Goal: Task Accomplishment & Management: Use online tool/utility

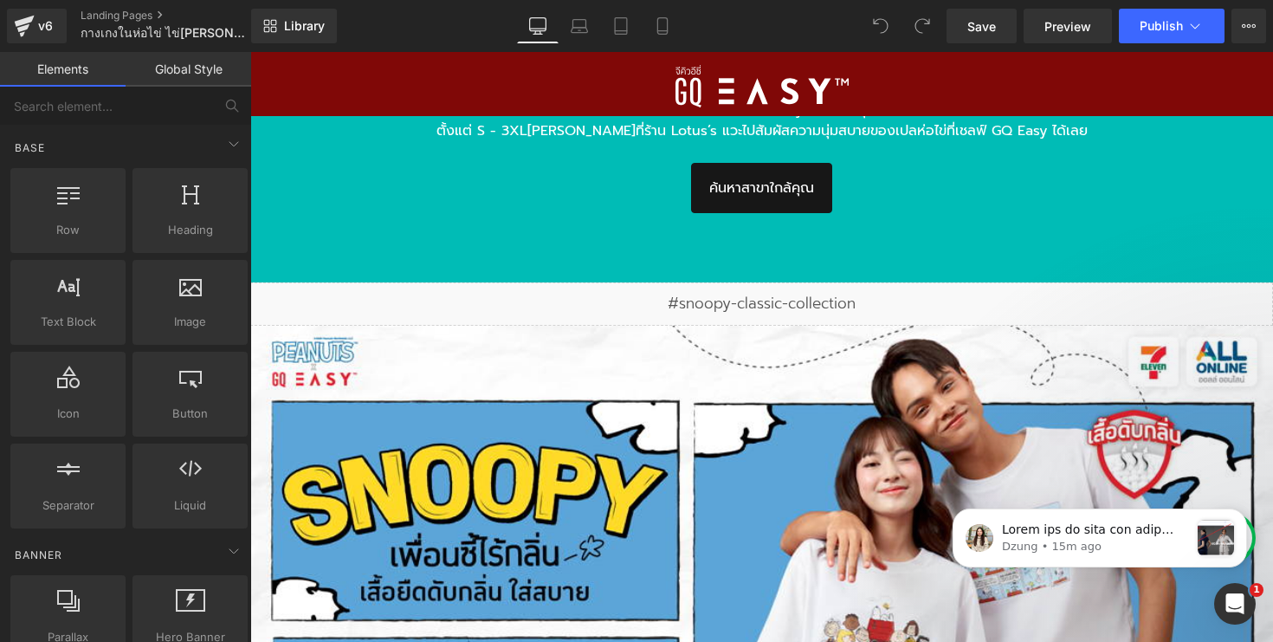
scroll to position [2780, 0]
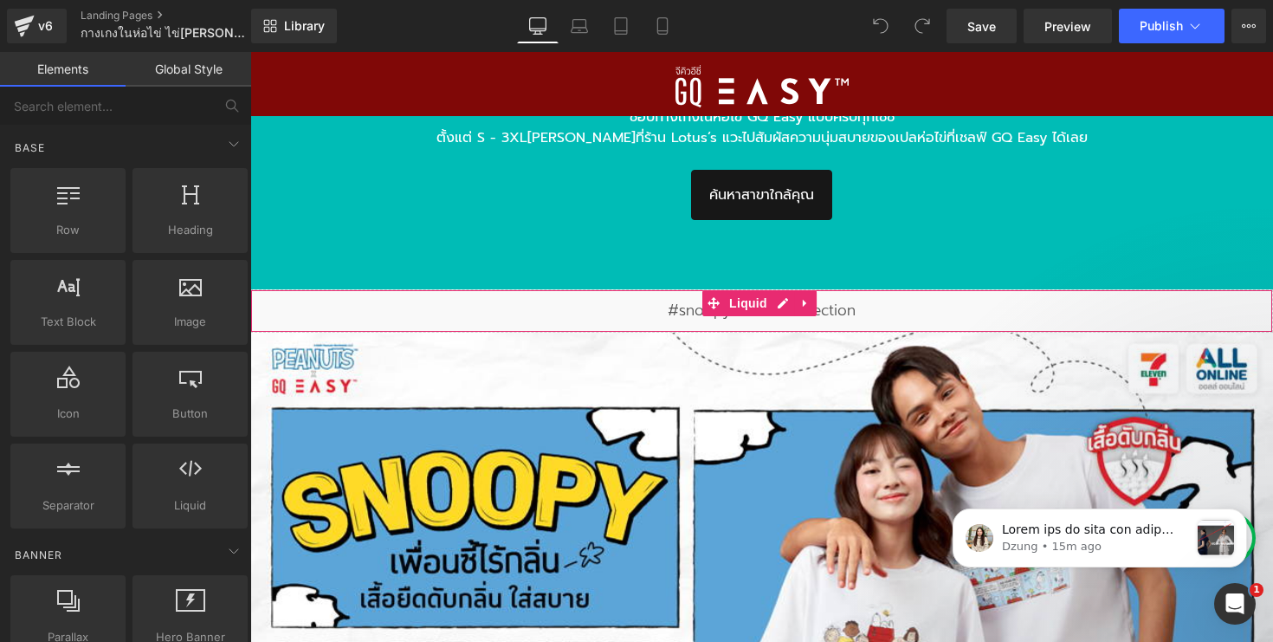
click at [604, 301] on div "Liquid" at bounding box center [761, 310] width 1023 height 43
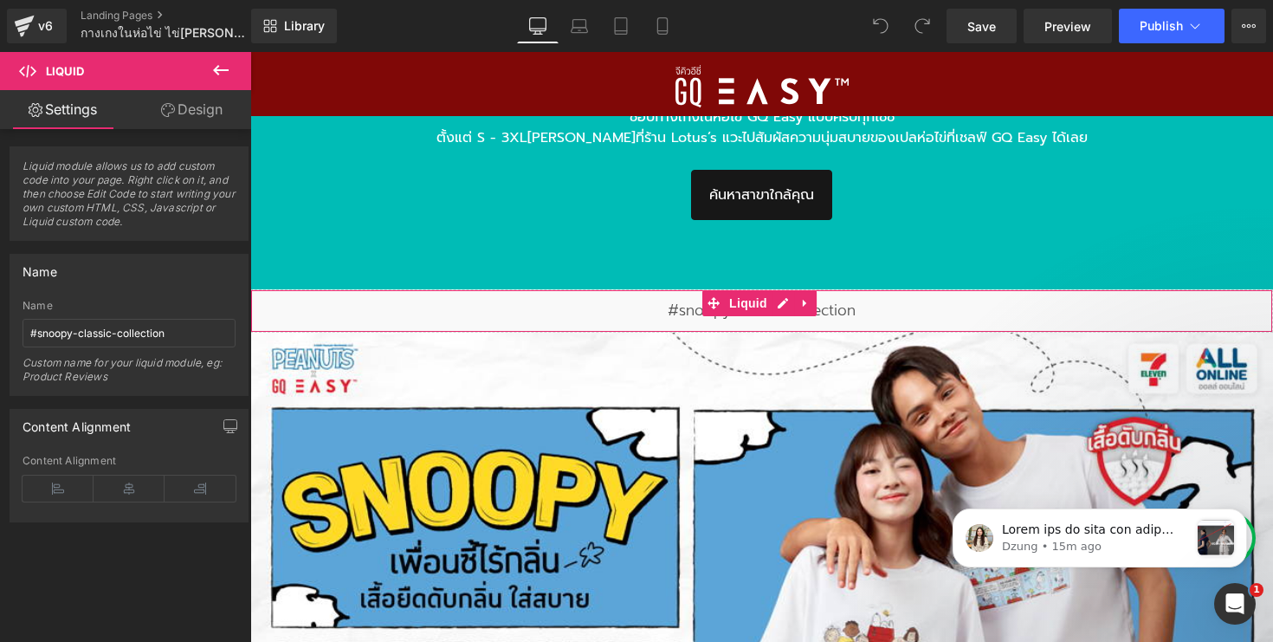
click at [659, 302] on div "Liquid" at bounding box center [761, 310] width 1023 height 43
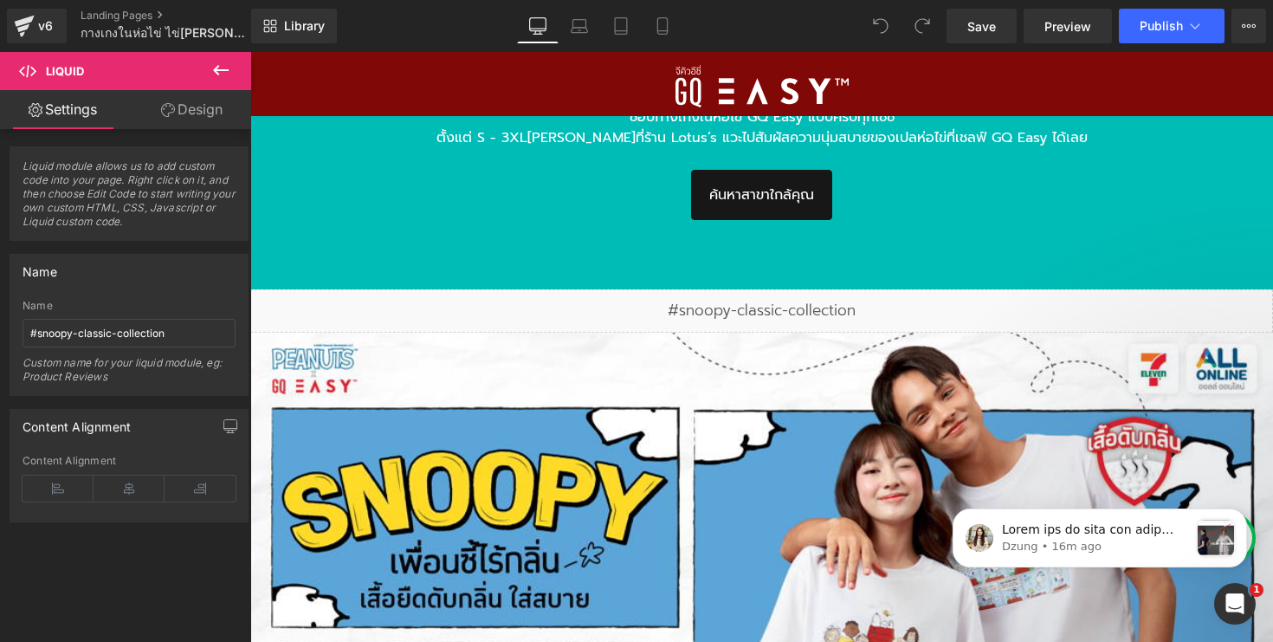
click at [1049, 44] on div "Library Desktop Desktop Laptop Tablet Mobile Save Preview Publish Scheduled Vie…" at bounding box center [762, 26] width 1022 height 52
click at [1058, 42] on link "Preview" at bounding box center [1067, 26] width 88 height 35
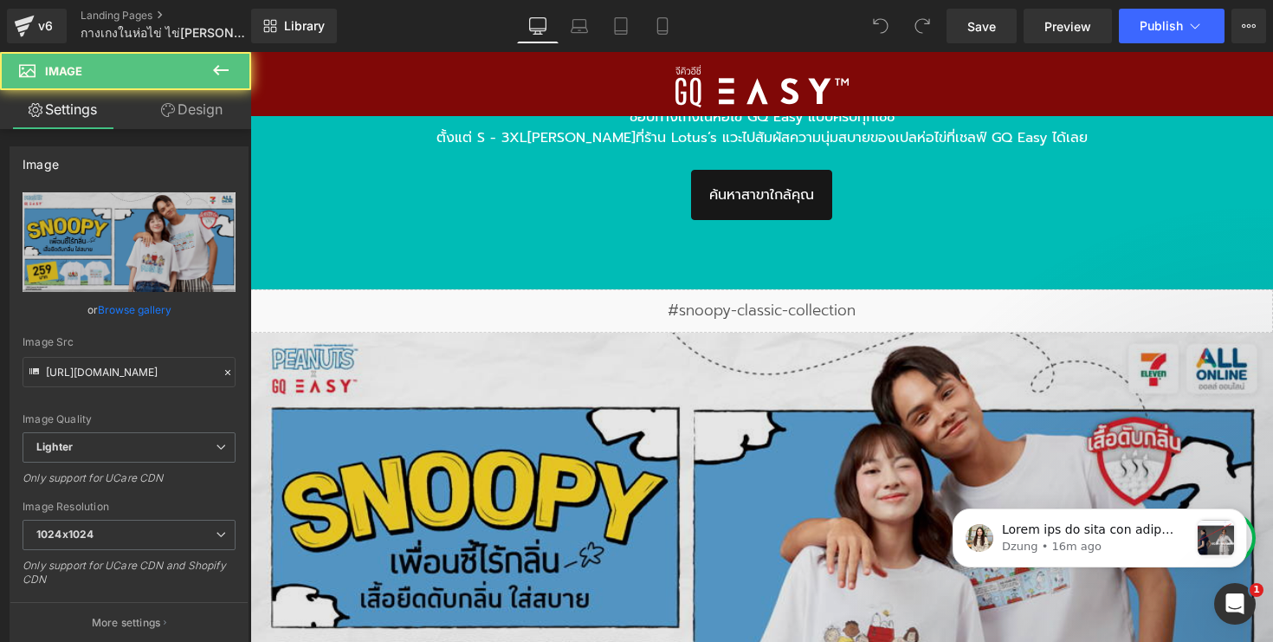
click at [742, 339] on img at bounding box center [761, 565] width 1023 height 467
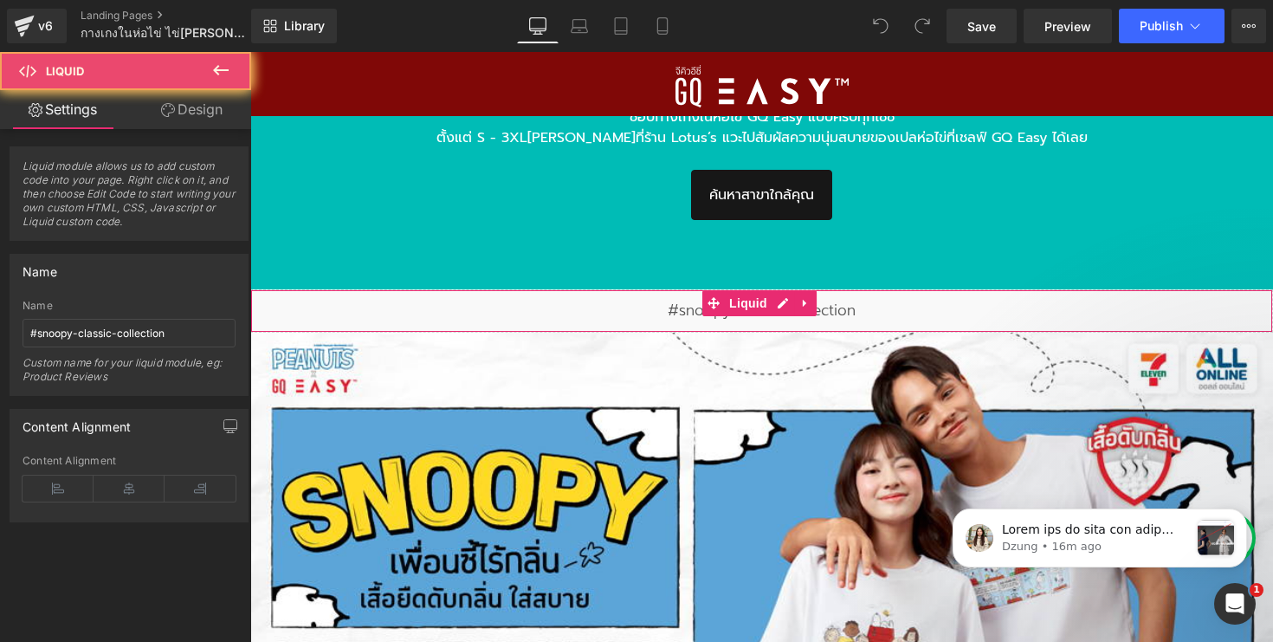
click at [742, 316] on div "Liquid" at bounding box center [761, 310] width 1023 height 43
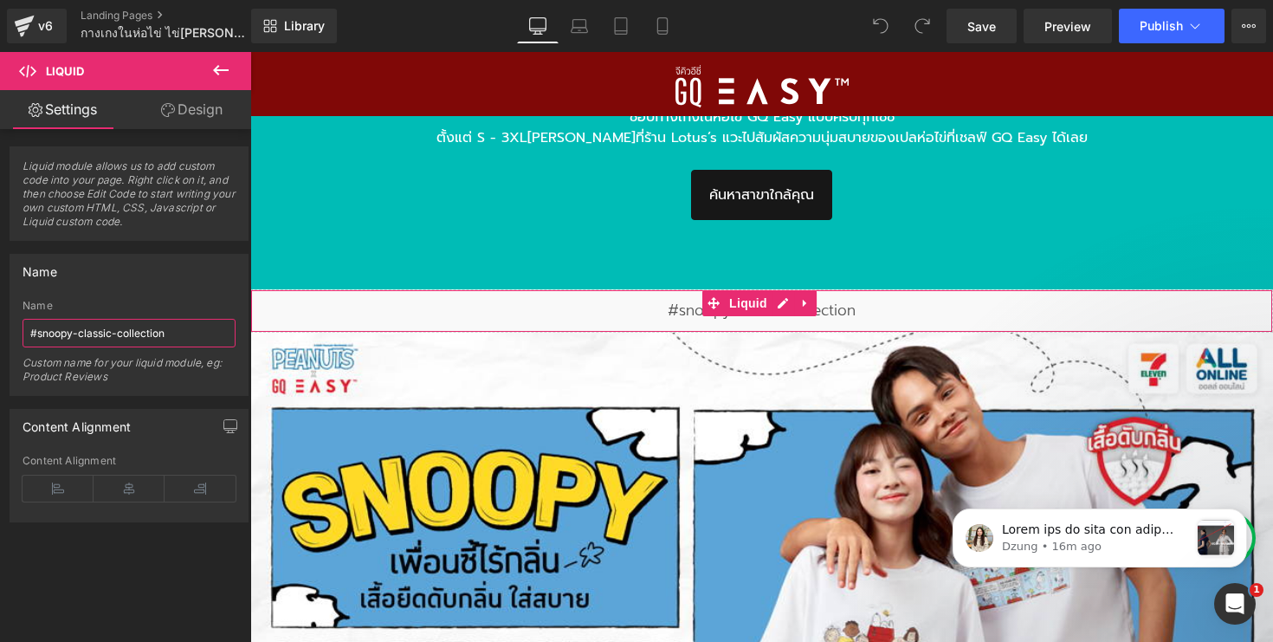
click at [178, 335] on input "#snoopy-classic-collection" at bounding box center [129, 333] width 213 height 29
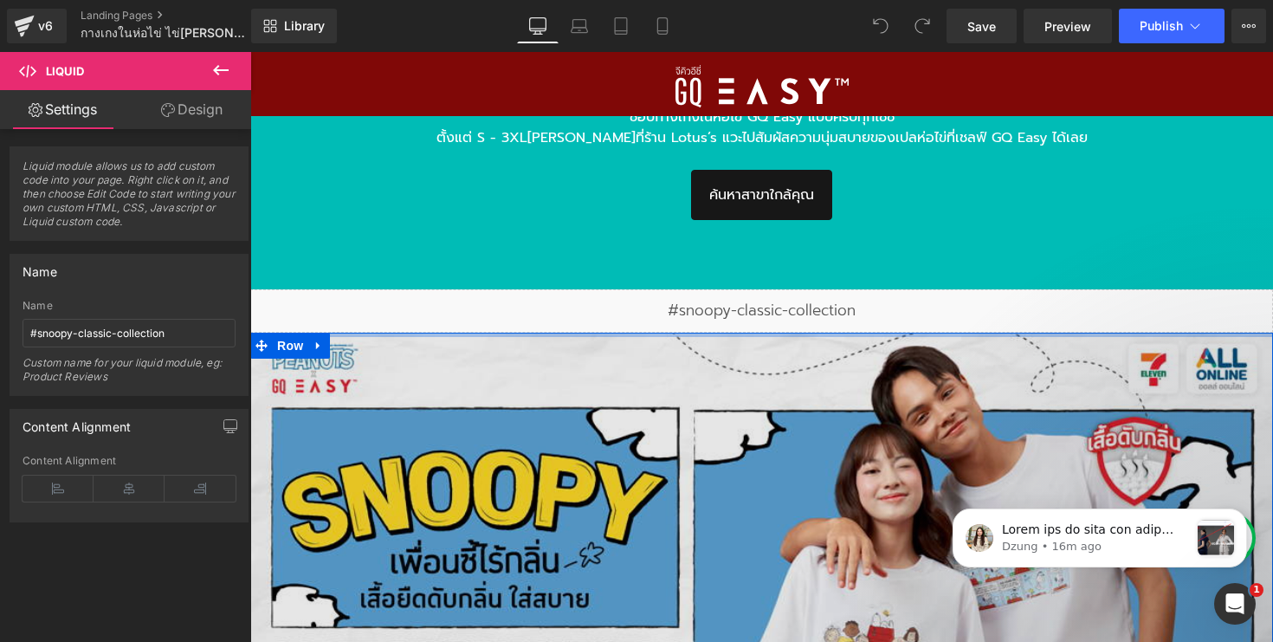
click at [385, 332] on div at bounding box center [761, 334] width 1023 height 4
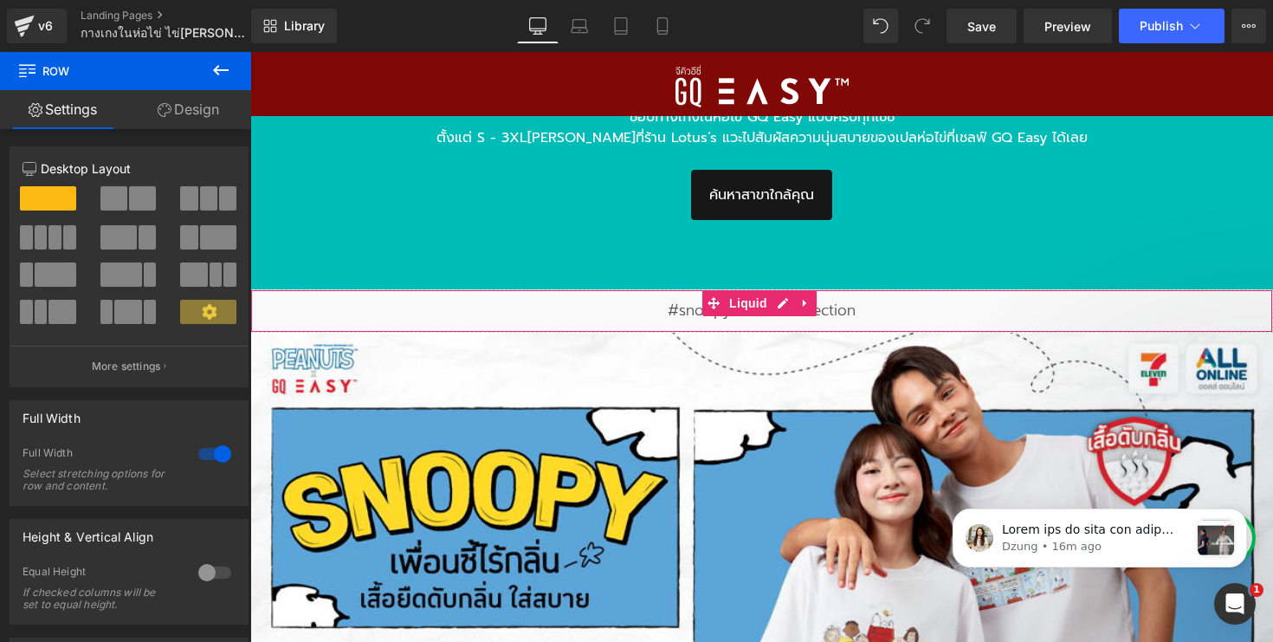
click at [598, 295] on div "Liquid" at bounding box center [761, 310] width 1023 height 43
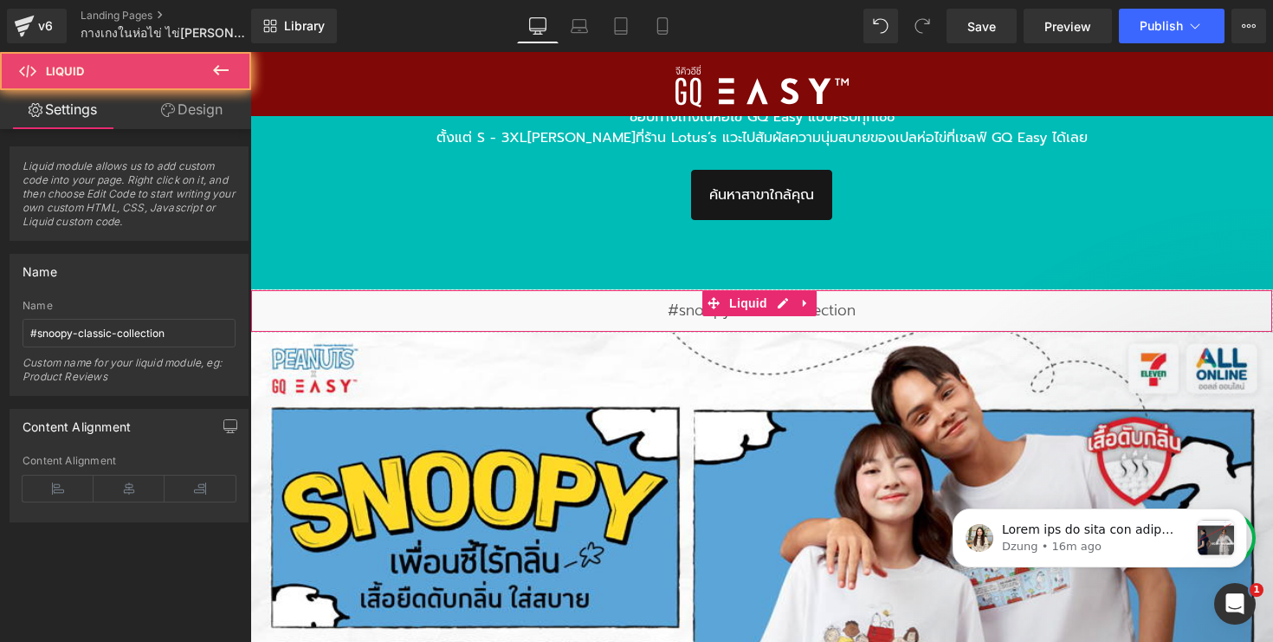
click at [598, 295] on div "Liquid" at bounding box center [761, 310] width 1023 height 43
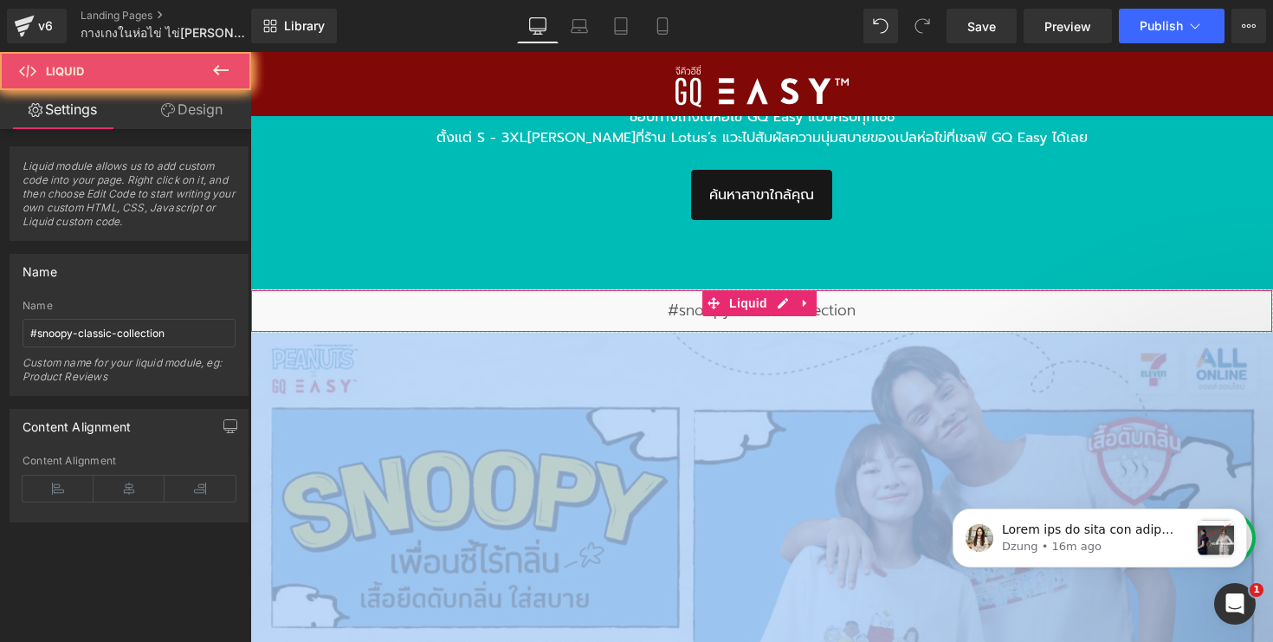
click at [598, 295] on div "Liquid" at bounding box center [761, 310] width 1023 height 43
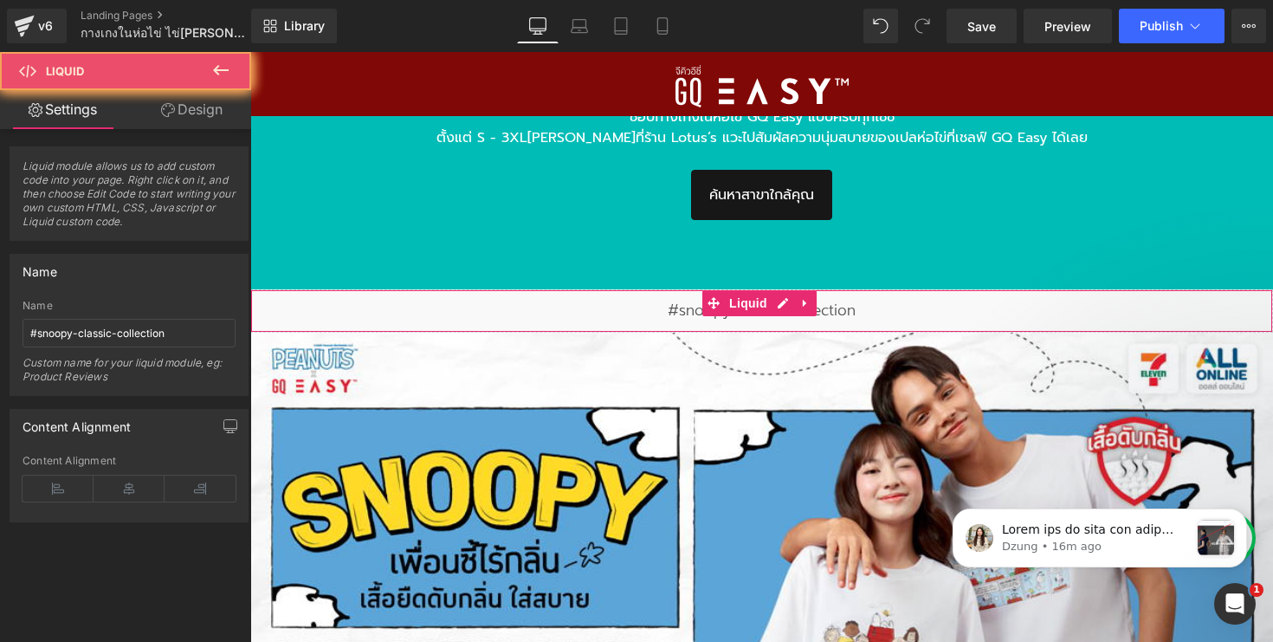
click at [647, 301] on div "Liquid" at bounding box center [761, 310] width 1023 height 43
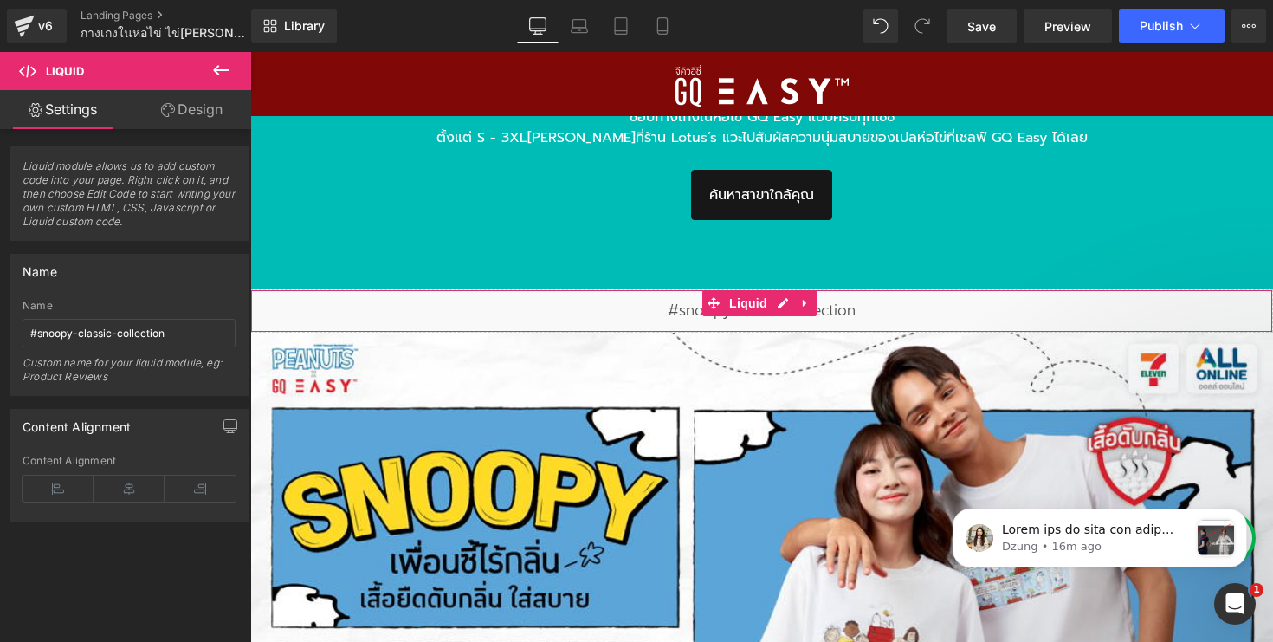
click at [681, 306] on div "Liquid" at bounding box center [761, 310] width 1023 height 43
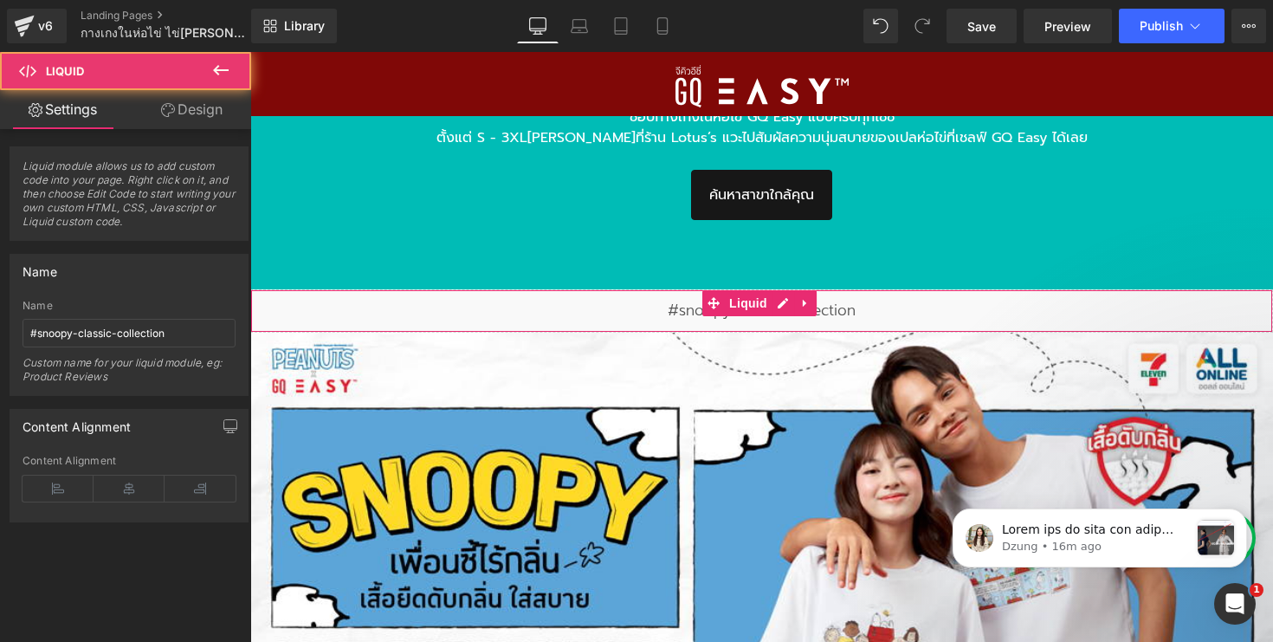
click at [681, 306] on div "Liquid" at bounding box center [761, 310] width 1023 height 43
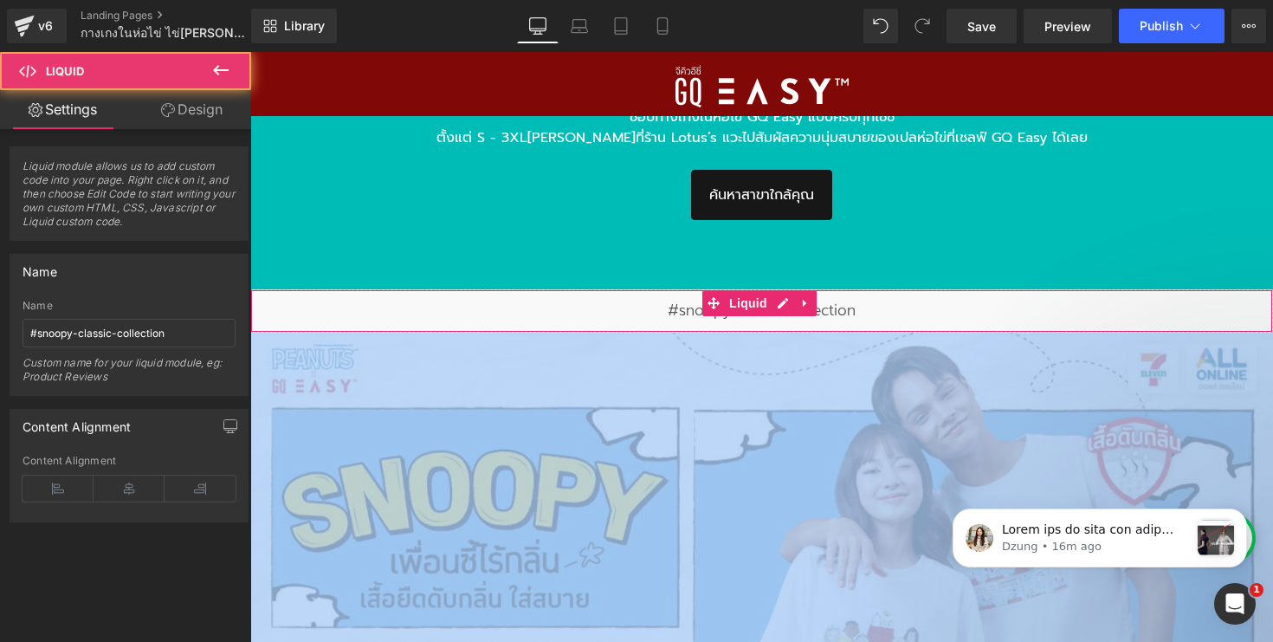
click at [681, 306] on div "Liquid" at bounding box center [761, 310] width 1023 height 43
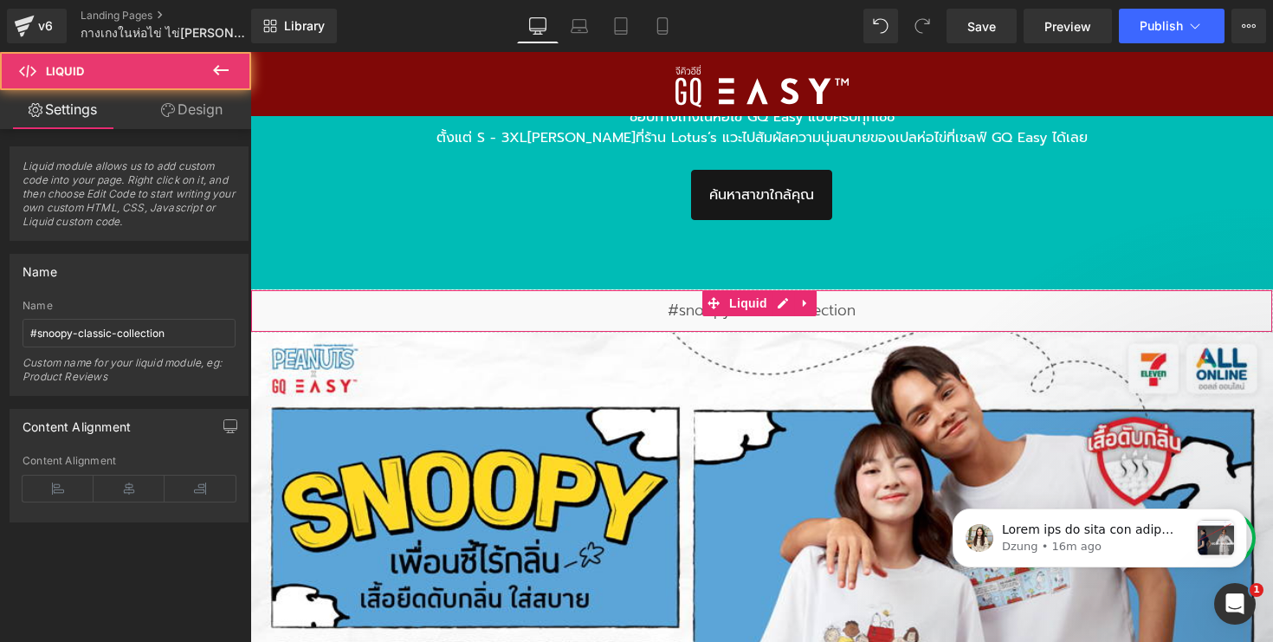
click at [868, 309] on div "Liquid" at bounding box center [761, 310] width 1023 height 43
click at [848, 309] on div "Liquid" at bounding box center [761, 310] width 1023 height 43
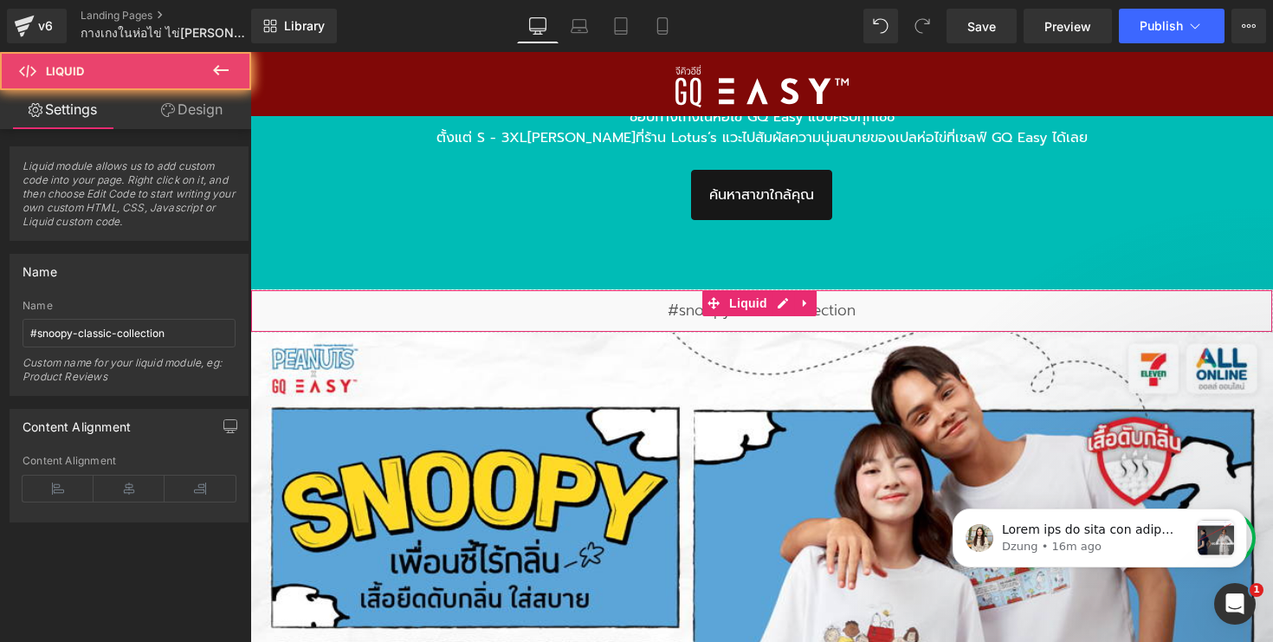
click at [848, 309] on div "Liquid" at bounding box center [761, 310] width 1023 height 43
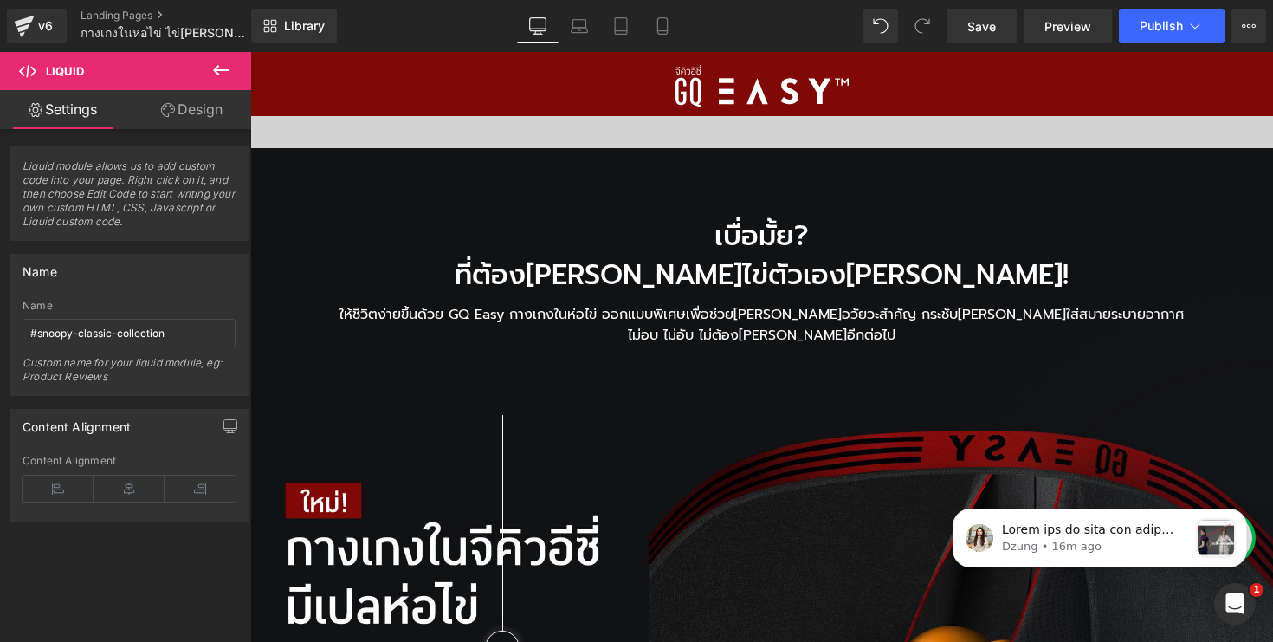
scroll to position [0, 0]
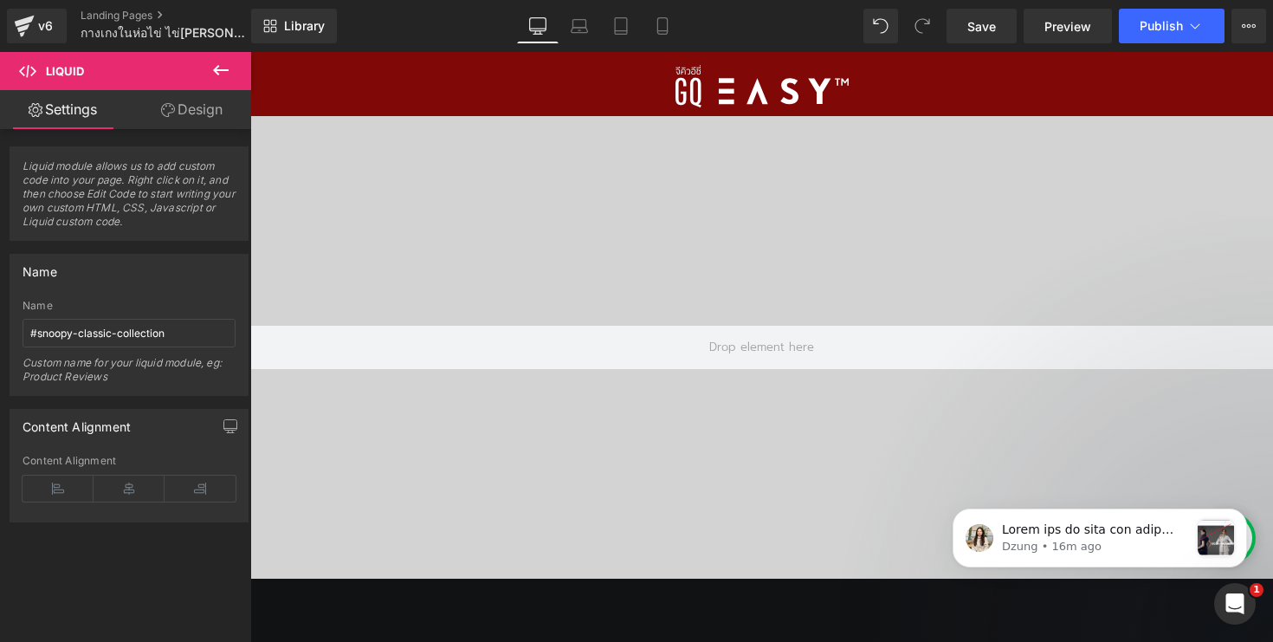
click at [216, 68] on icon at bounding box center [221, 70] width 16 height 10
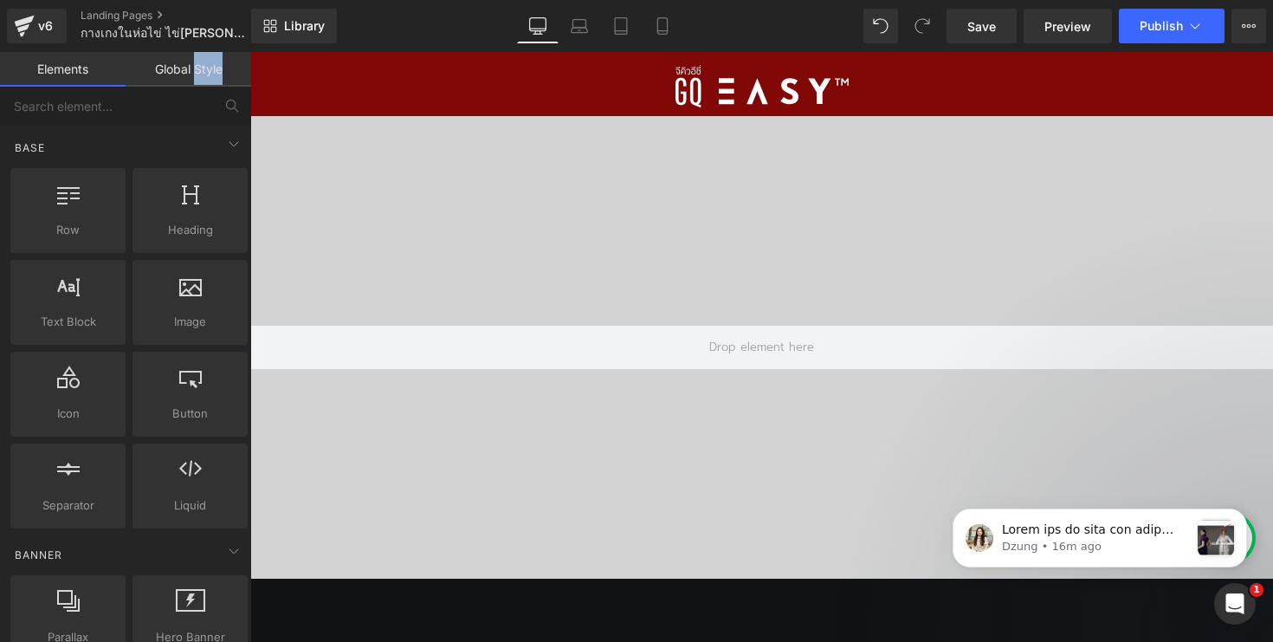
click at [216, 68] on link "Global Style" at bounding box center [189, 69] width 126 height 35
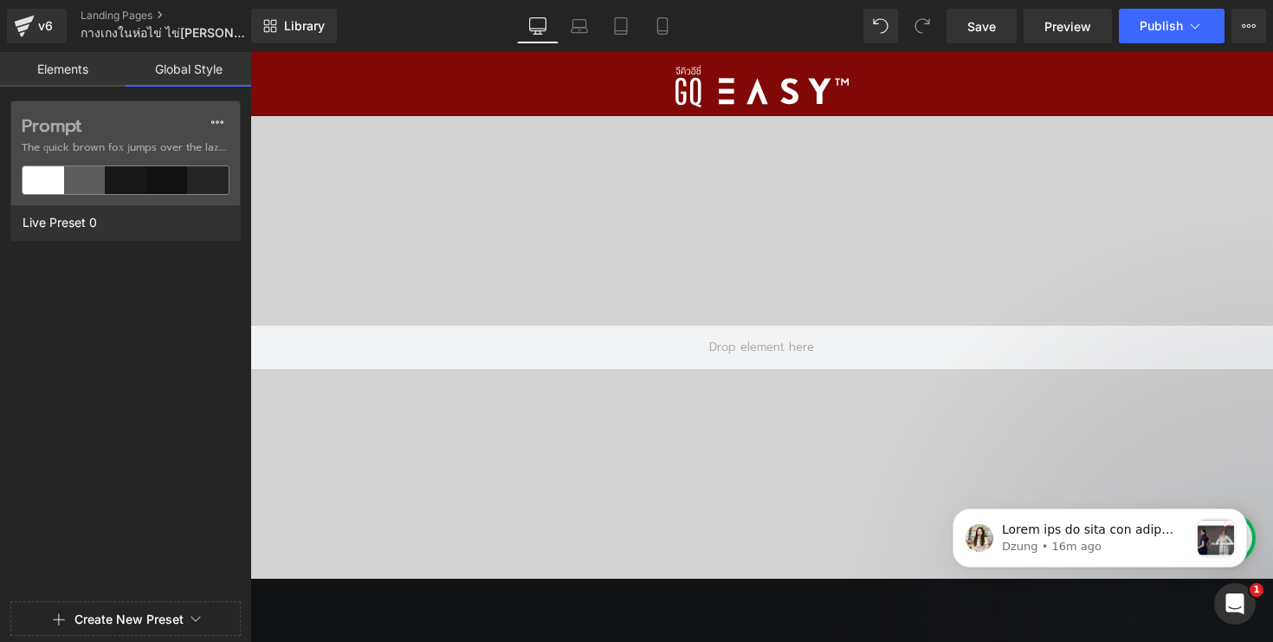
click at [77, 61] on link "Elements" at bounding box center [63, 69] width 126 height 35
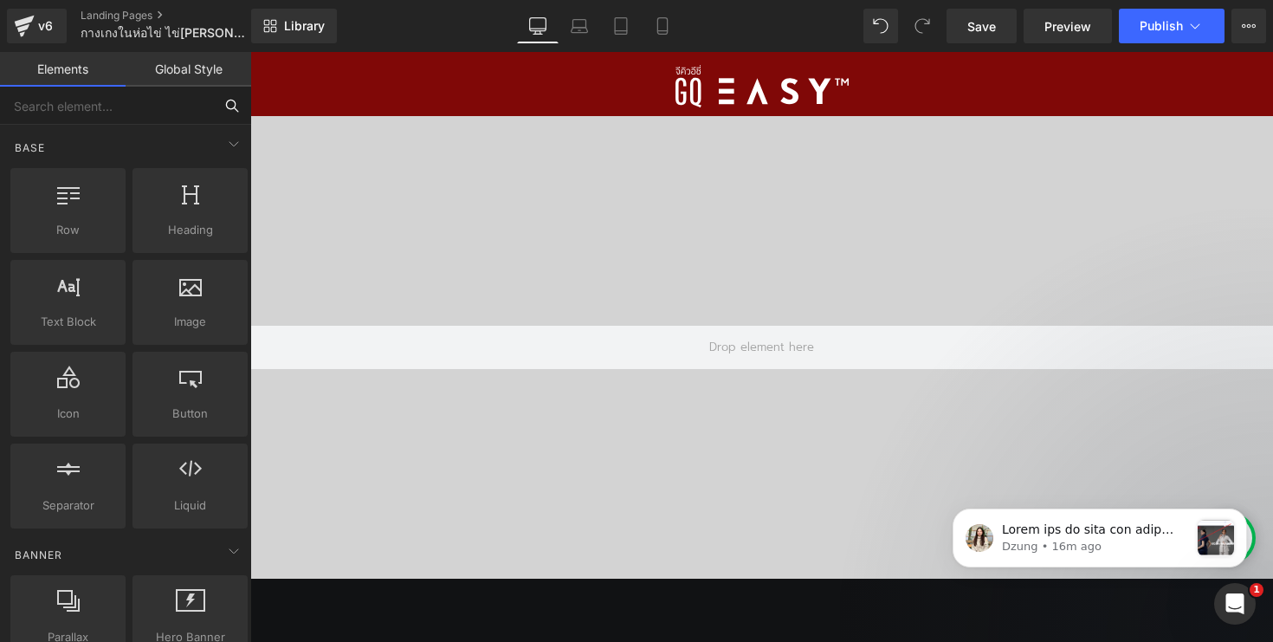
click at [169, 106] on input "text" at bounding box center [106, 106] width 213 height 38
type input "but"
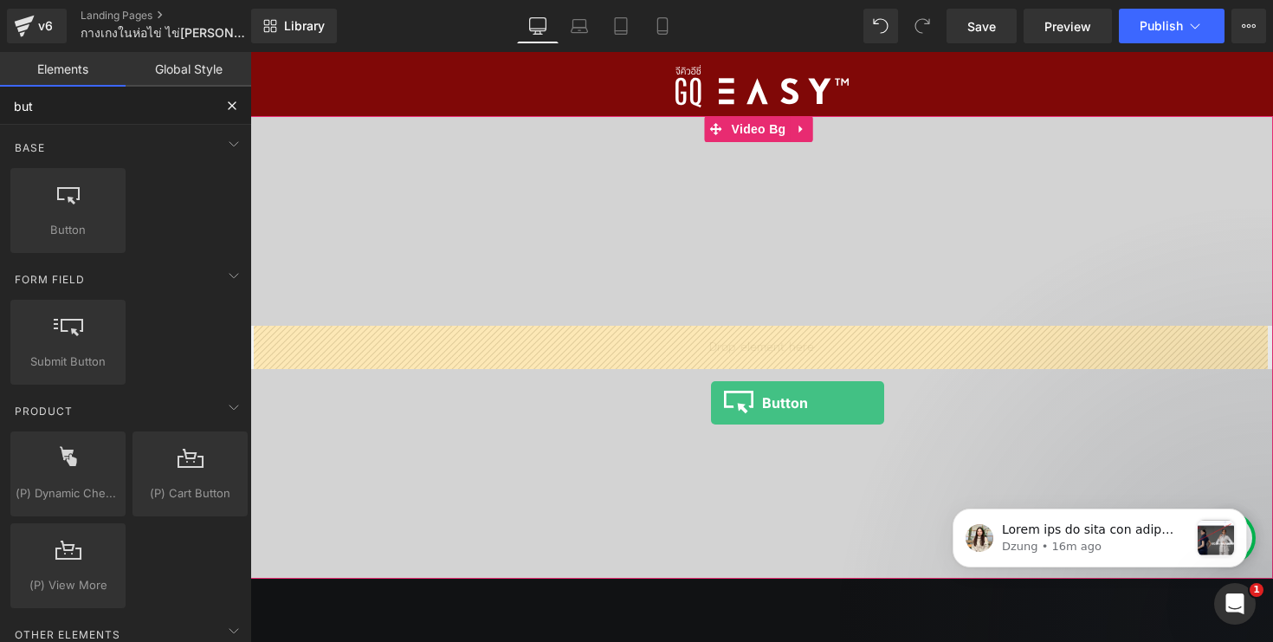
drag, startPoint x: 321, startPoint y: 278, endPoint x: 713, endPoint y: 370, distance: 402.8
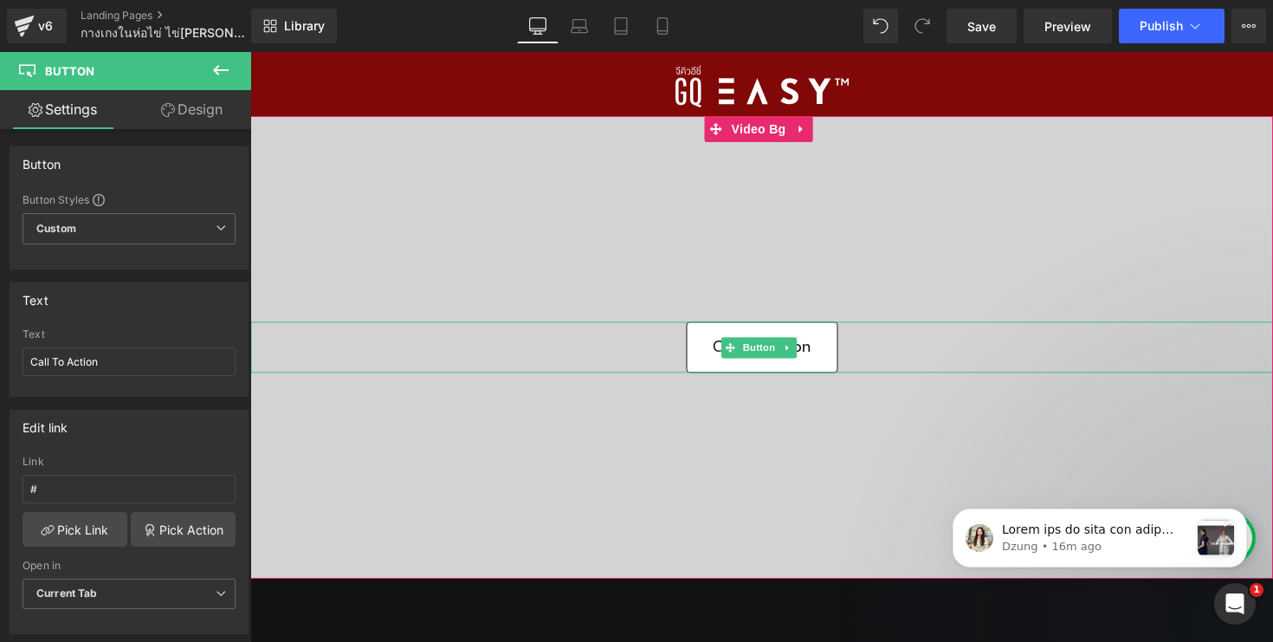
click at [704, 335] on link "Call To Action" at bounding box center [762, 347] width 152 height 51
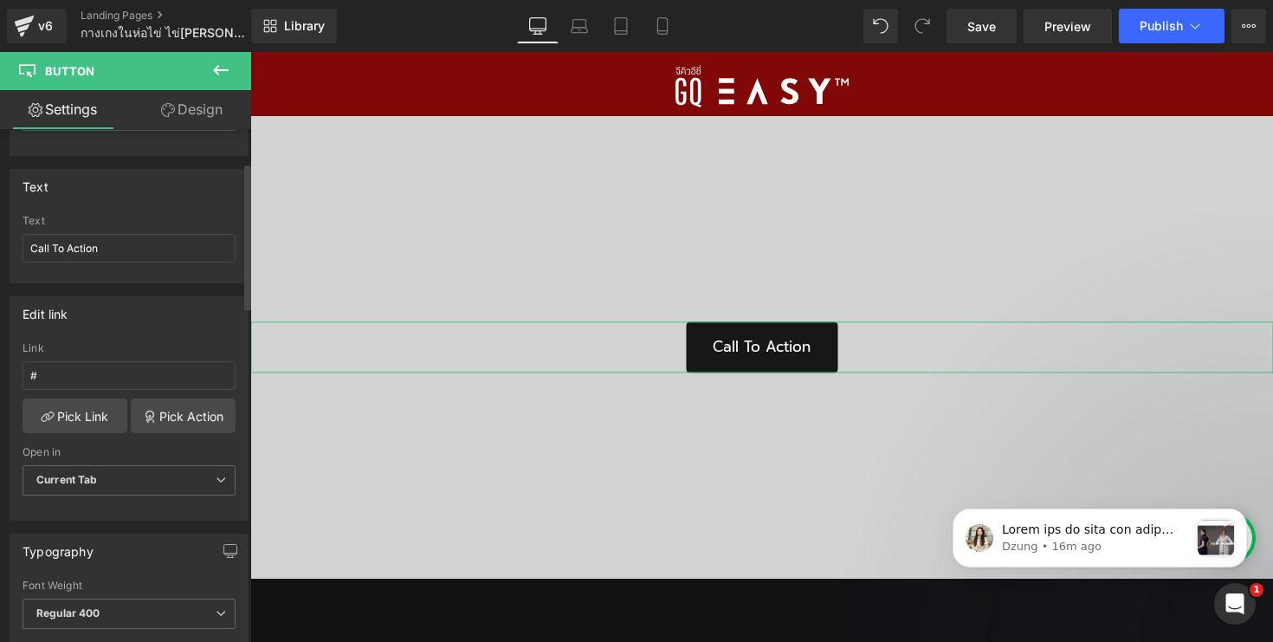
scroll to position [186, 0]
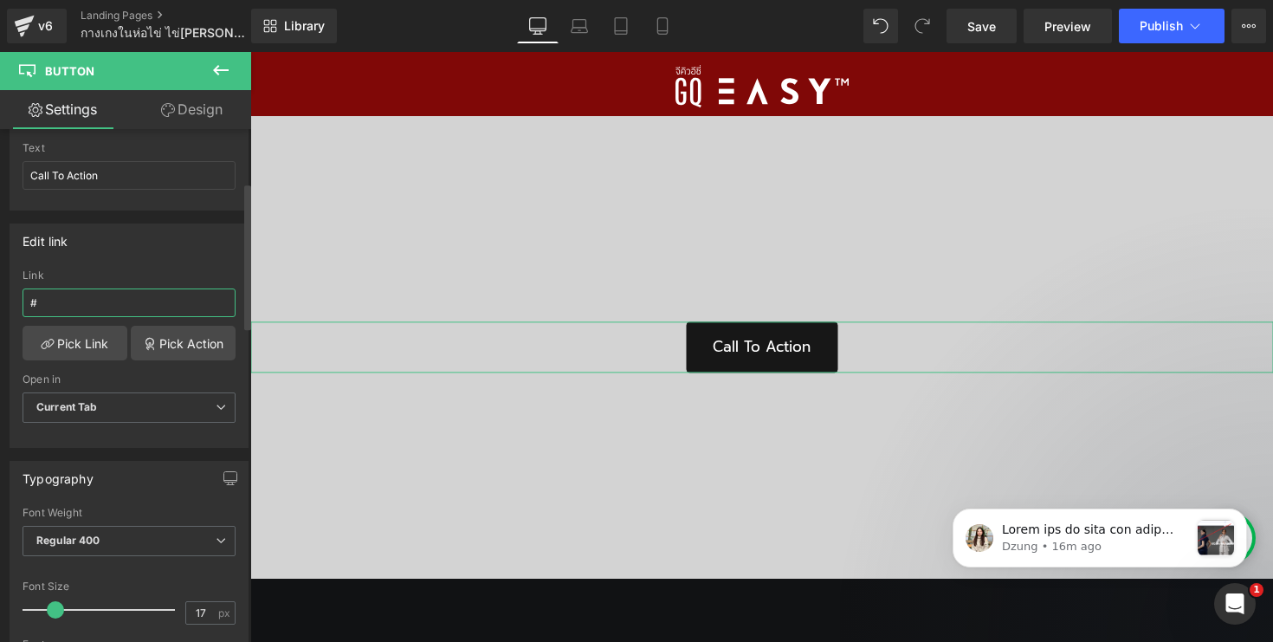
click at [142, 307] on input "#" at bounding box center [129, 302] width 213 height 29
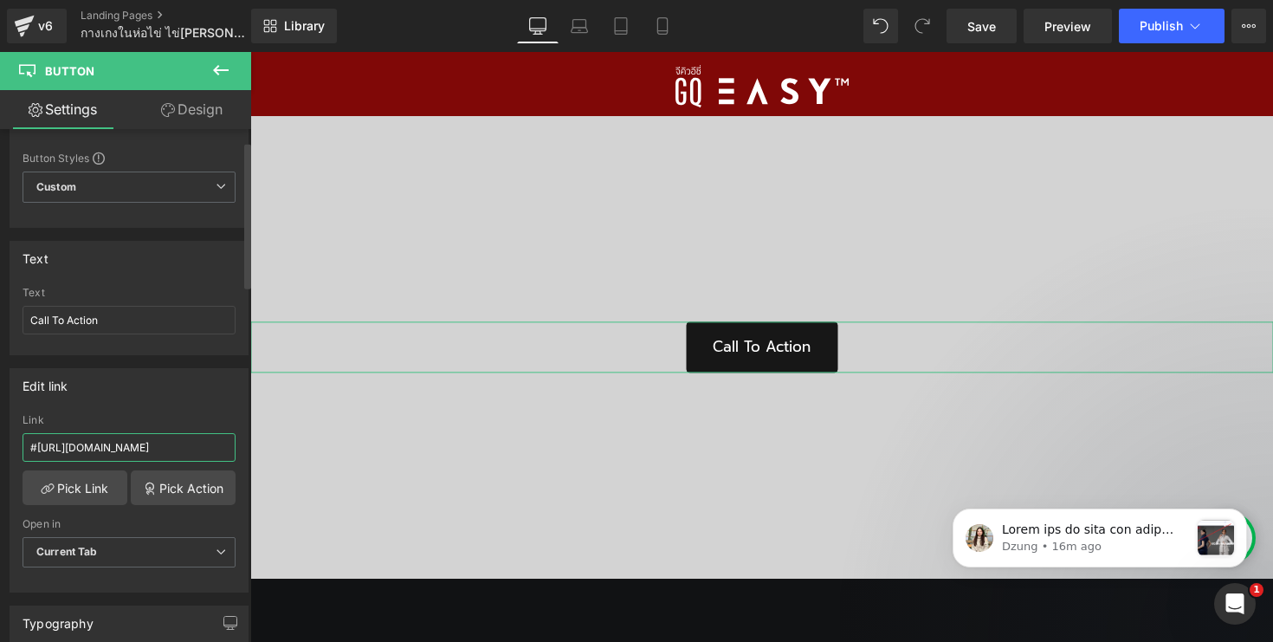
scroll to position [0, 1320]
type input "#"
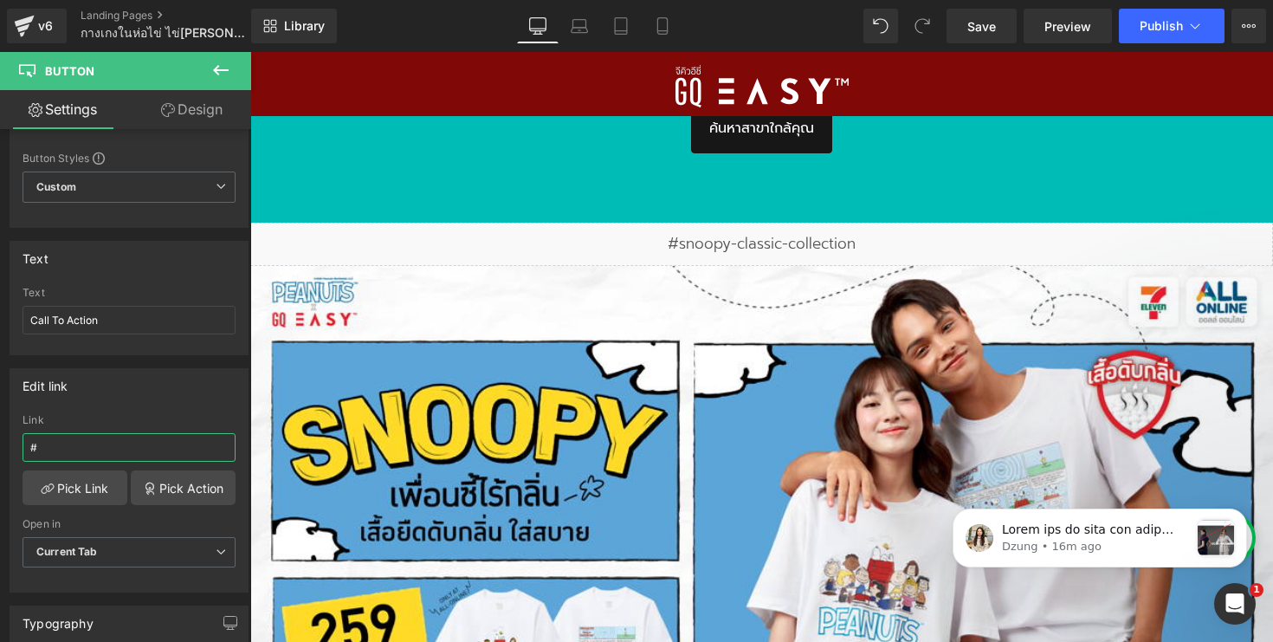
scroll to position [2857, 0]
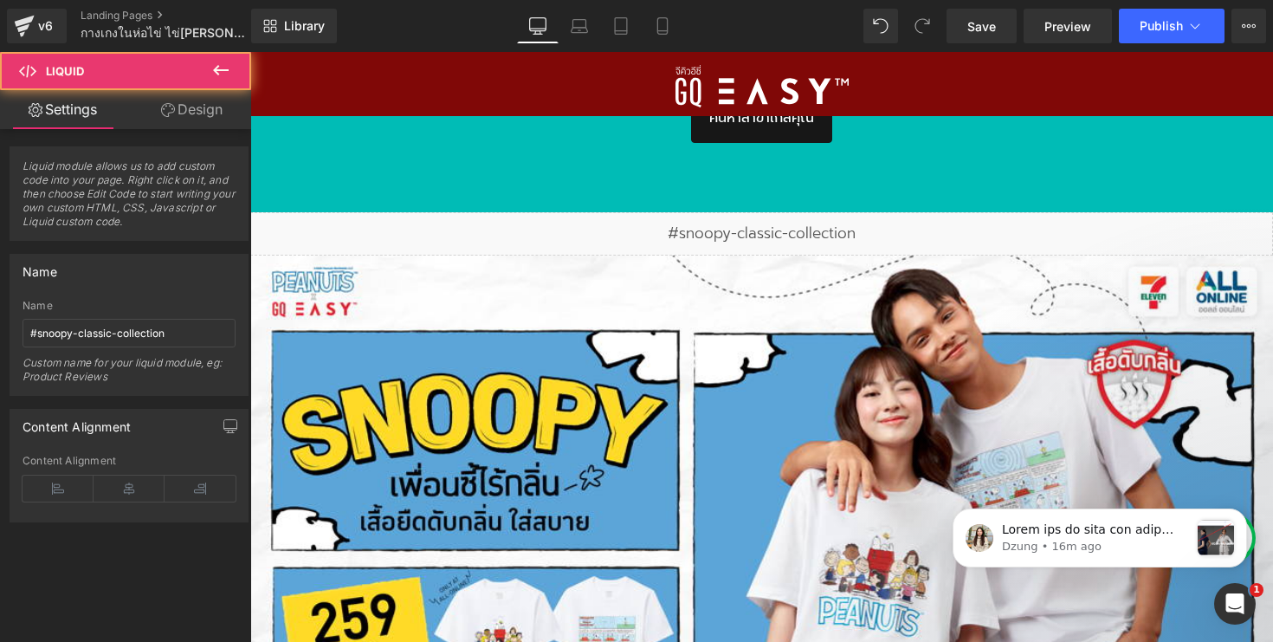
click at [715, 233] on div "Liquid" at bounding box center [761, 233] width 1023 height 43
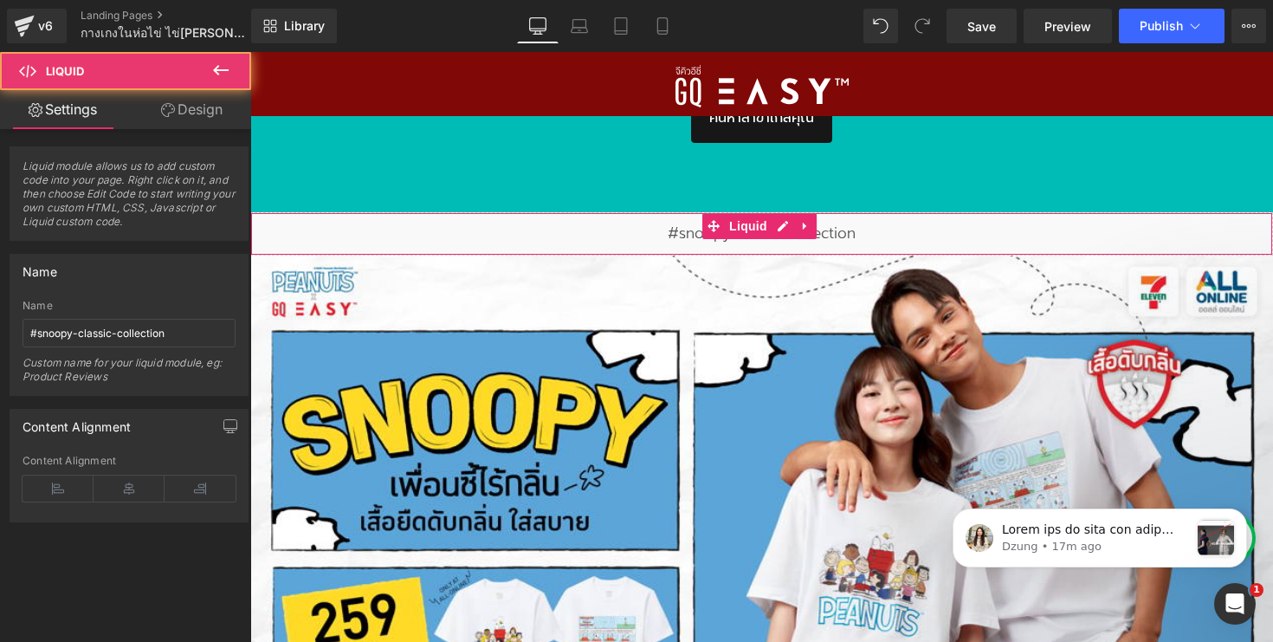
click at [715, 233] on span at bounding box center [713, 226] width 23 height 26
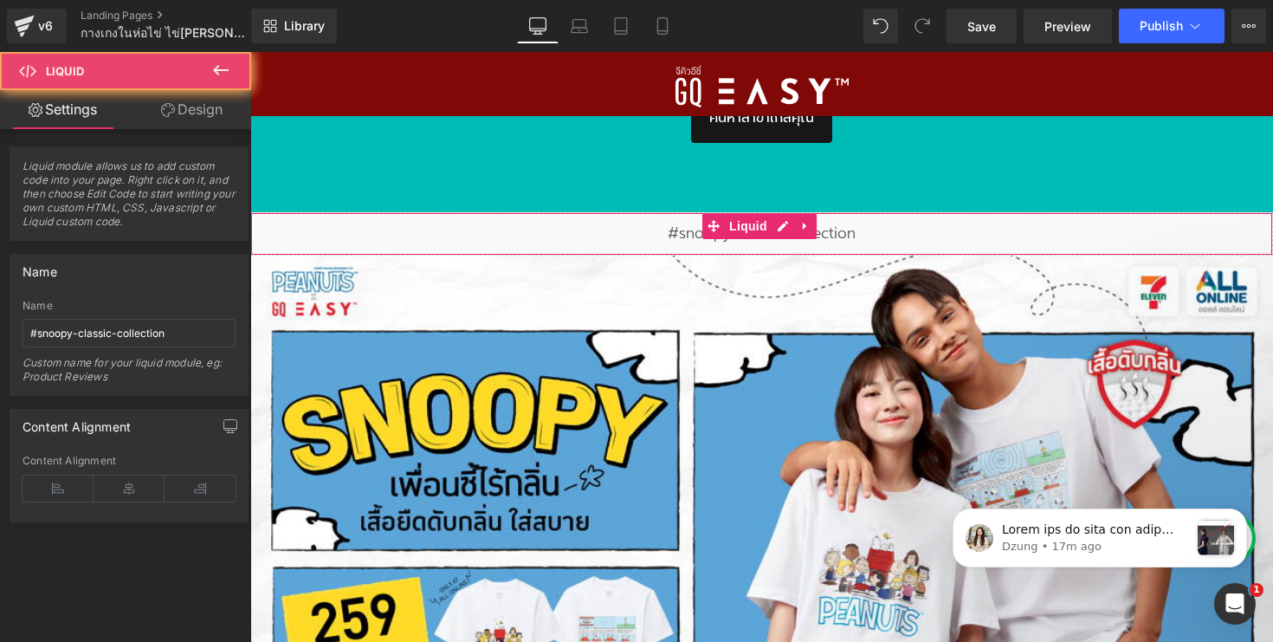
click at [715, 233] on span at bounding box center [713, 226] width 23 height 26
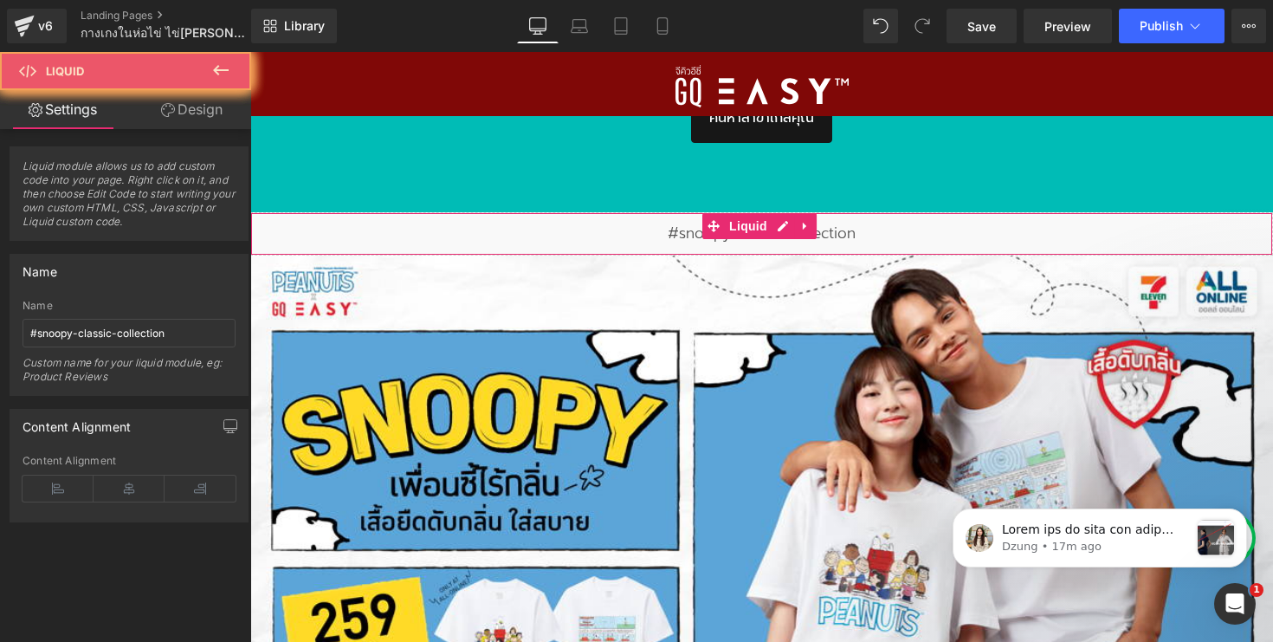
click at [681, 236] on div "Liquid" at bounding box center [761, 233] width 1023 height 43
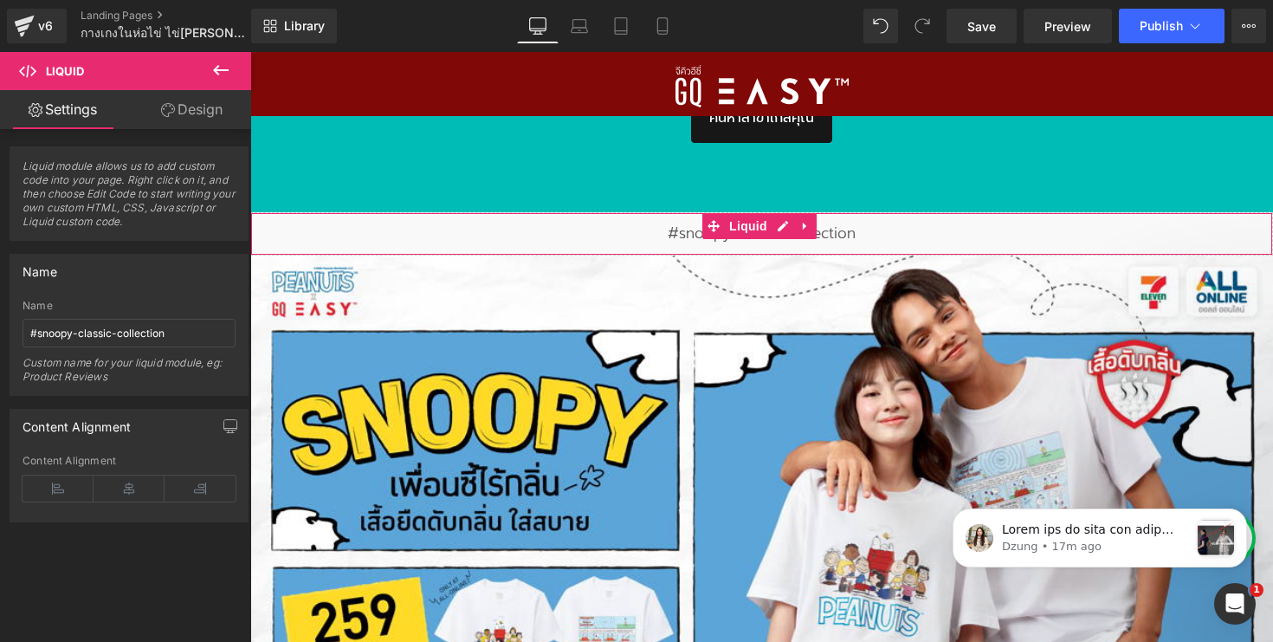
click at [681, 236] on div "Liquid" at bounding box center [761, 233] width 1023 height 43
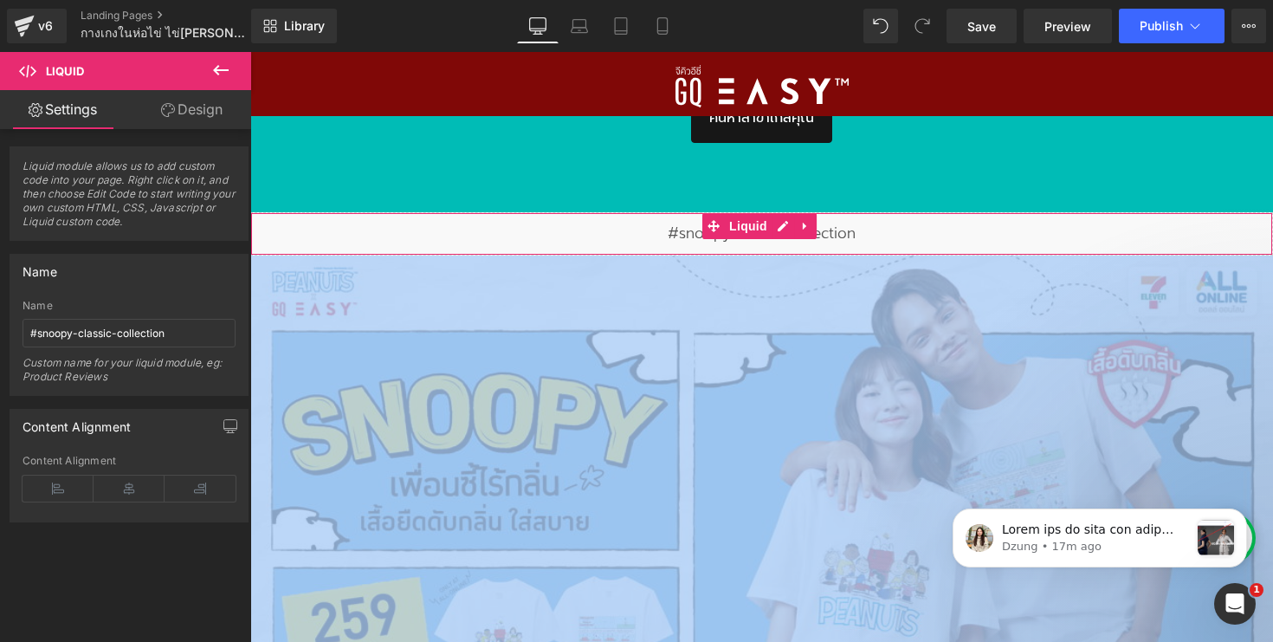
click at [681, 236] on div "Liquid" at bounding box center [761, 233] width 1023 height 43
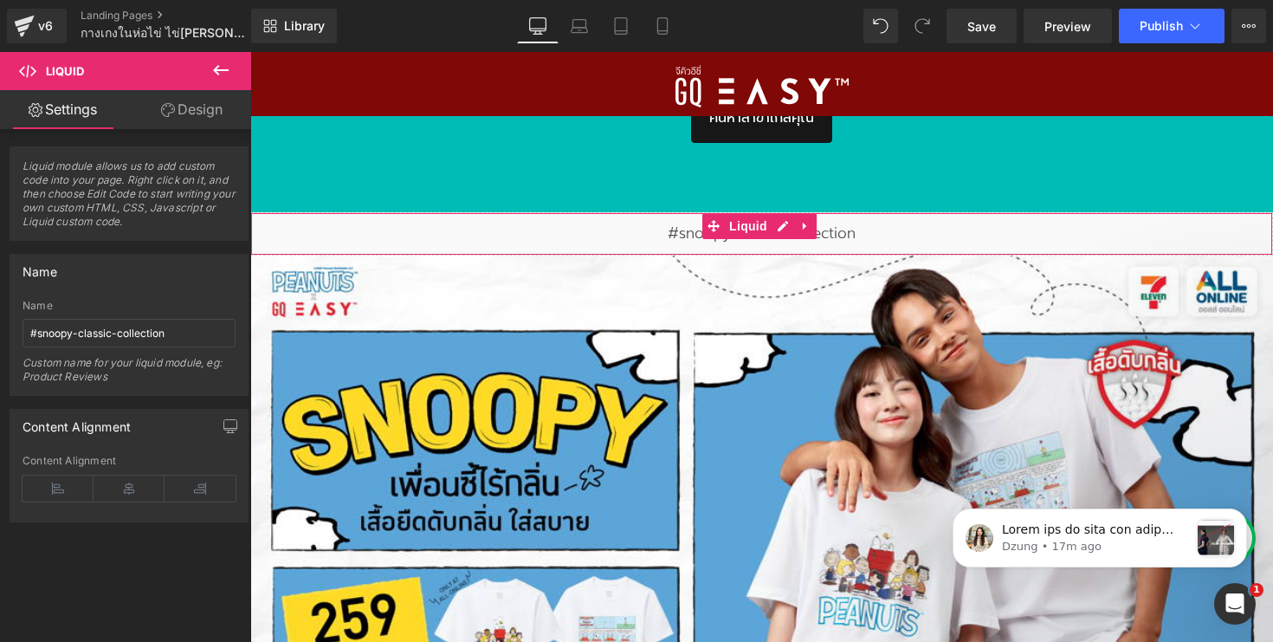
click at [681, 225] on div "Liquid" at bounding box center [761, 233] width 1023 height 43
click at [171, 331] on input "#snoopy-classic-collection" at bounding box center [129, 333] width 213 height 29
click at [140, 329] on input "#snoopy-classic-collection" at bounding box center [129, 333] width 213 height 29
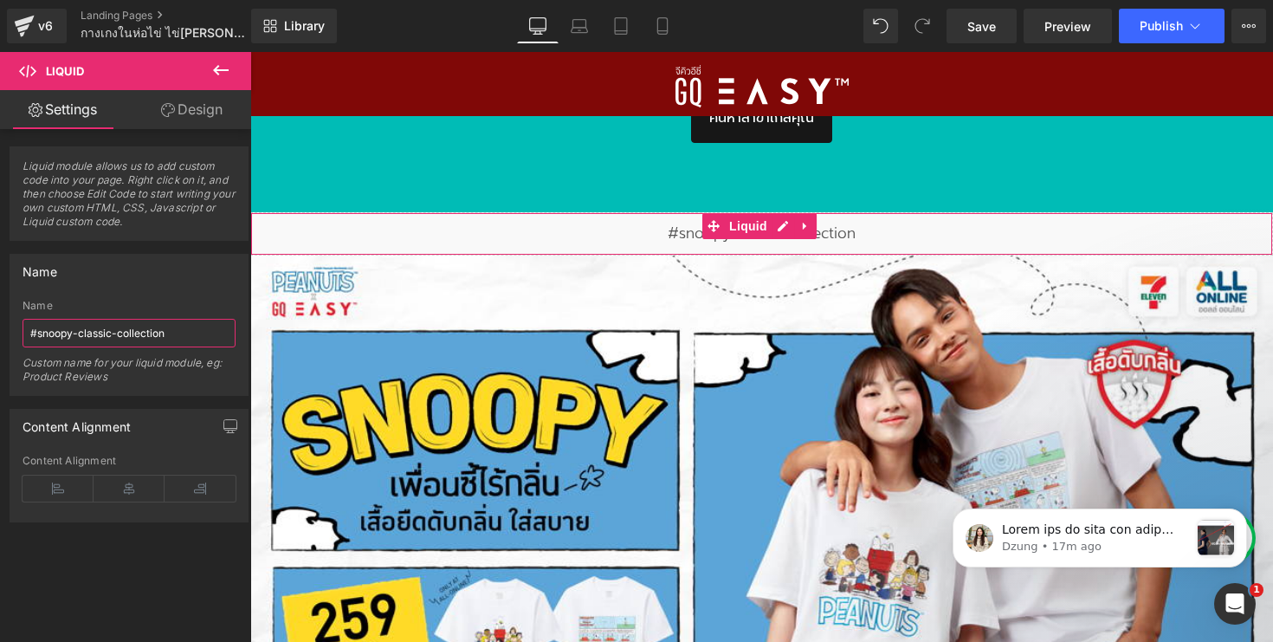
click at [140, 329] on input "#snoopy-classic-collection" at bounding box center [129, 333] width 213 height 29
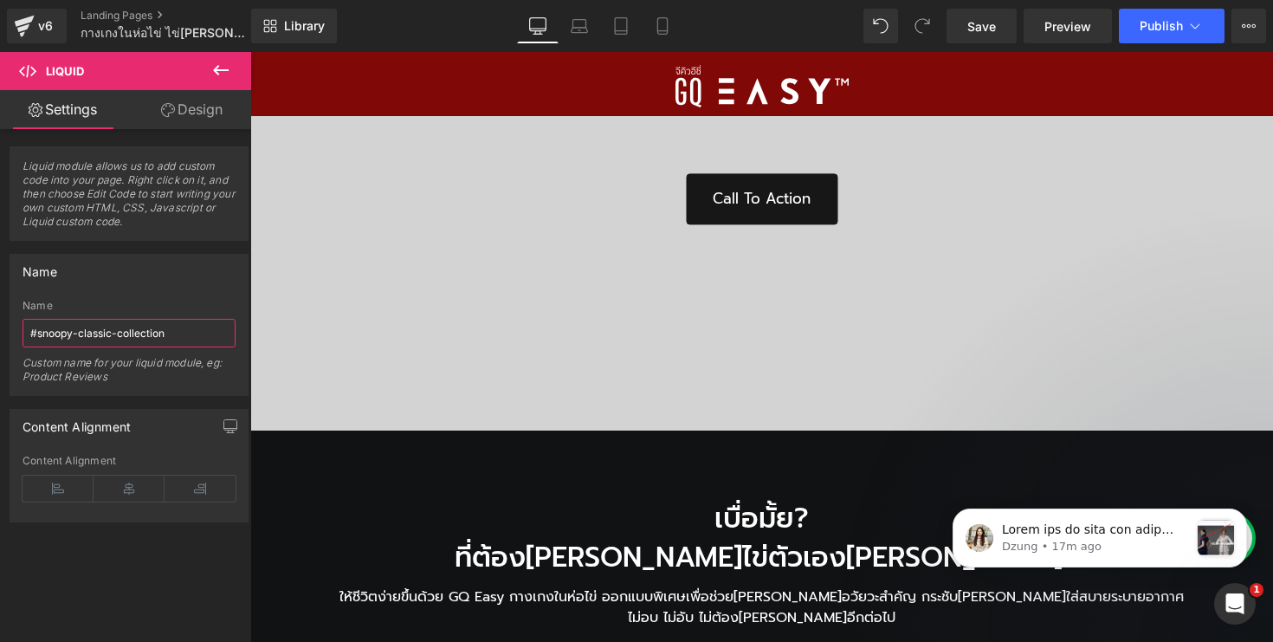
scroll to position [76, 0]
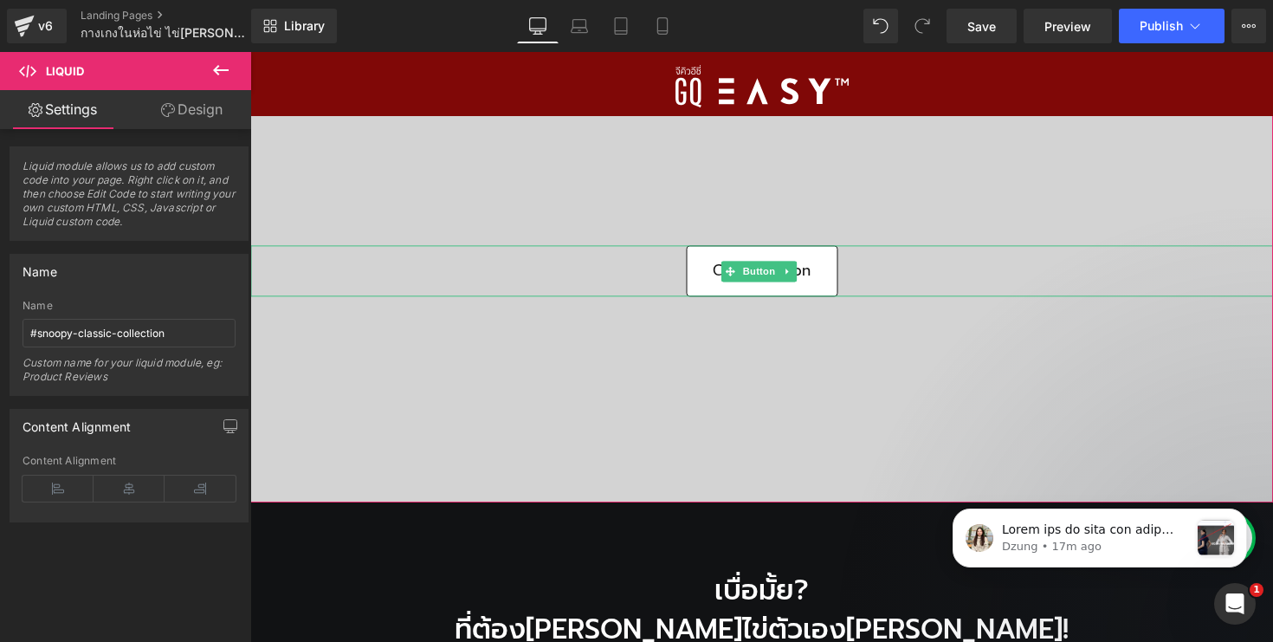
click at [689, 264] on link "Call To Action" at bounding box center [762, 271] width 152 height 51
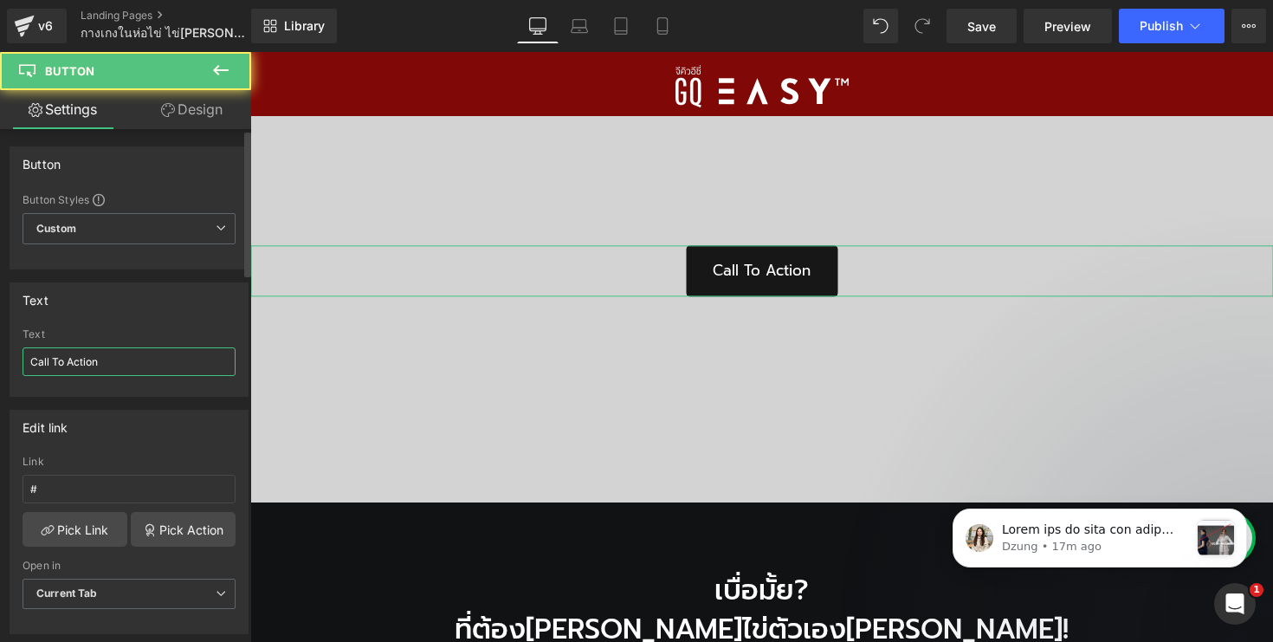
click at [112, 373] on input "Call To Action" at bounding box center [129, 361] width 213 height 29
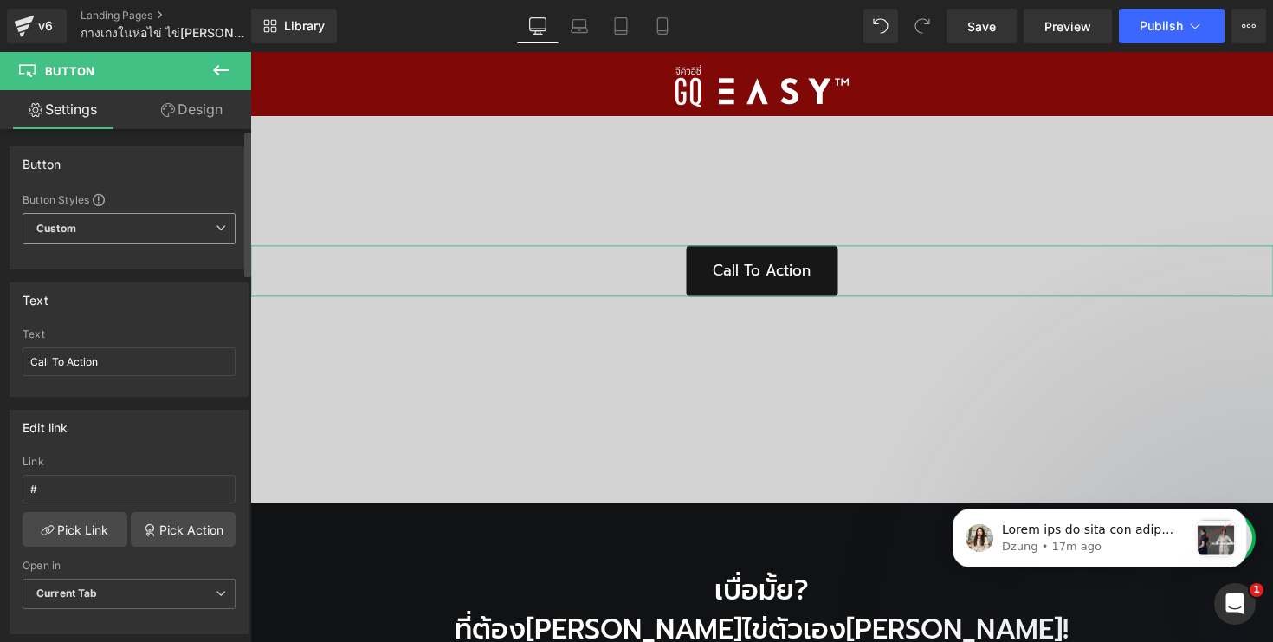
click at [95, 219] on span "Custom Setup Global Style" at bounding box center [129, 228] width 213 height 31
click at [114, 489] on input "#" at bounding box center [129, 488] width 213 height 29
paste input "snoopy-classic-collection"
type input "#snoopy-classic-collection"
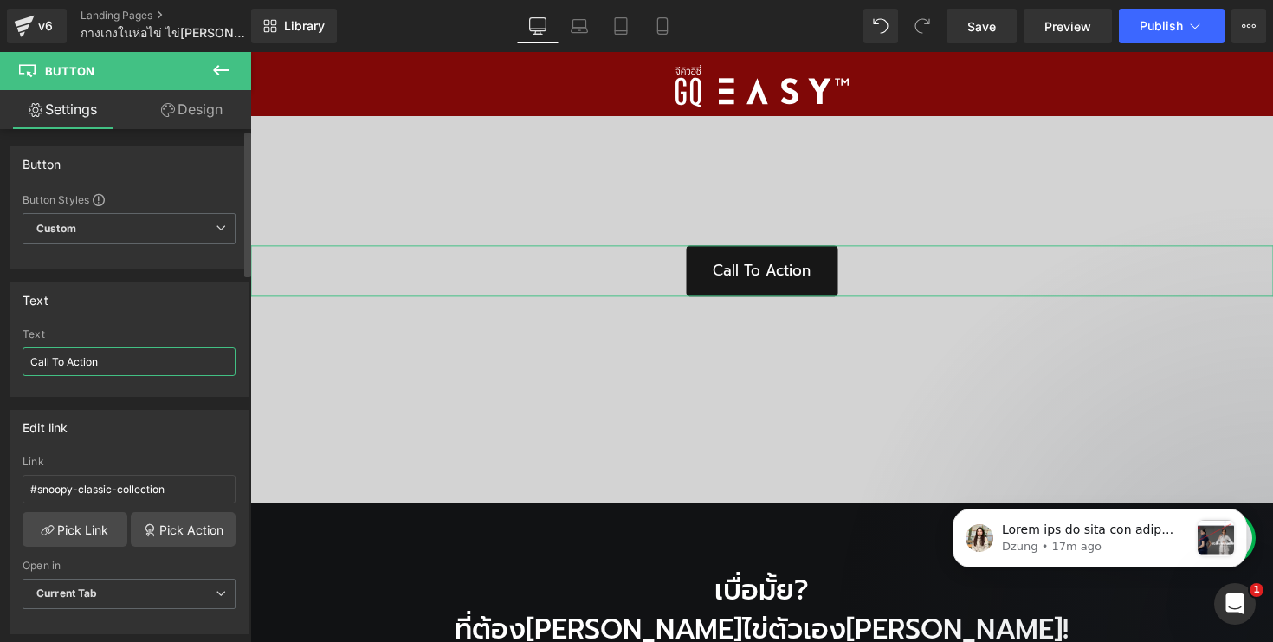
click at [163, 364] on input "Call To Action" at bounding box center [129, 361] width 213 height 29
type input "T"
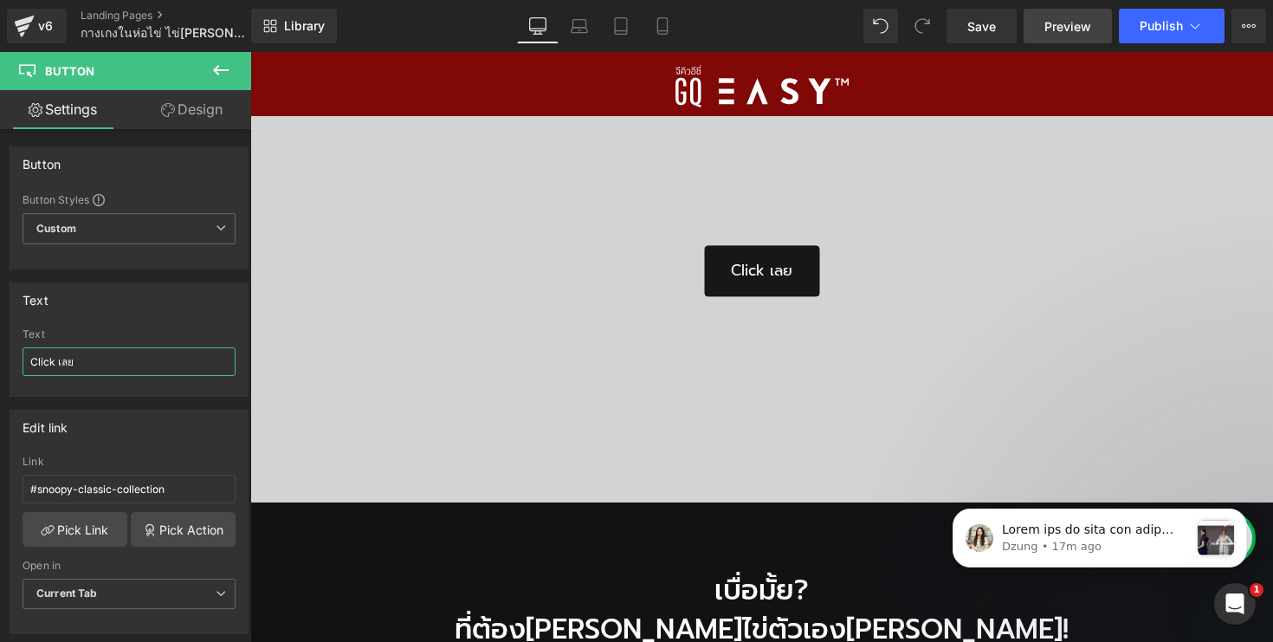
type input "Click เลย"
click at [1072, 20] on span "Preview" at bounding box center [1067, 26] width 47 height 18
click at [1000, 40] on link "Save" at bounding box center [981, 26] width 70 height 35
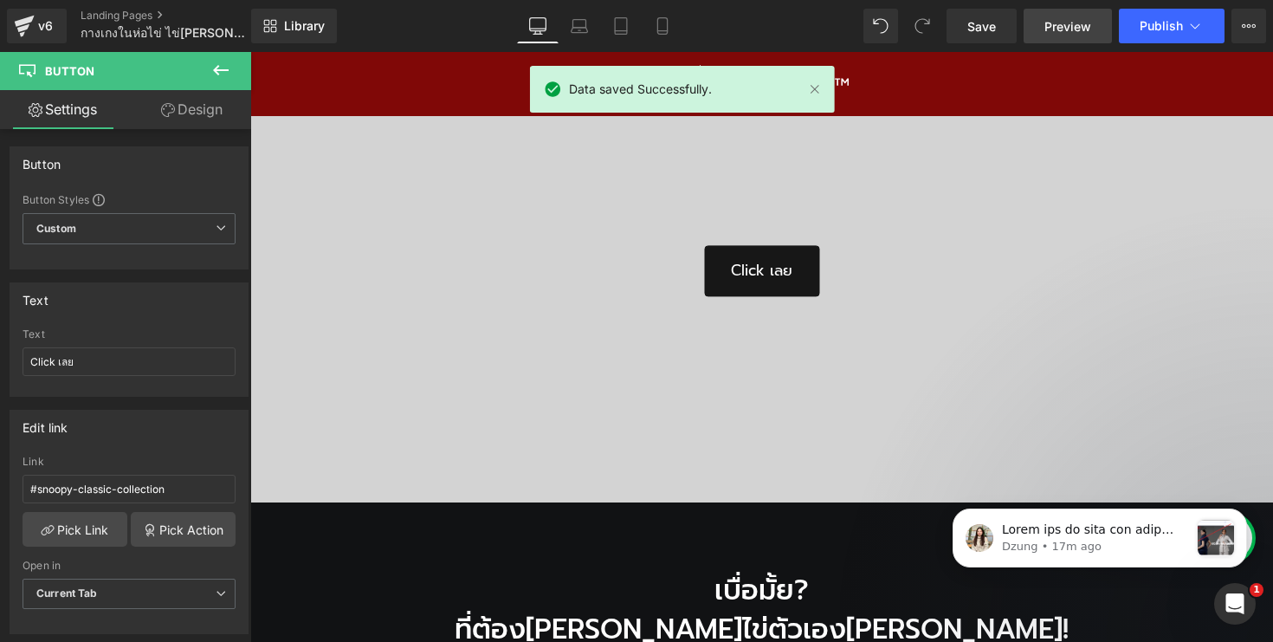
click at [1068, 37] on link "Preview" at bounding box center [1067, 26] width 88 height 35
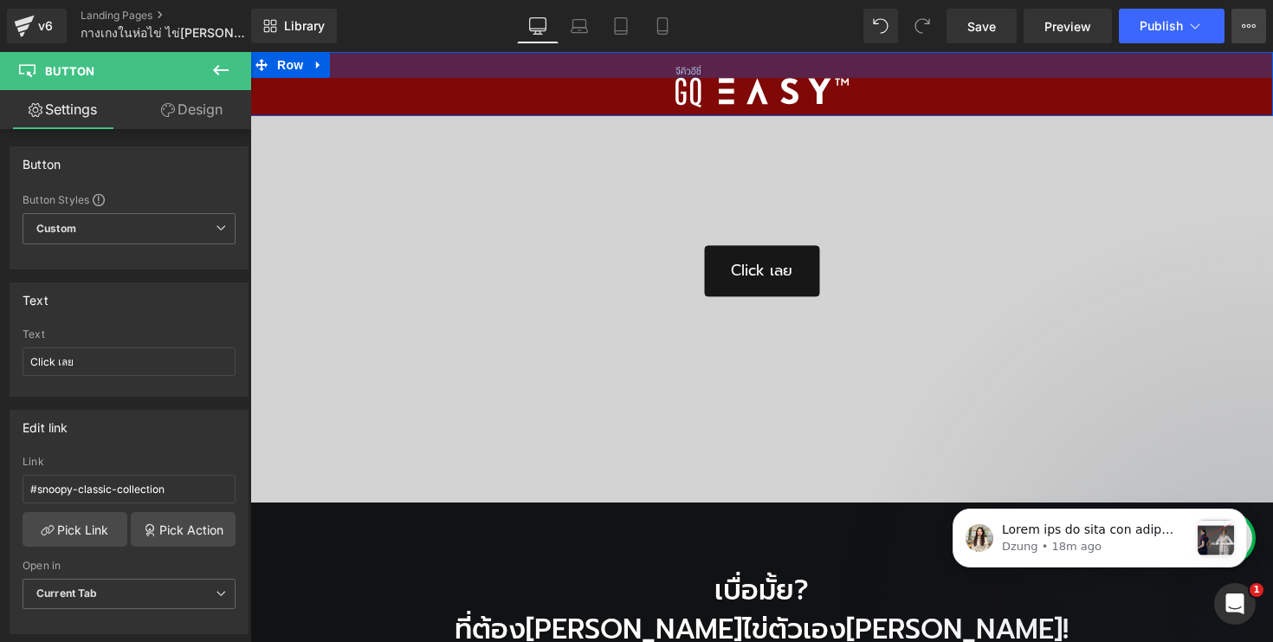
click at [1249, 35] on button "View Live Page View with current Template Save Template to Library Schedule Pub…" at bounding box center [1248, 26] width 35 height 35
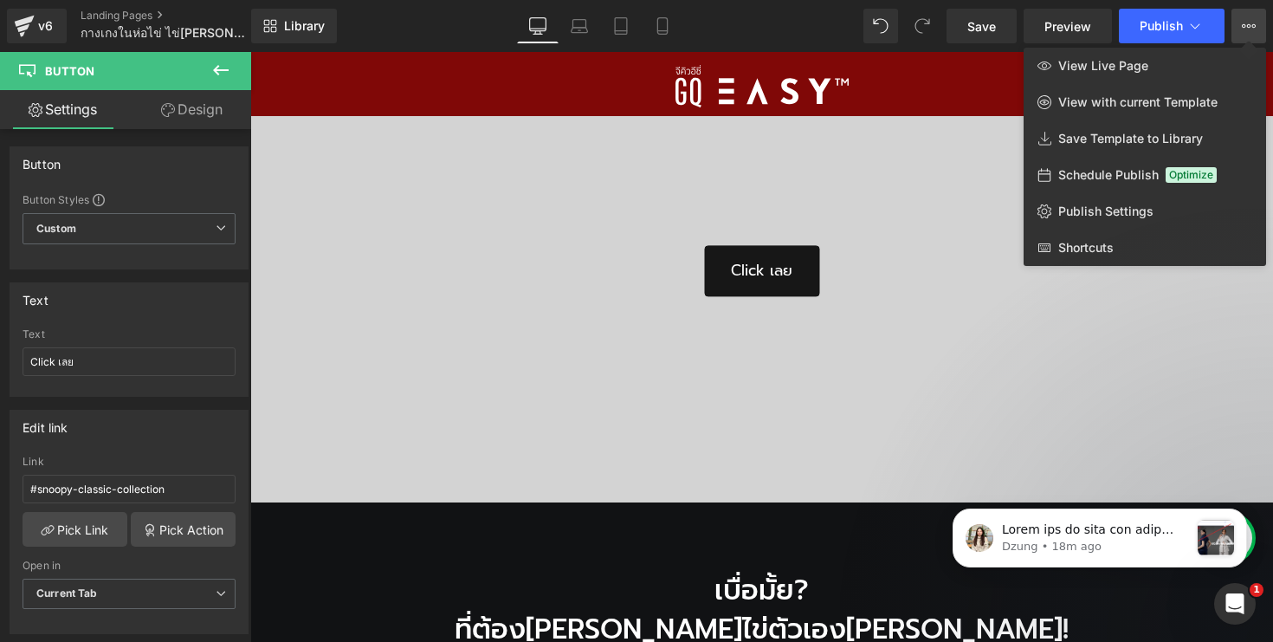
click at [1232, 34] on button "View Live Page View with current Template Save Template to Library Schedule Pub…" at bounding box center [1248, 26] width 35 height 35
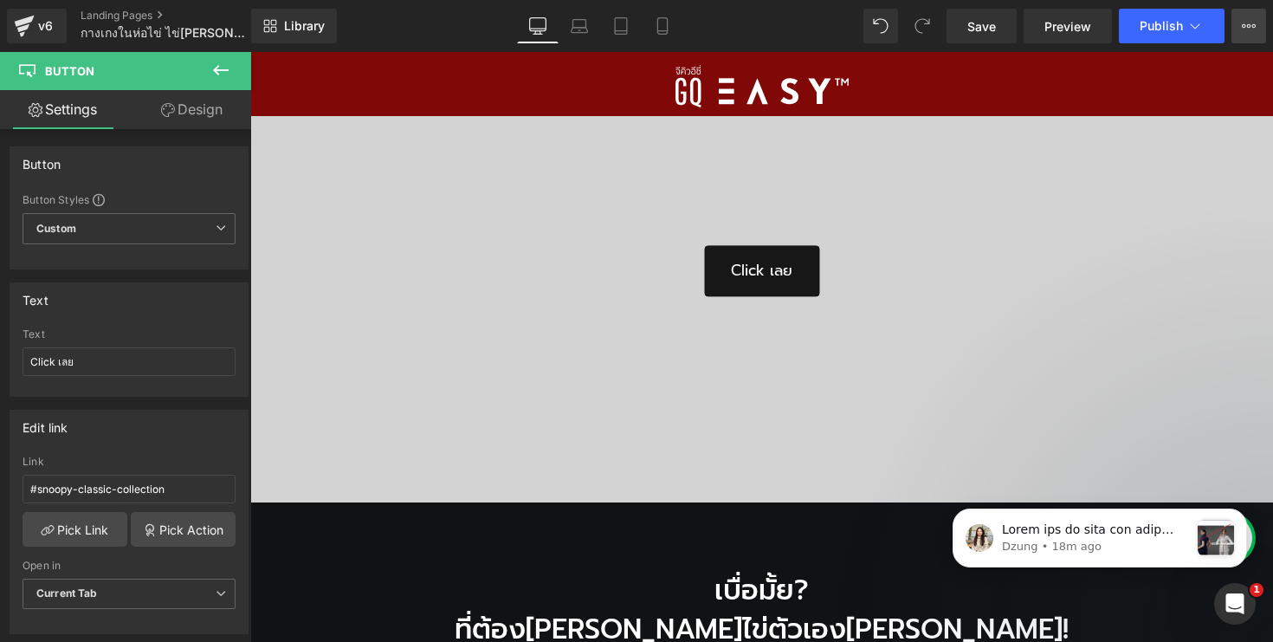
click at [1254, 27] on icon at bounding box center [1254, 25] width 4 height 3
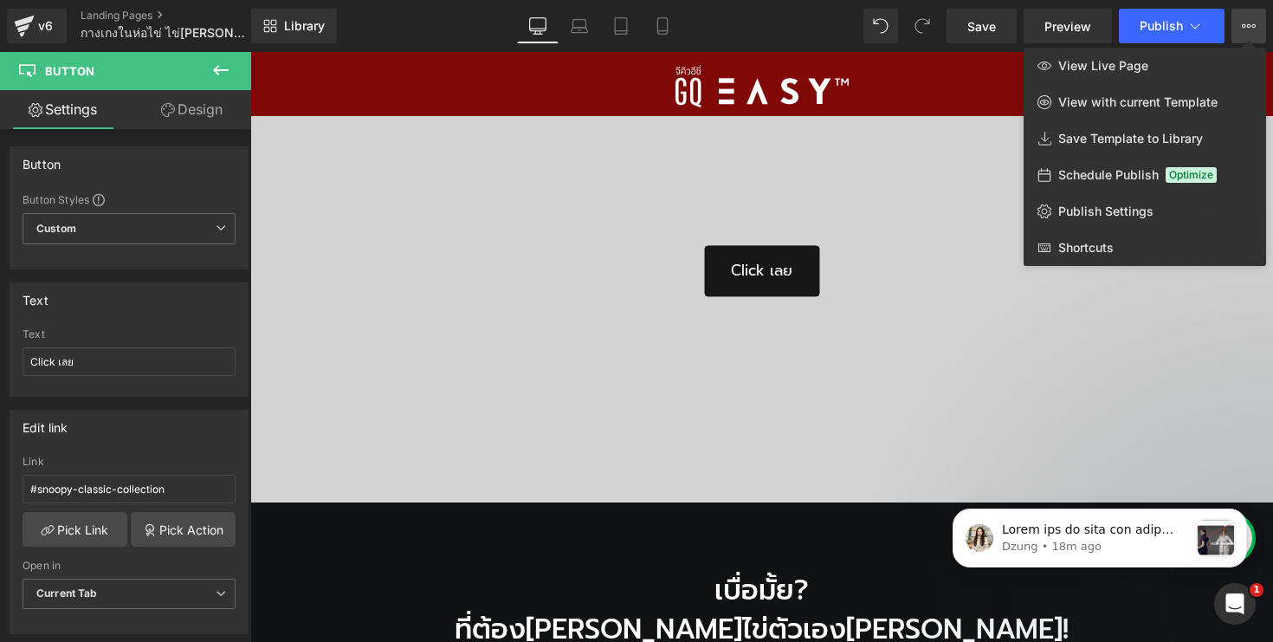
click at [1254, 27] on icon at bounding box center [1254, 25] width 4 height 3
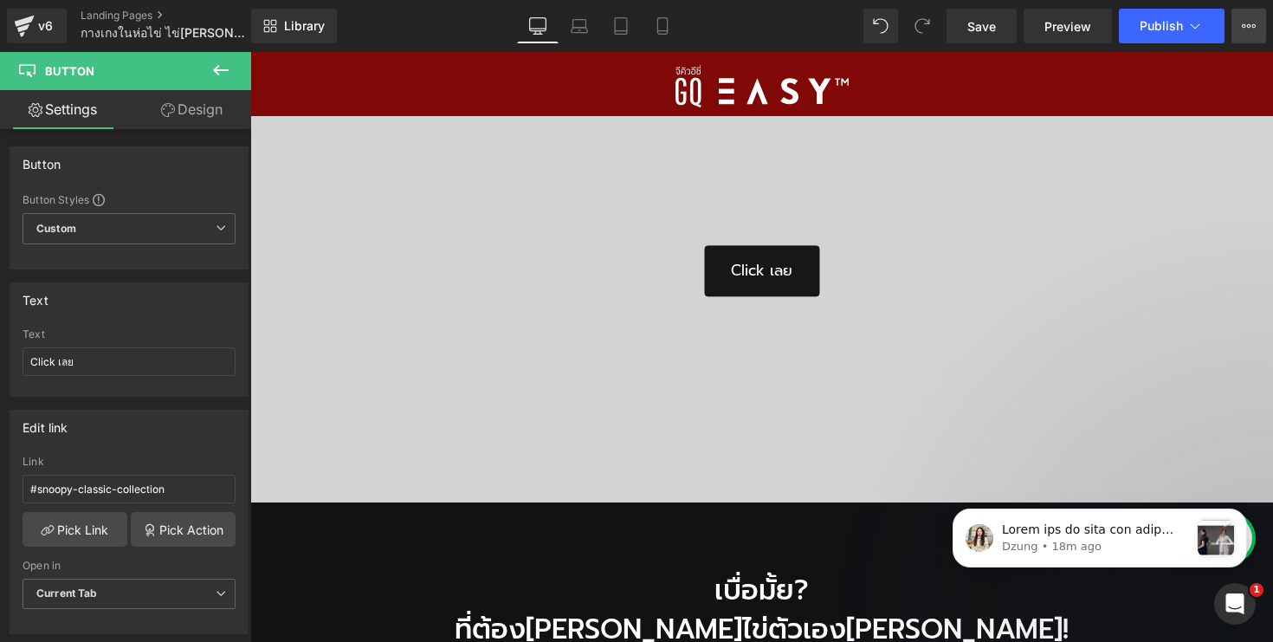
click at [1254, 27] on icon at bounding box center [1254, 25] width 4 height 3
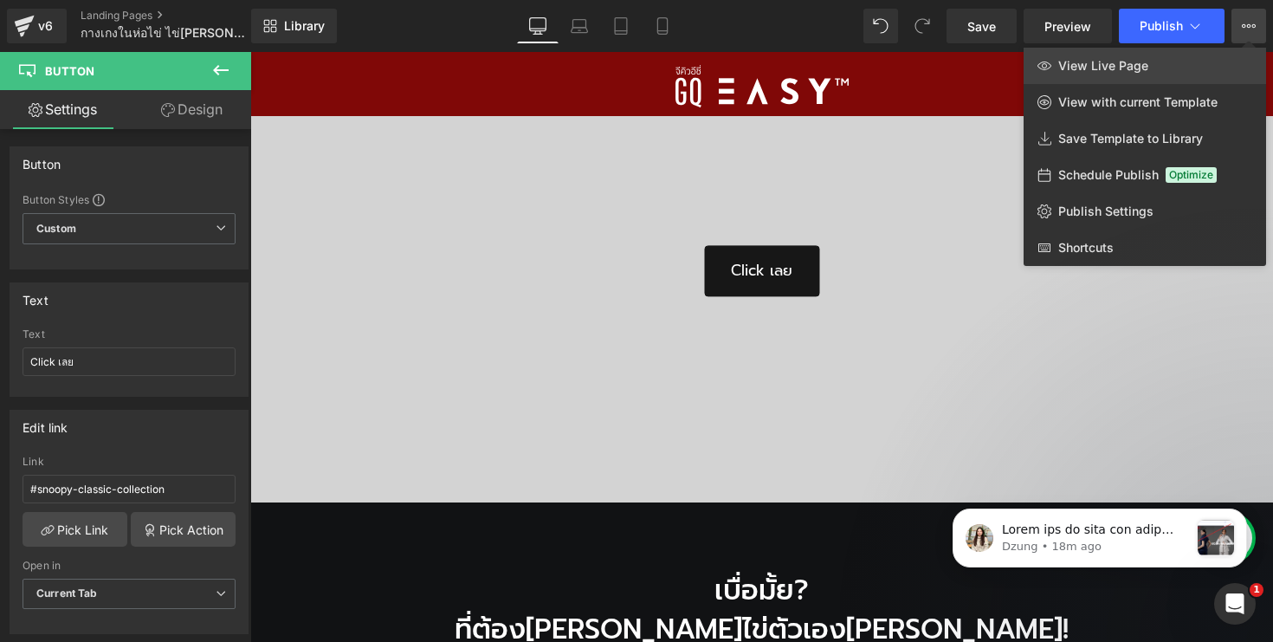
click at [1090, 58] on span "View Live Page" at bounding box center [1103, 66] width 90 height 16
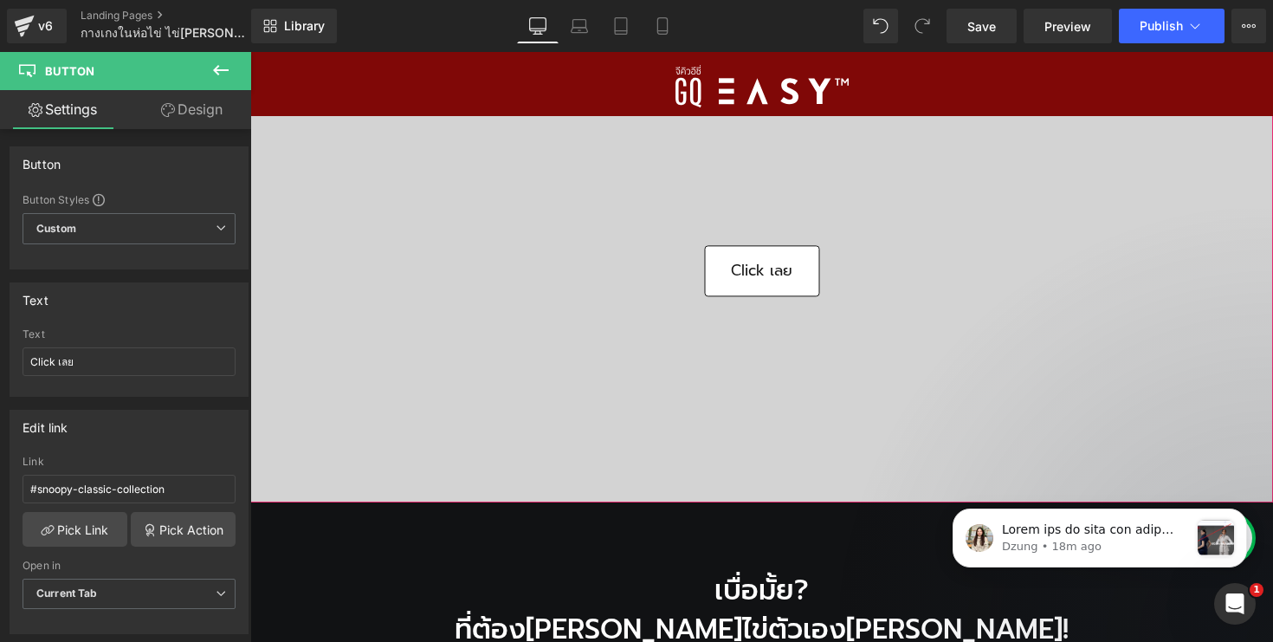
click at [250, 52] on div at bounding box center [250, 52] width 0 height 0
click at [788, 265] on link at bounding box center [787, 271] width 18 height 21
click at [793, 269] on icon at bounding box center [796, 272] width 10 height 10
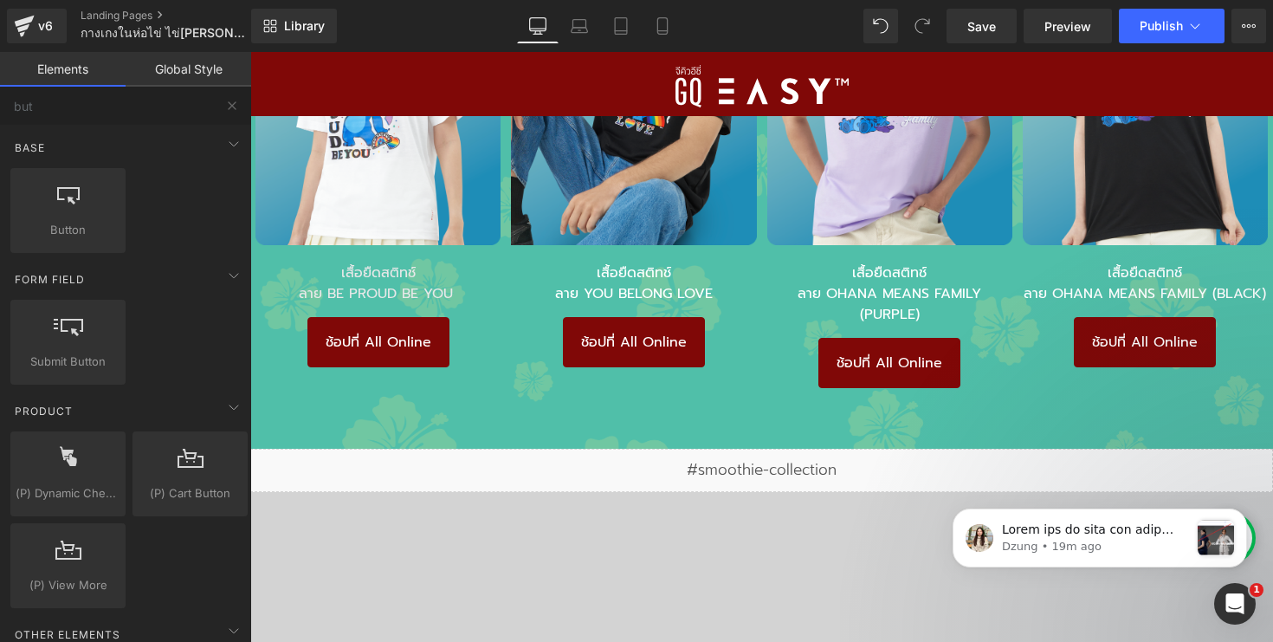
scroll to position [7273, 0]
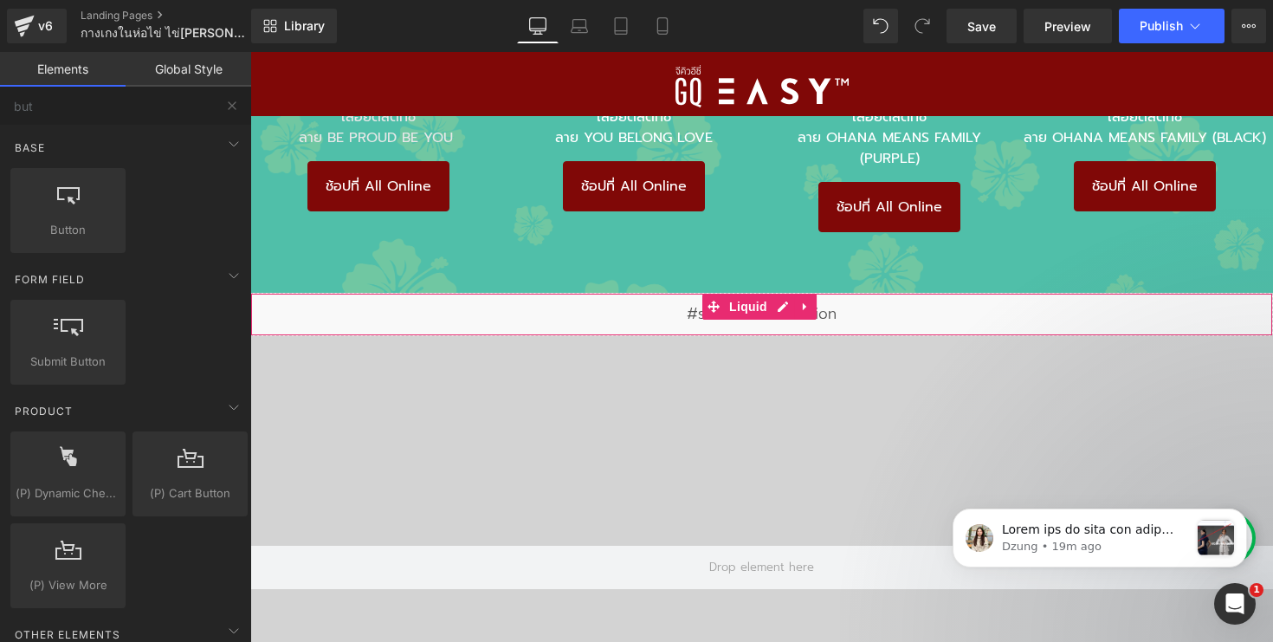
click at [803, 306] on div "Liquid" at bounding box center [761, 314] width 1023 height 43
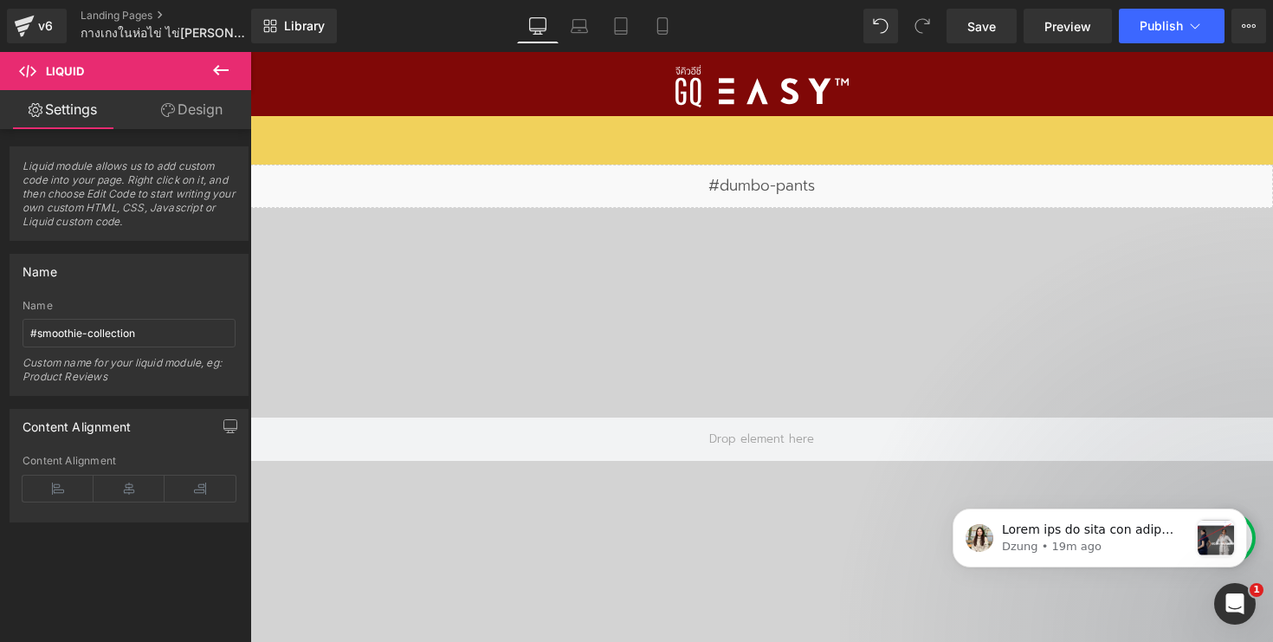
scroll to position [13662, 0]
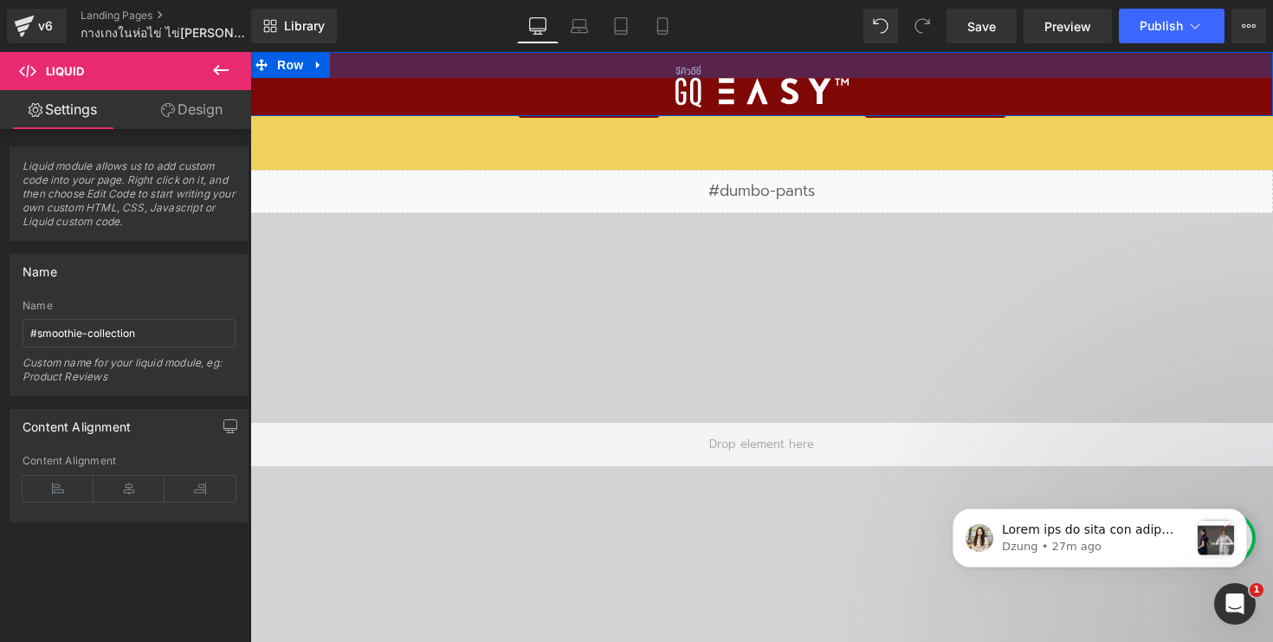
click at [588, 68] on div at bounding box center [761, 65] width 1023 height 26
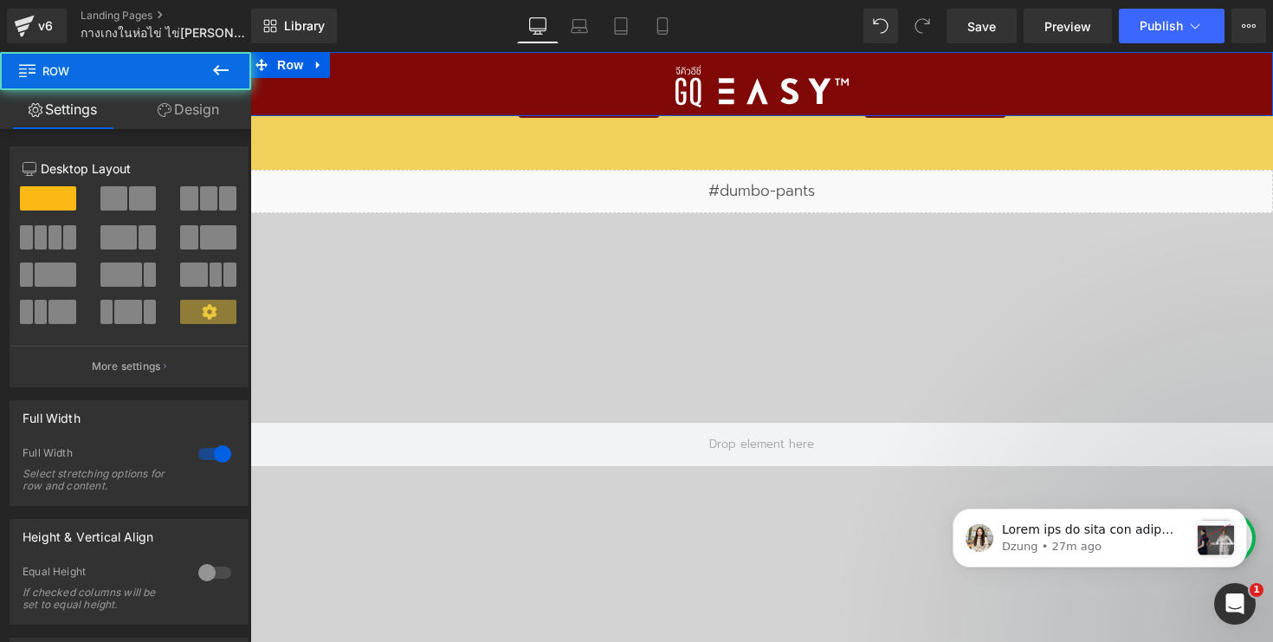
click at [584, 77] on div at bounding box center [761, 65] width 1023 height 26
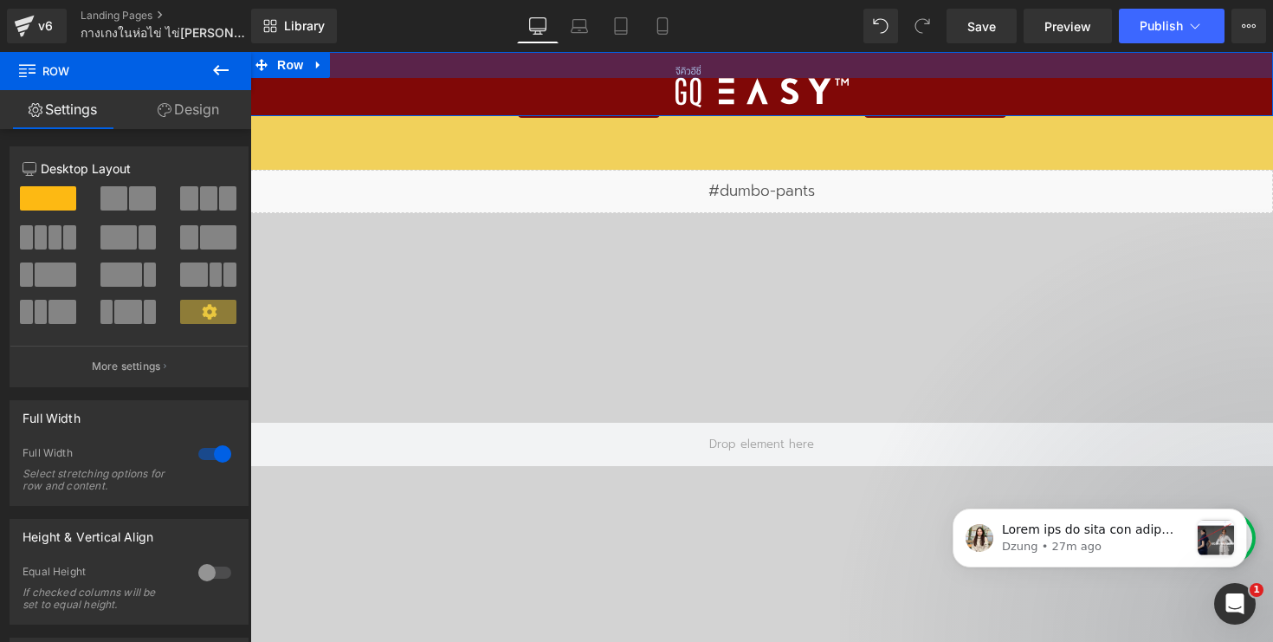
click at [429, 60] on div at bounding box center [761, 65] width 1023 height 26
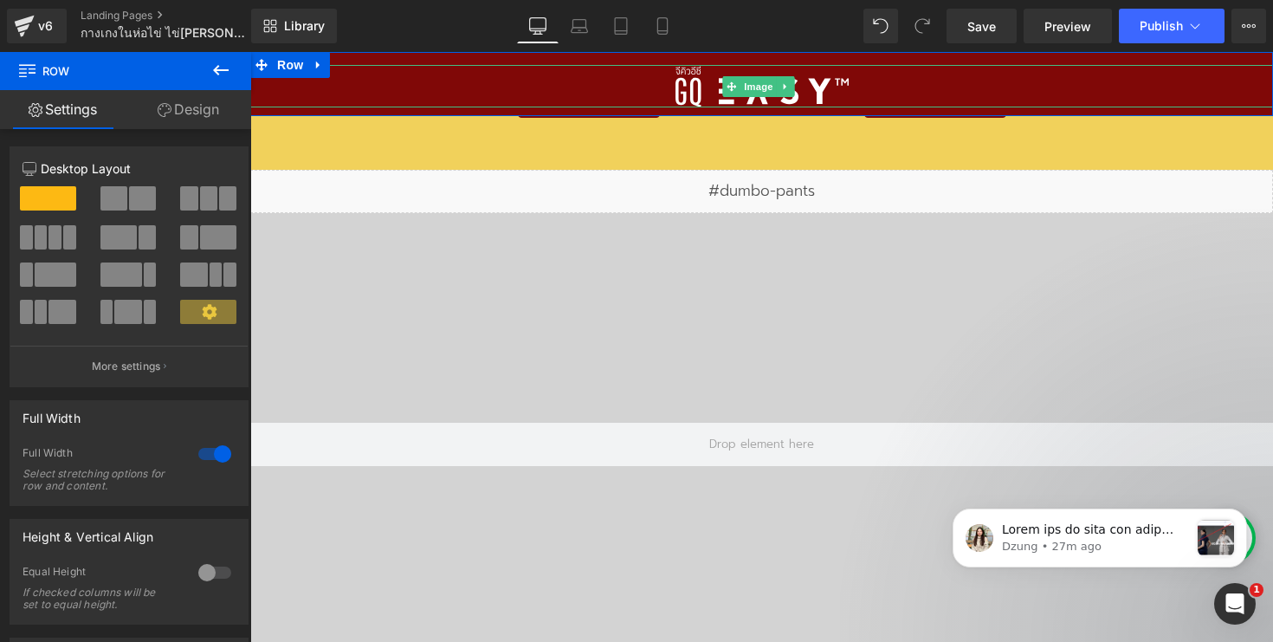
click at [420, 99] on div at bounding box center [761, 86] width 1023 height 42
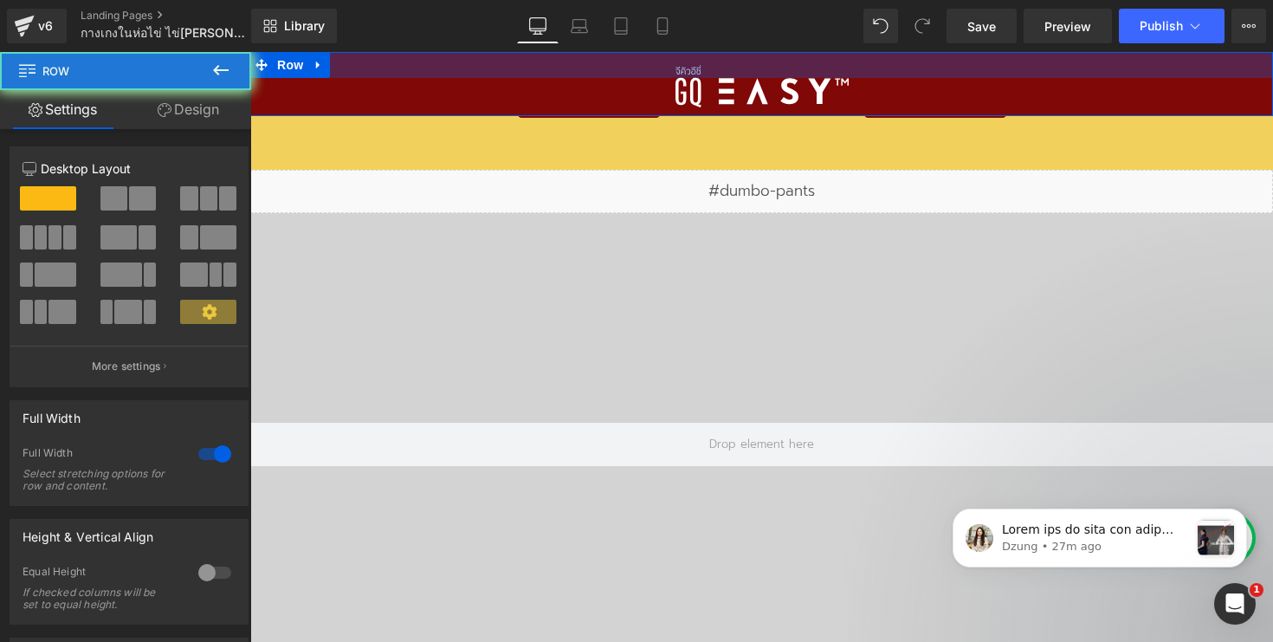
click at [423, 61] on div at bounding box center [761, 65] width 1023 height 26
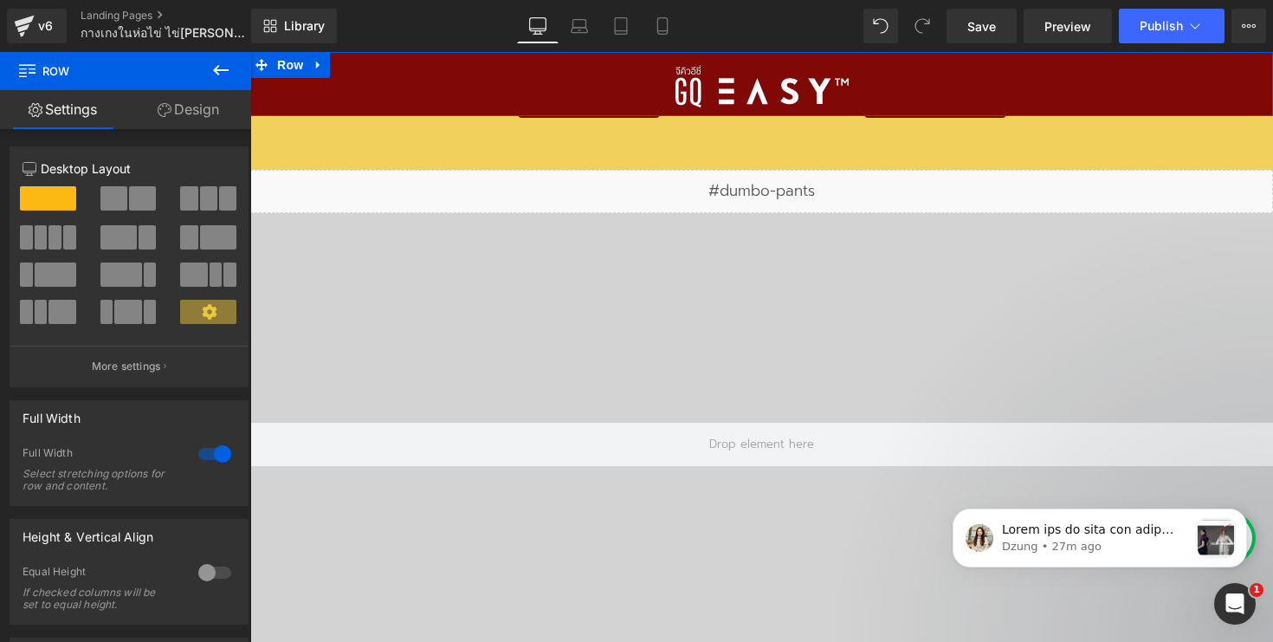
click at [179, 121] on link "Design" at bounding box center [189, 109] width 126 height 39
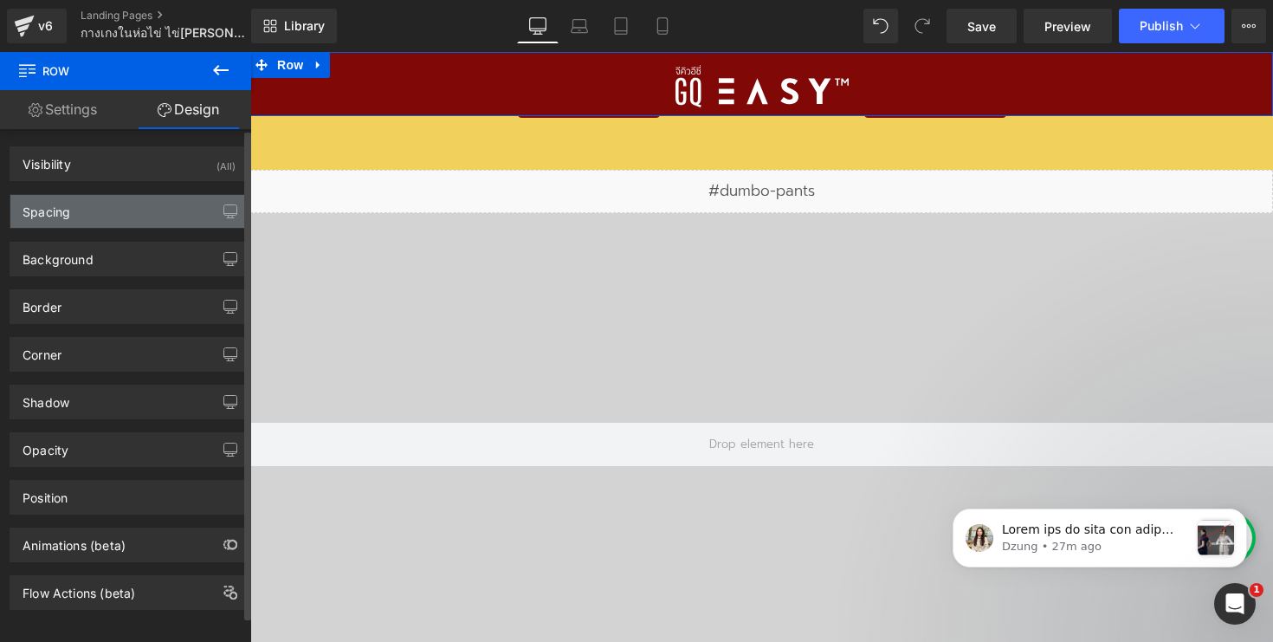
click at [170, 210] on div "Spacing" at bounding box center [128, 211] width 237 height 33
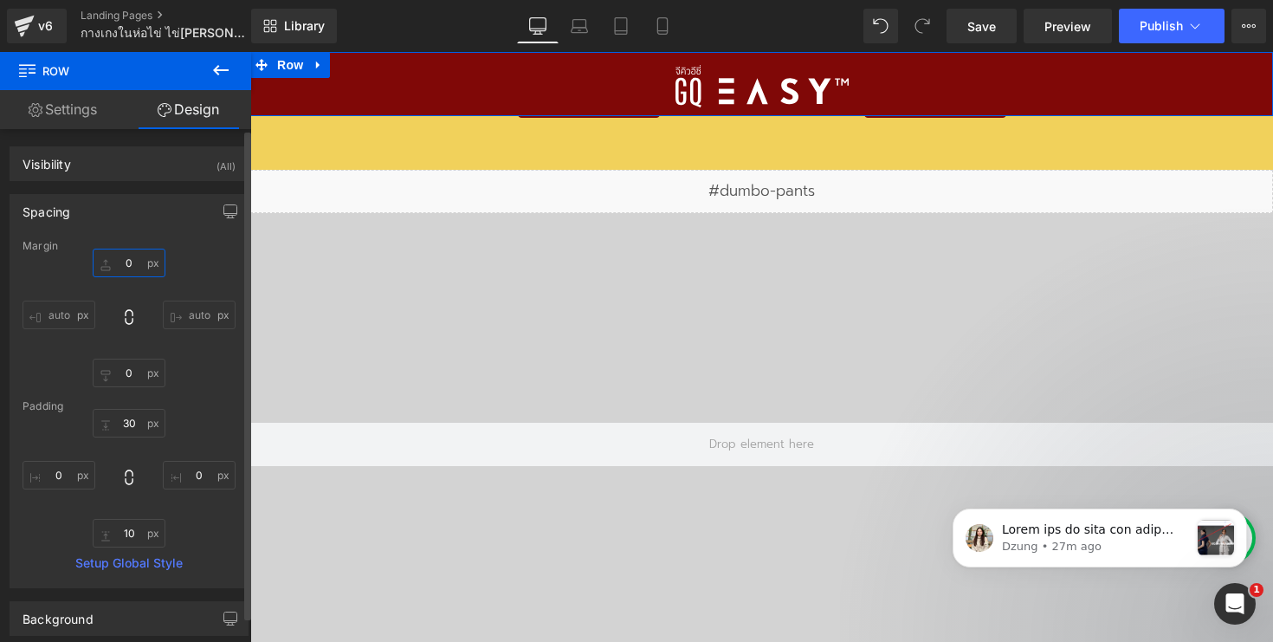
click at [129, 271] on input "0" at bounding box center [129, 262] width 73 height 29
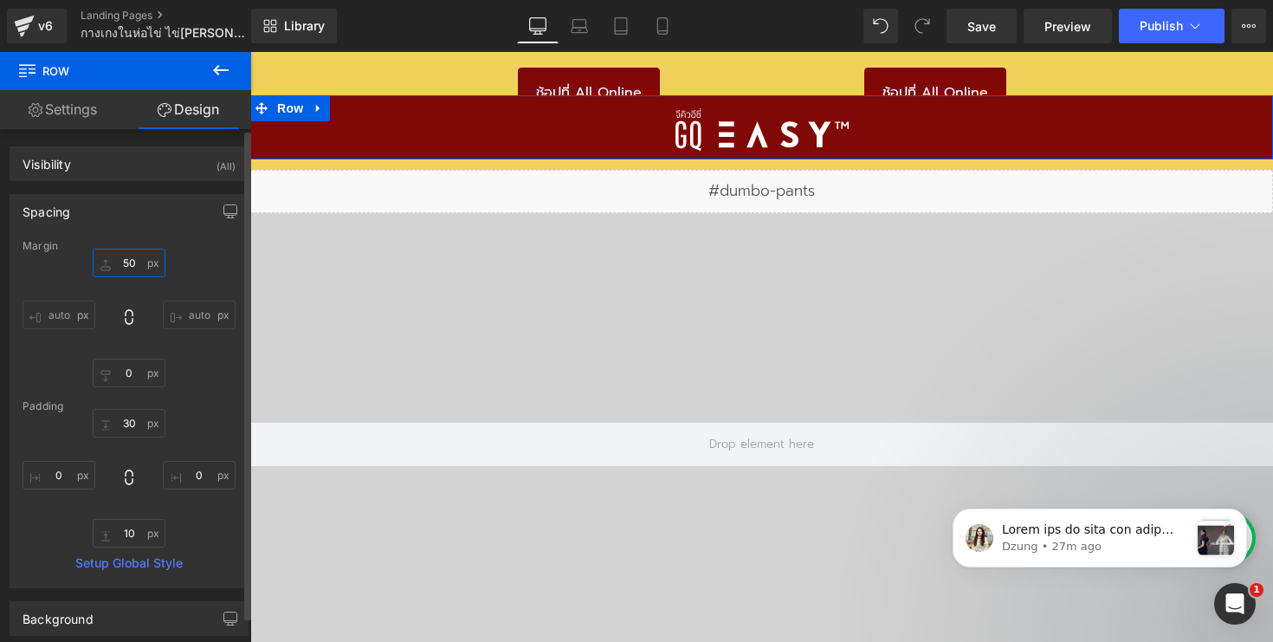
type input "5"
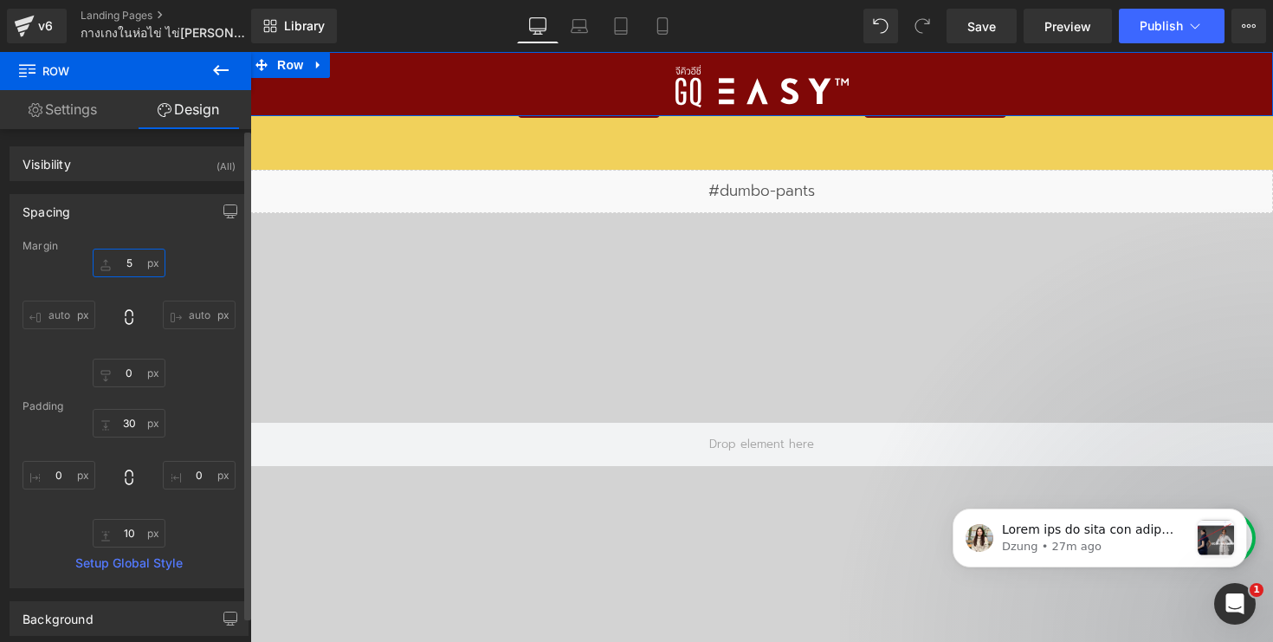
type input "50"
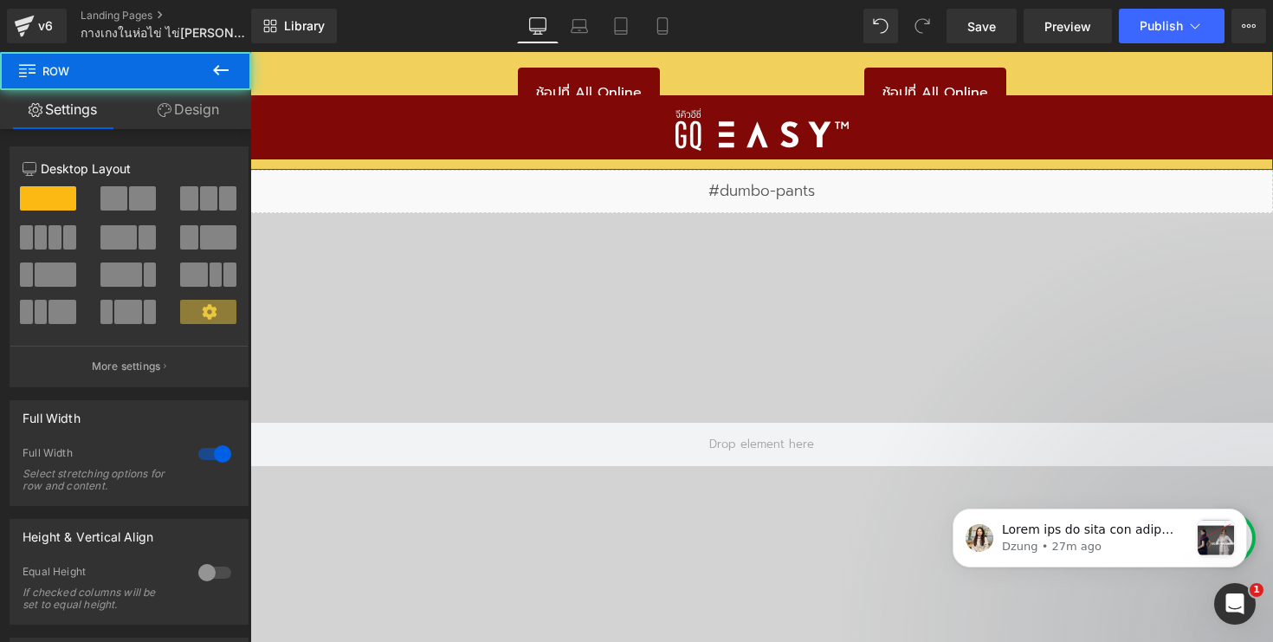
click at [421, 71] on div "ช้อปที่ All Online Button" at bounding box center [589, 93] width 336 height 50
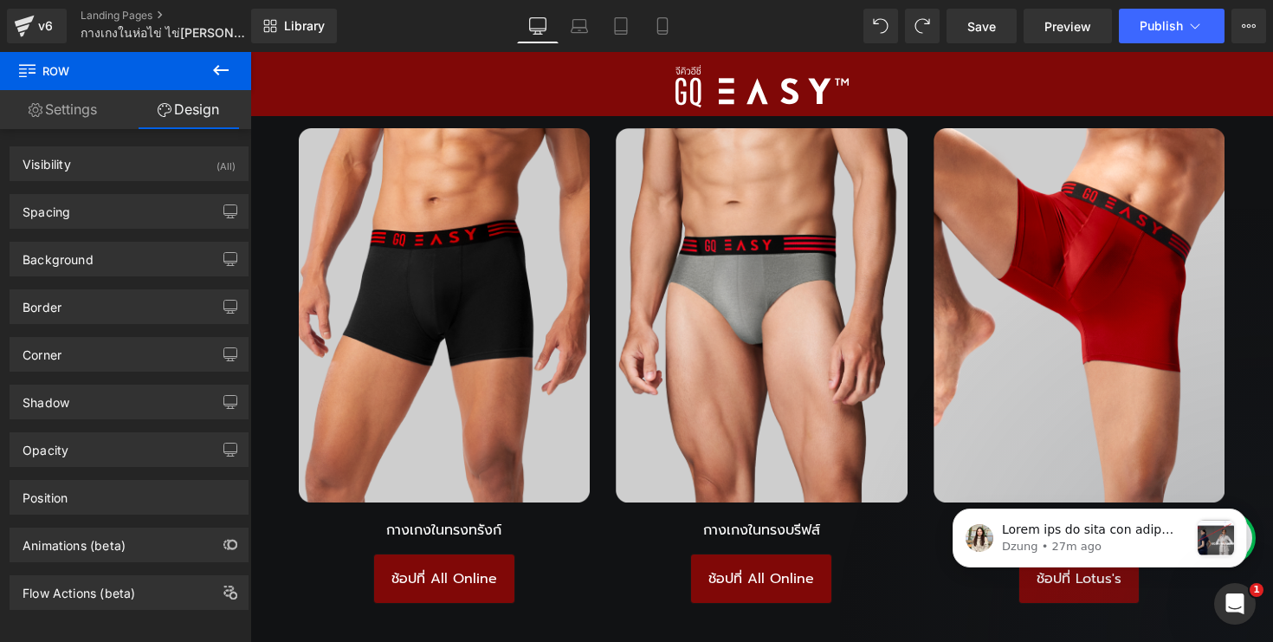
scroll to position [1101, 0]
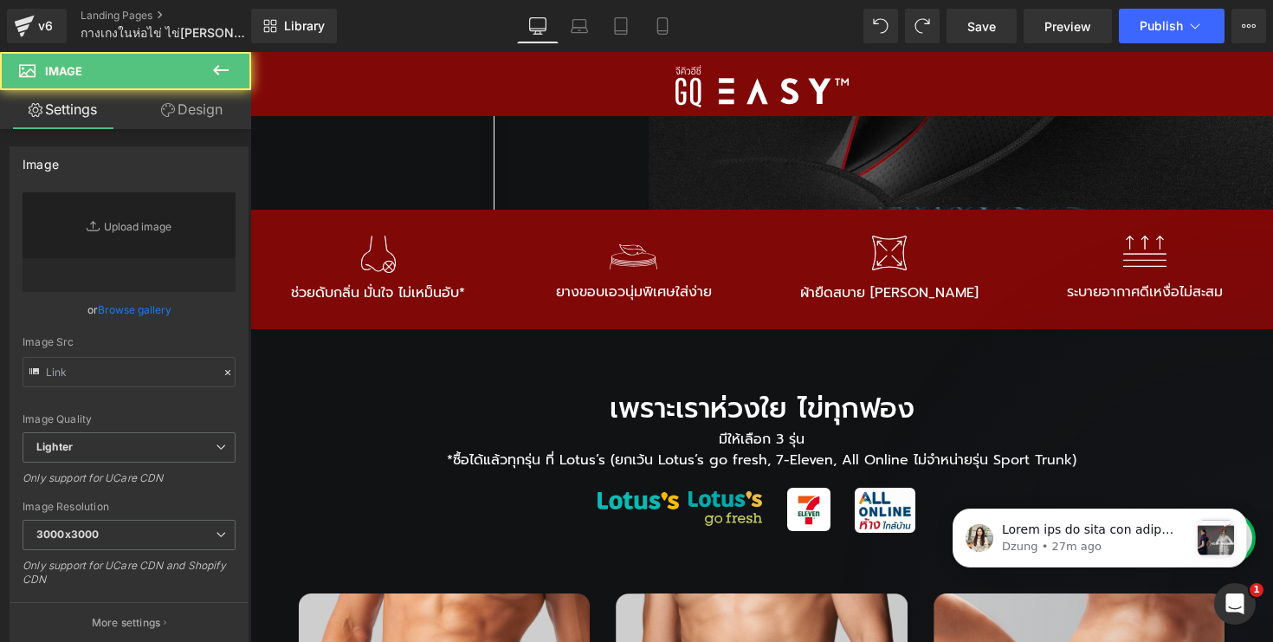
click at [546, 85] on div at bounding box center [761, 86] width 1023 height 42
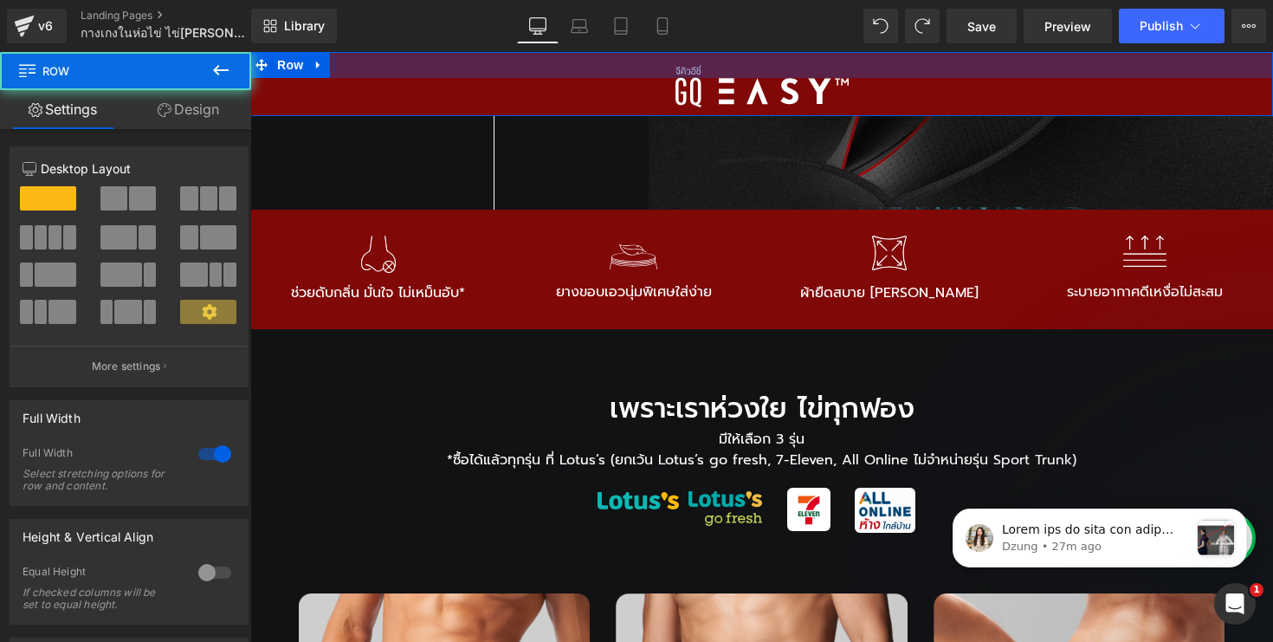
click at [613, 58] on div at bounding box center [761, 65] width 1023 height 26
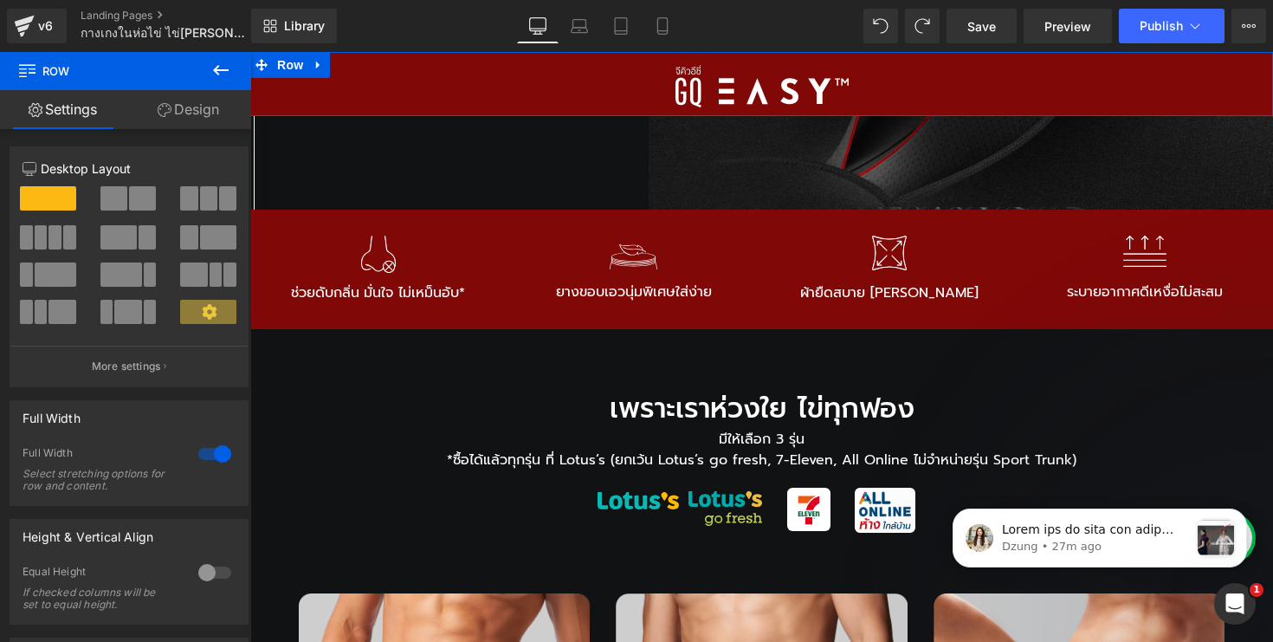
click at [191, 123] on link "Design" at bounding box center [189, 109] width 126 height 39
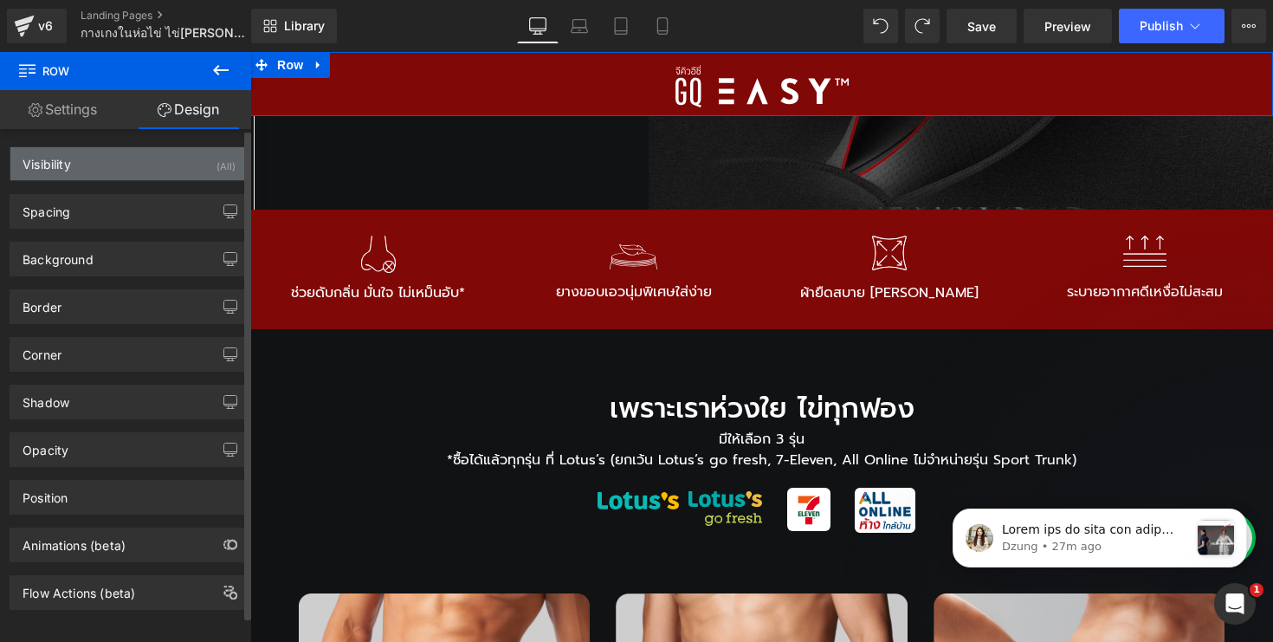
click at [162, 176] on div "Visibility (All)" at bounding box center [128, 163] width 237 height 33
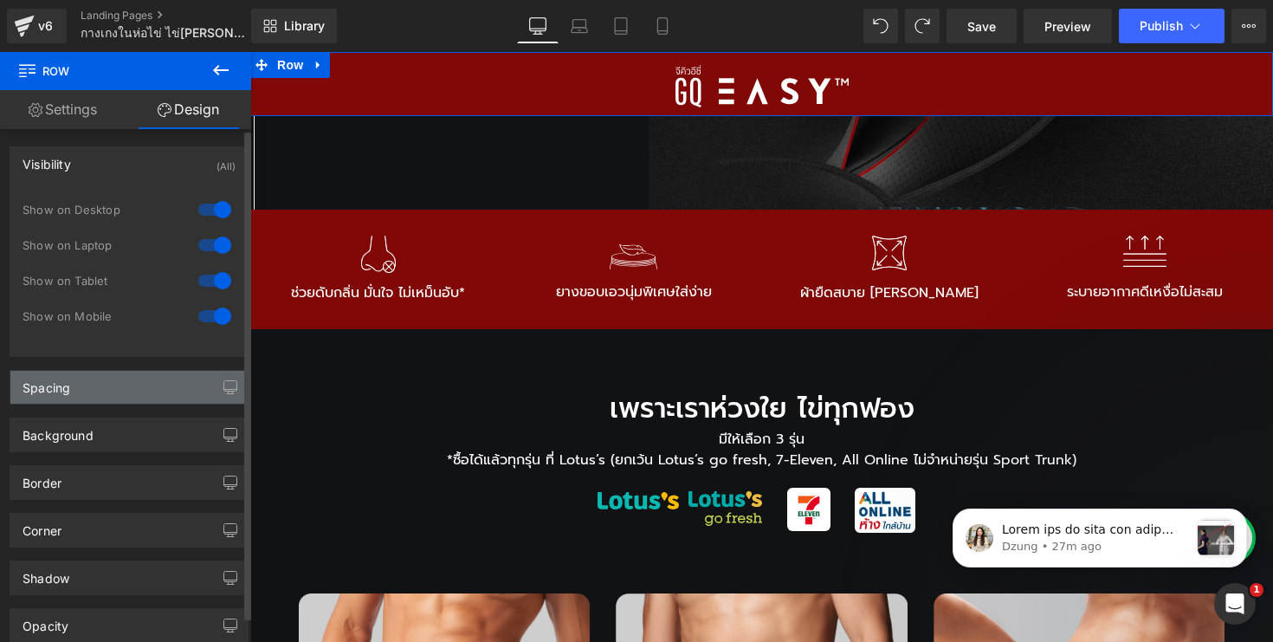
click at [152, 393] on div "Spacing" at bounding box center [128, 387] width 237 height 33
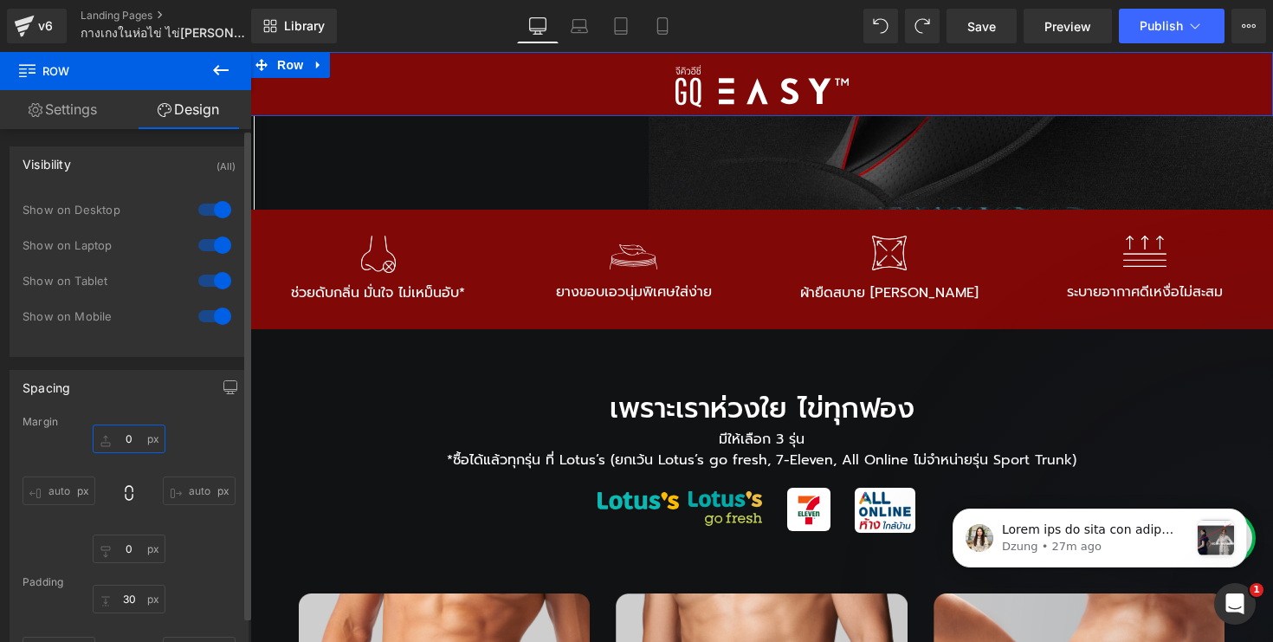
click at [137, 436] on input "text" at bounding box center [129, 438] width 73 height 29
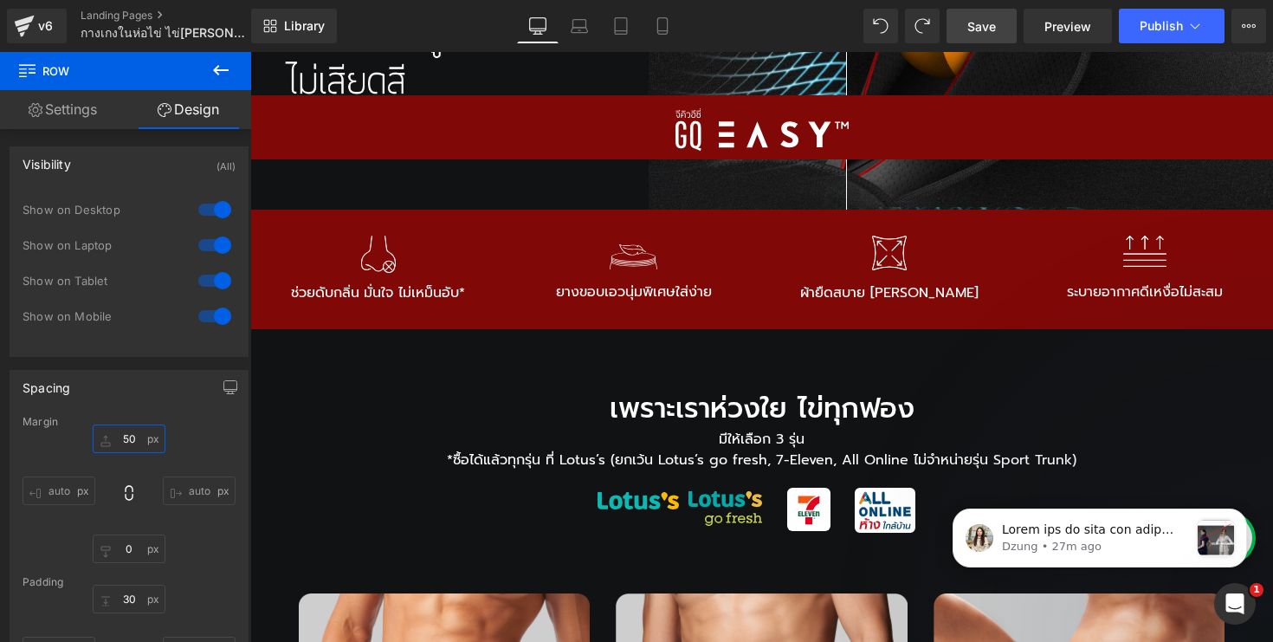
type input "50"
click at [999, 26] on link "Save" at bounding box center [981, 26] width 70 height 35
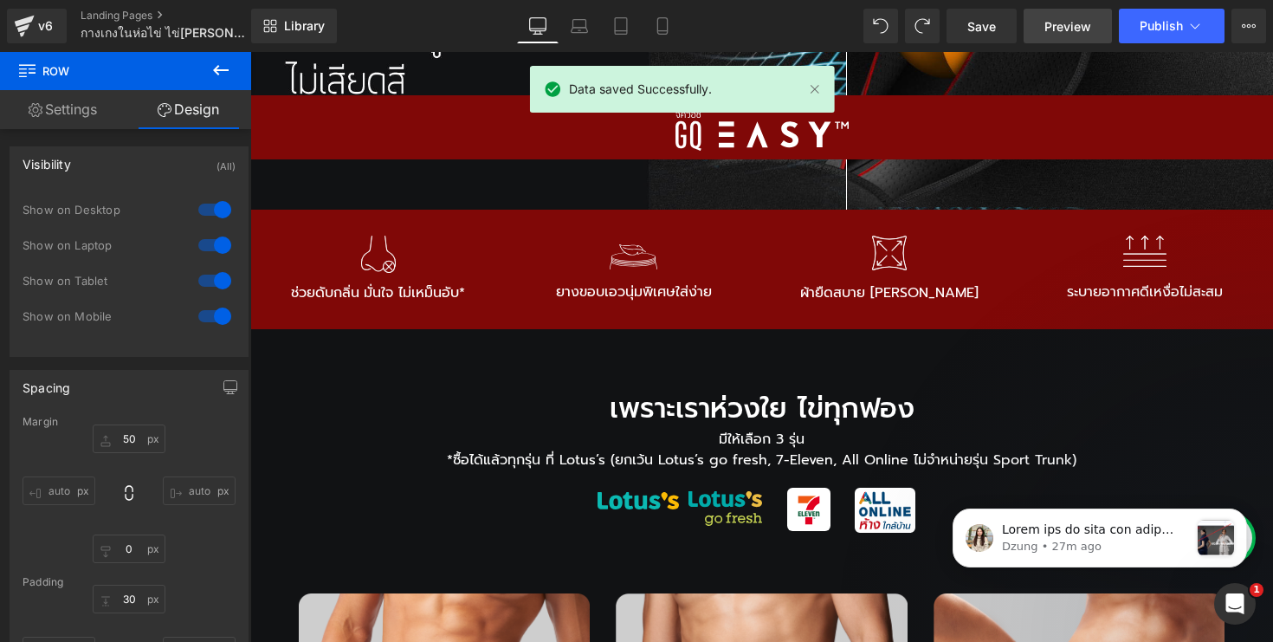
click at [1067, 26] on span "Preview" at bounding box center [1067, 26] width 47 height 18
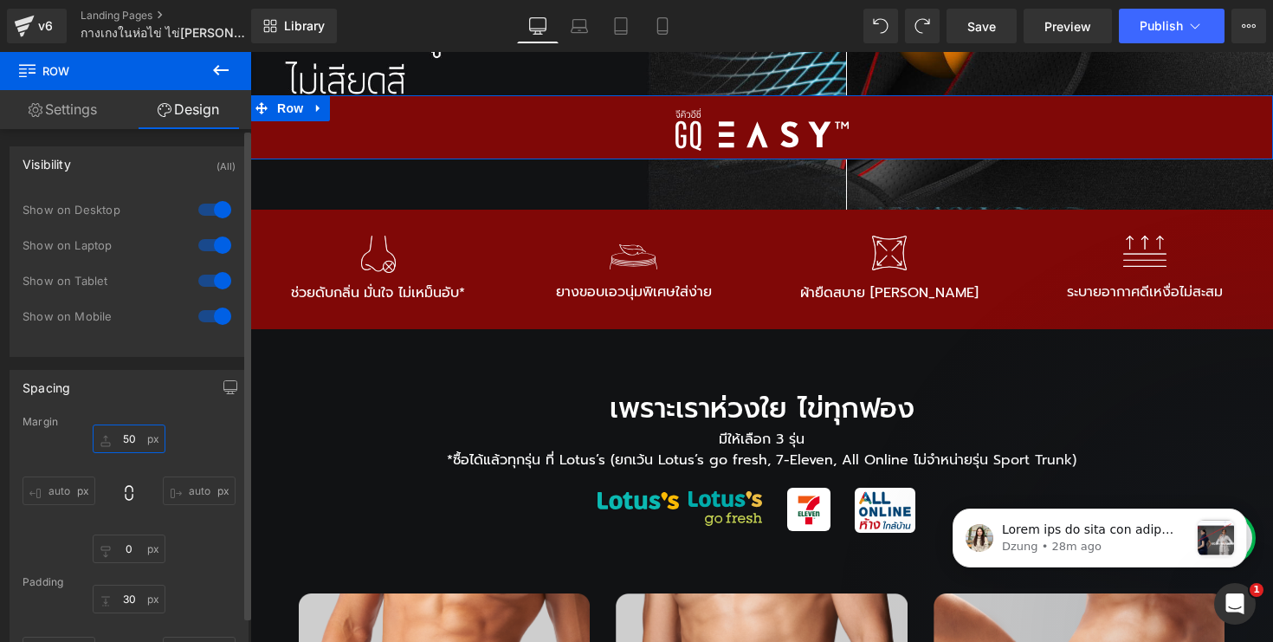
click at [131, 437] on input "50" at bounding box center [129, 438] width 73 height 29
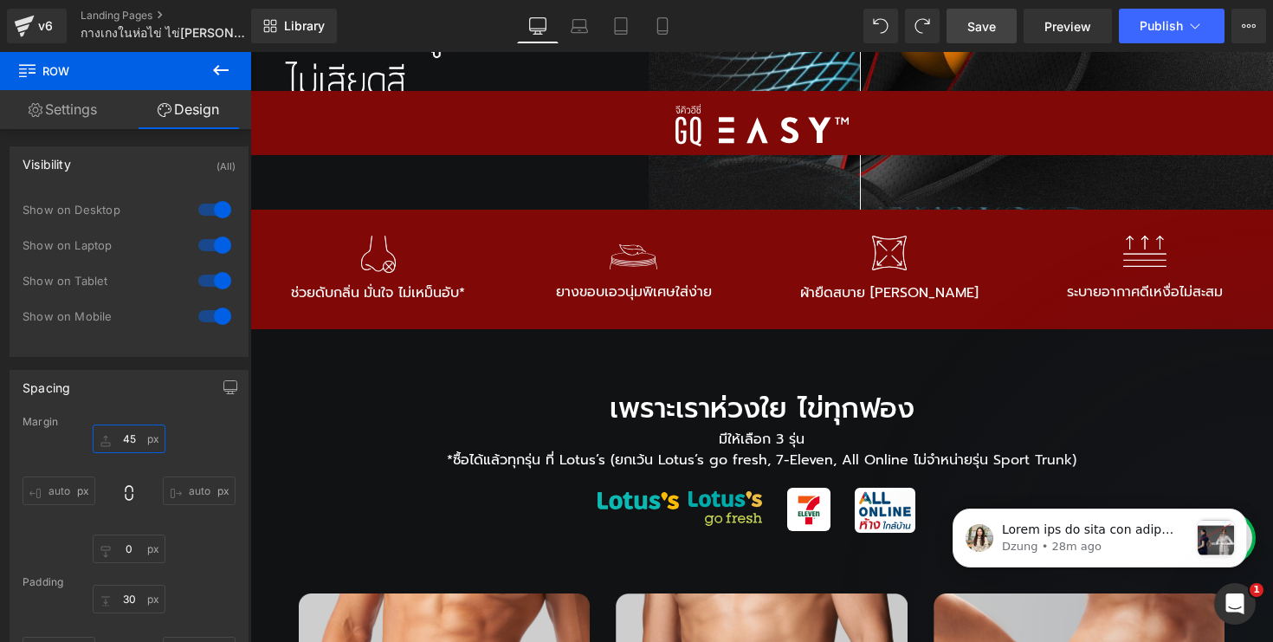
type input "45"
click at [1001, 17] on link "Save" at bounding box center [981, 26] width 70 height 35
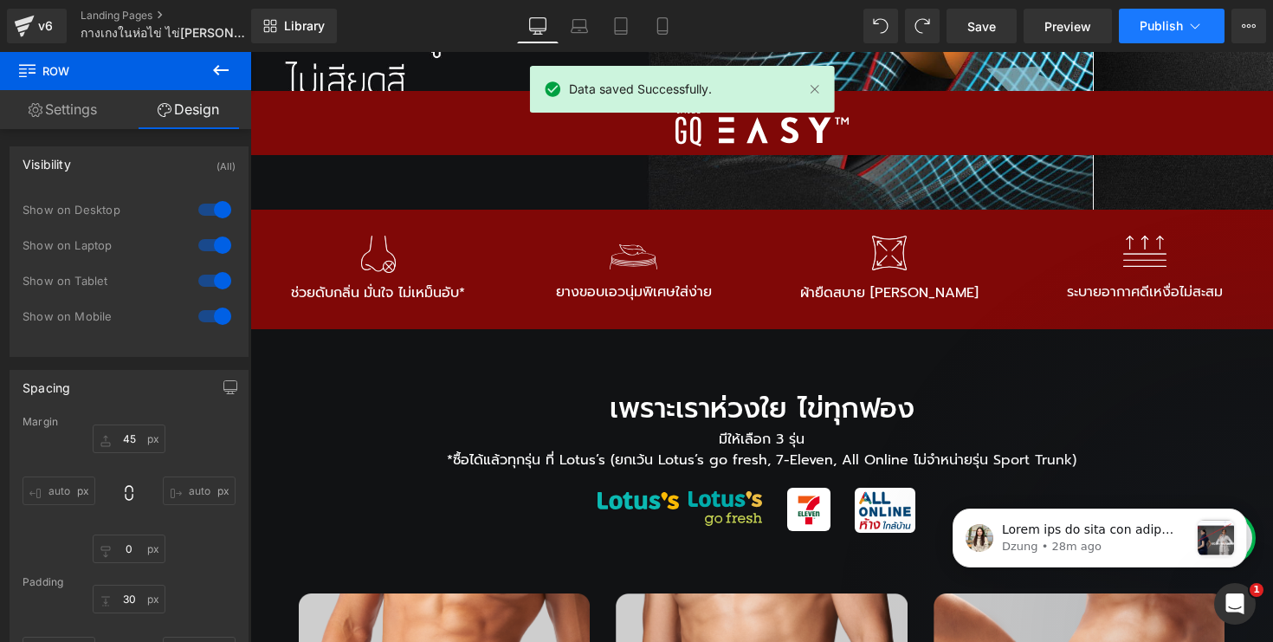
click at [1192, 27] on icon at bounding box center [1194, 25] width 17 height 17
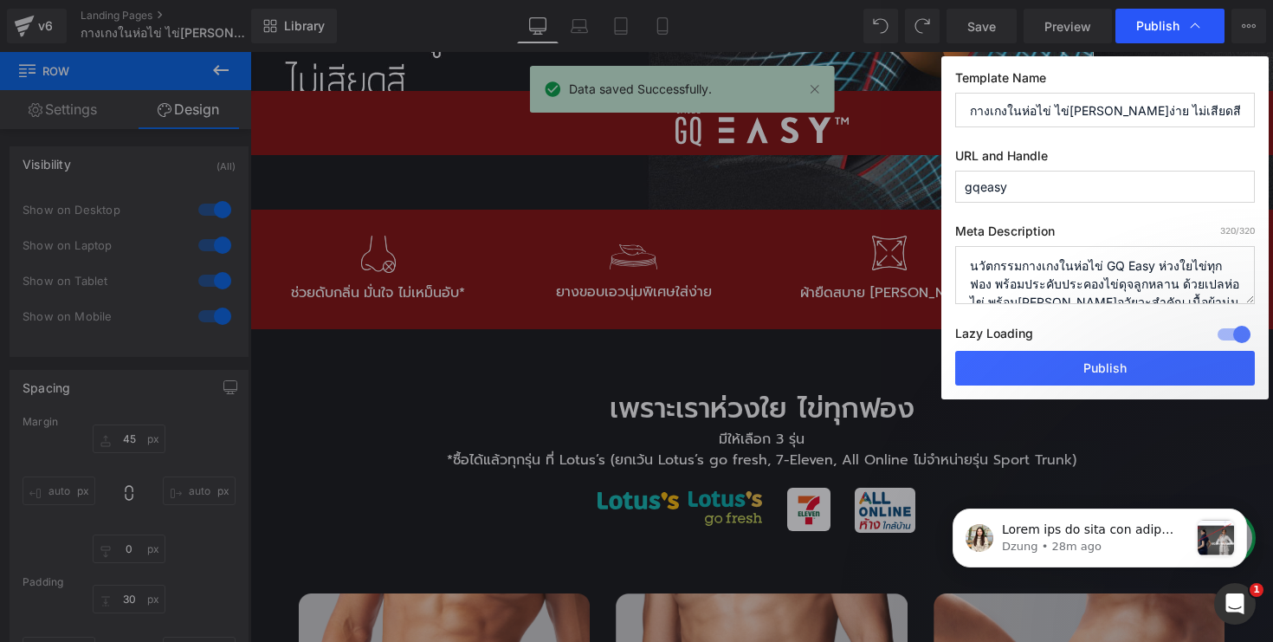
click at [1149, 25] on span "Publish" at bounding box center [1157, 26] width 43 height 16
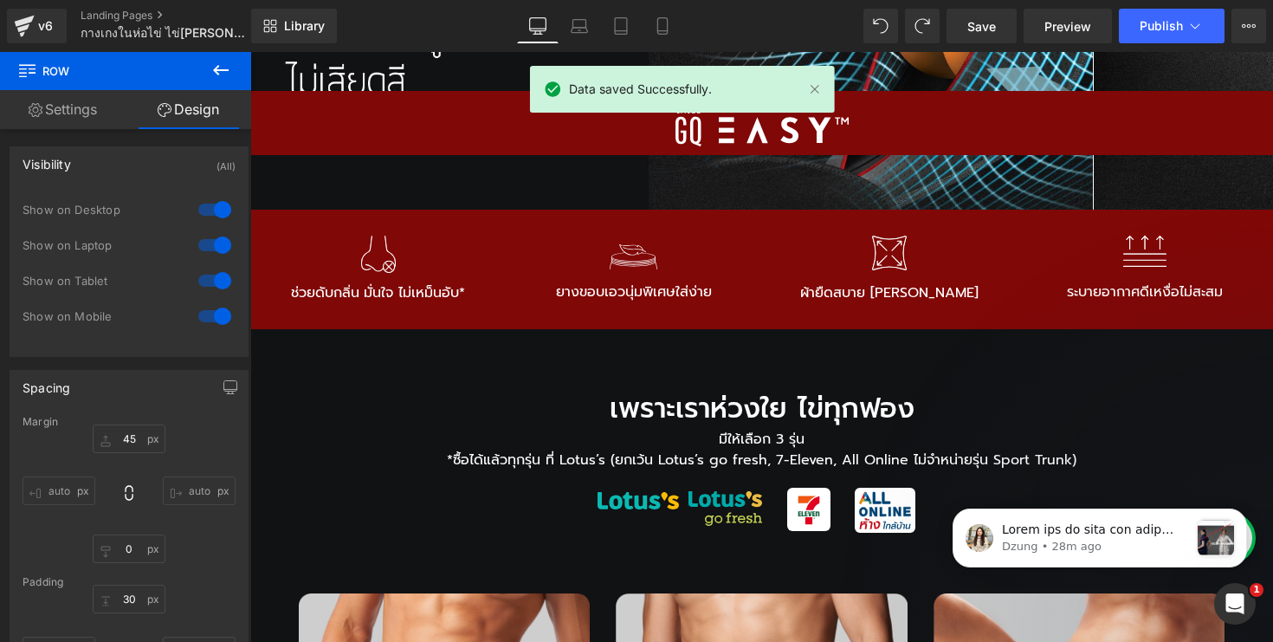
click at [1149, 25] on span "Publish" at bounding box center [1160, 26] width 43 height 14
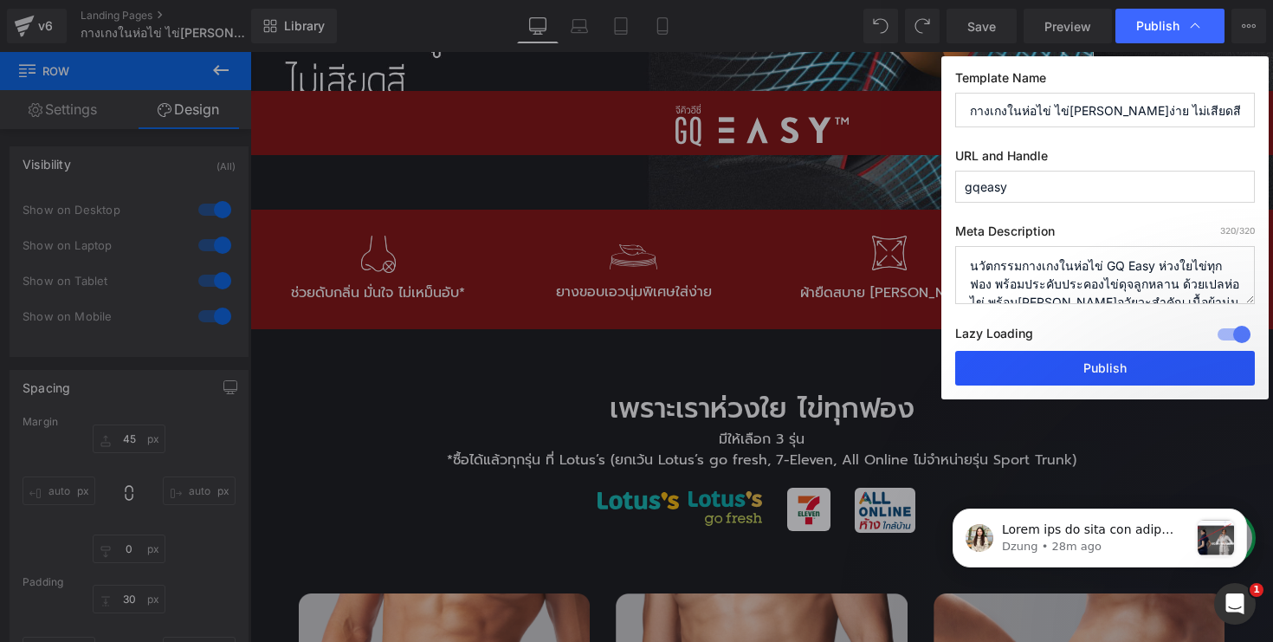
click at [1108, 368] on button "Publish" at bounding box center [1105, 368] width 300 height 35
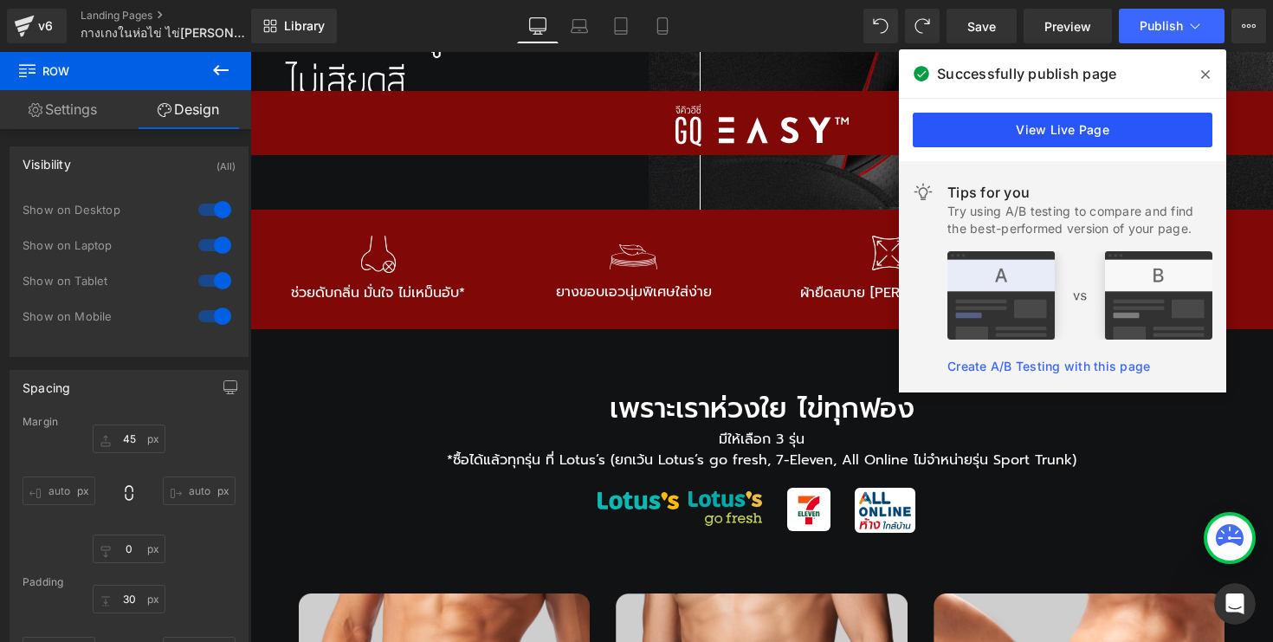
click at [1103, 135] on link "View Live Page" at bounding box center [1063, 130] width 300 height 35
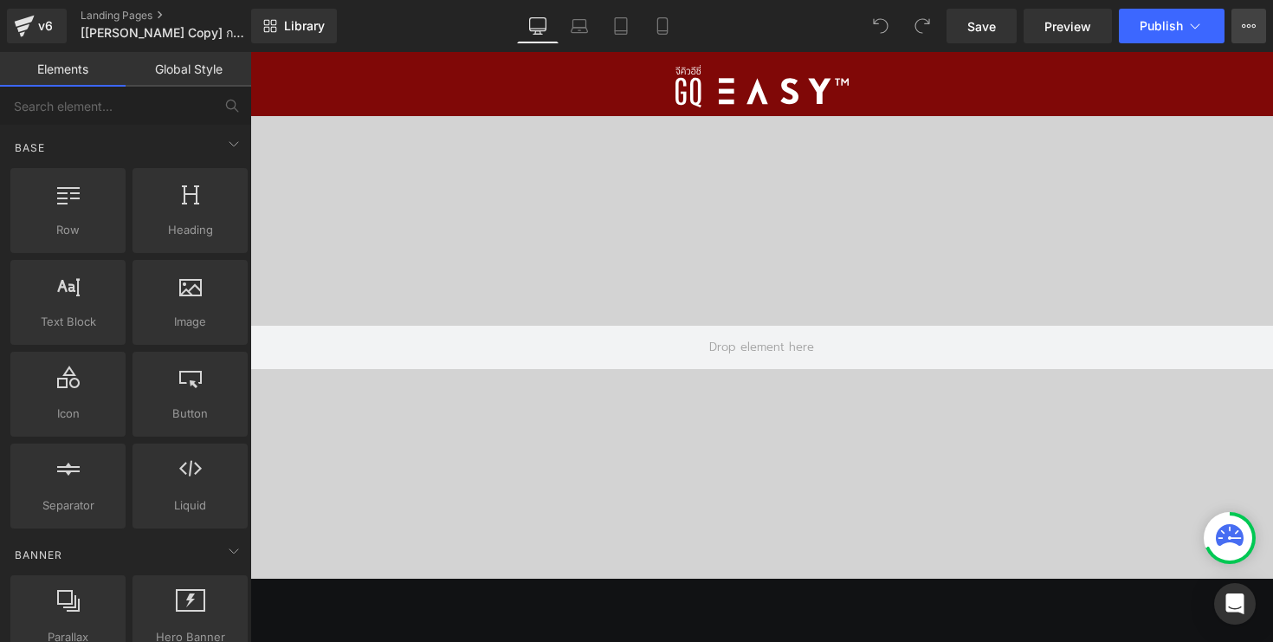
click at [1249, 37] on button "View Live Page View with current Template Save Template to Library Schedule Pub…" at bounding box center [1248, 26] width 35 height 35
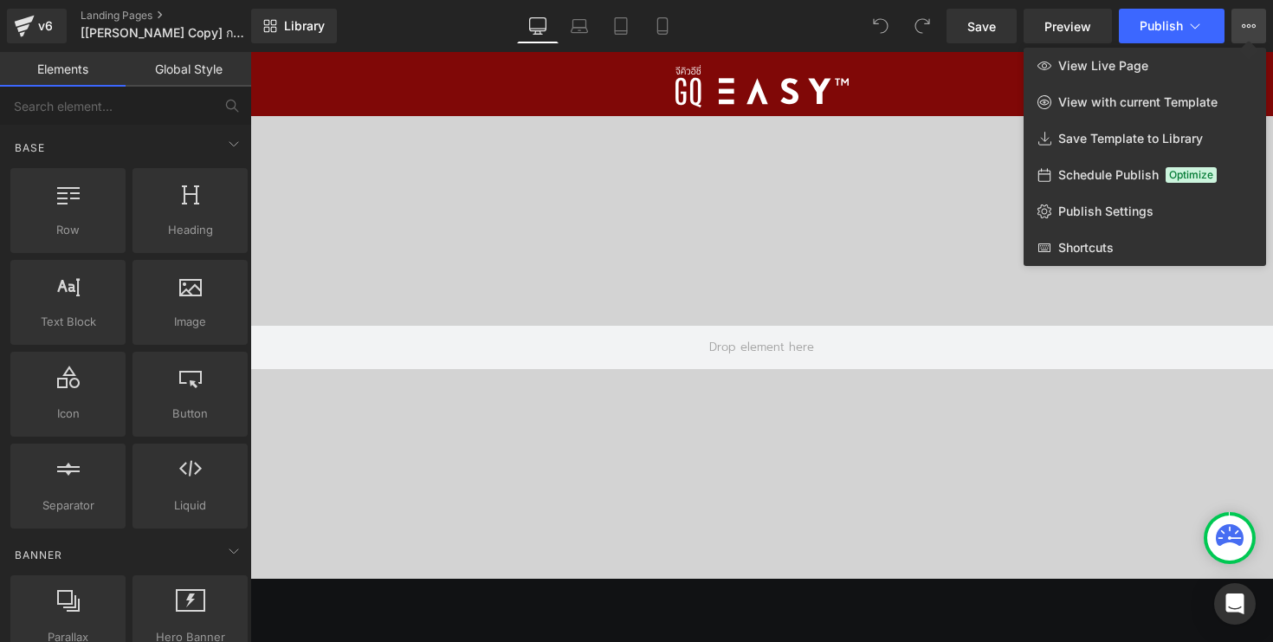
click at [829, 149] on div at bounding box center [761, 347] width 1023 height 590
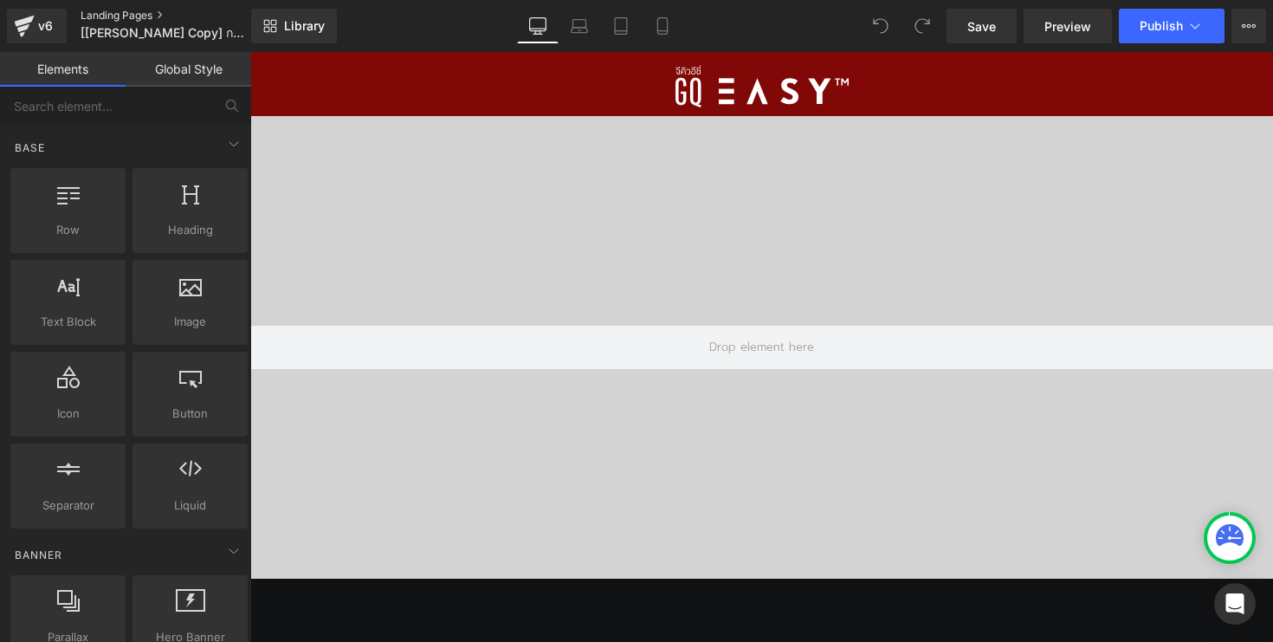
click at [99, 19] on link "Landing Pages" at bounding box center [180, 16] width 199 height 14
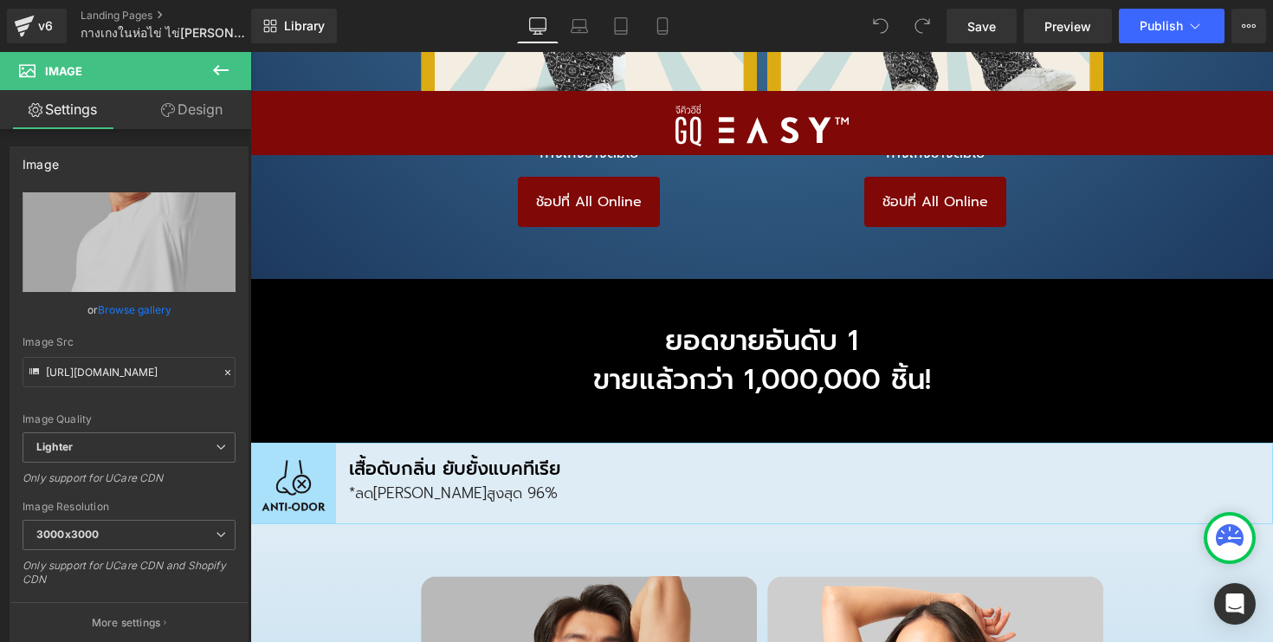
scroll to position [15026, 0]
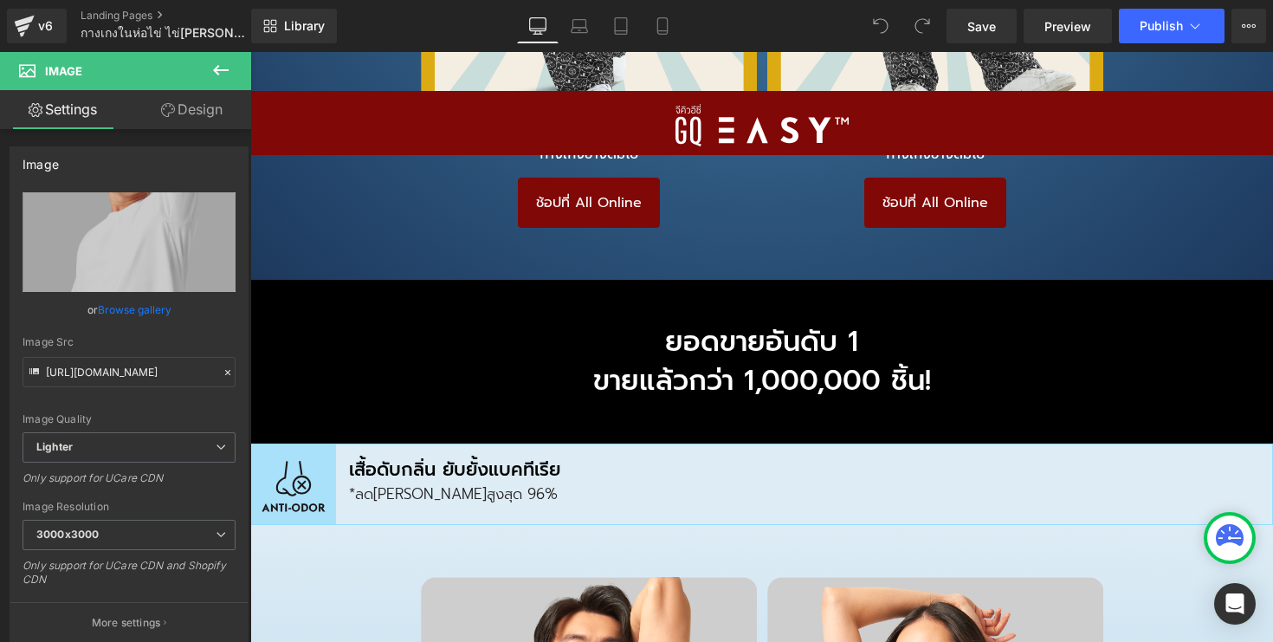
click at [618, 483] on p "*ลด[PERSON_NAME]สูงสุด 96%" at bounding box center [810, 494] width 923 height 23
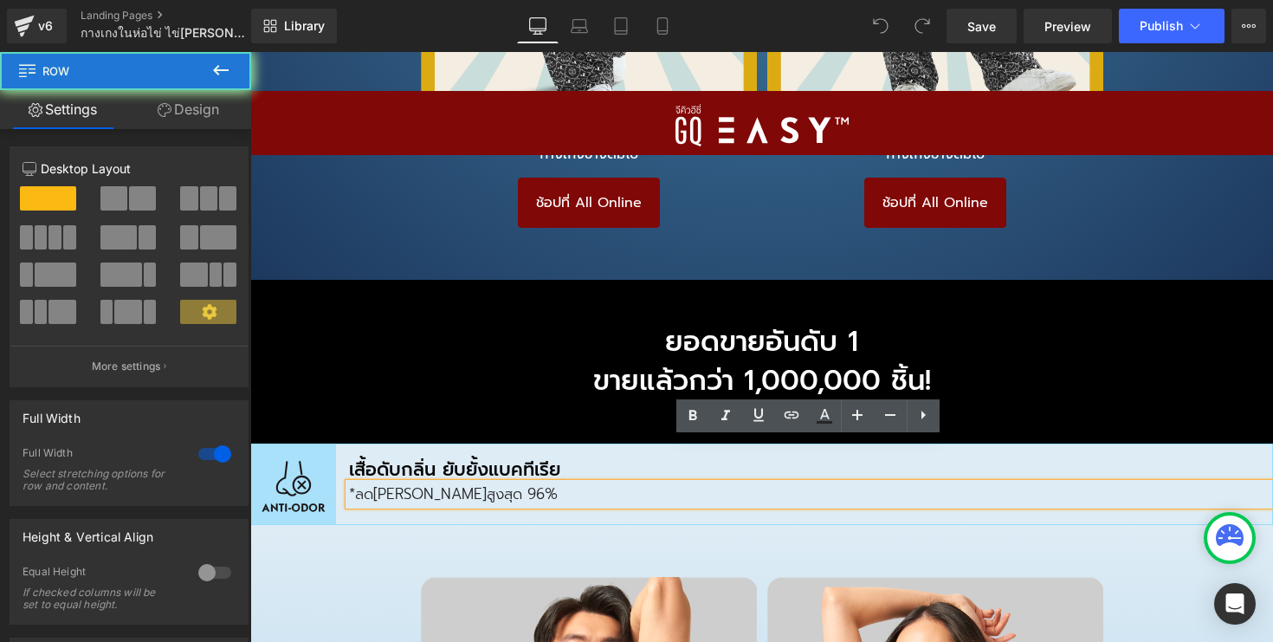
click at [591, 306] on div "ยอดขายอันดับ 1 ขายแล้วกว่า 1,000,000 ชิ้น! Heading" at bounding box center [761, 362] width 1023 height 113
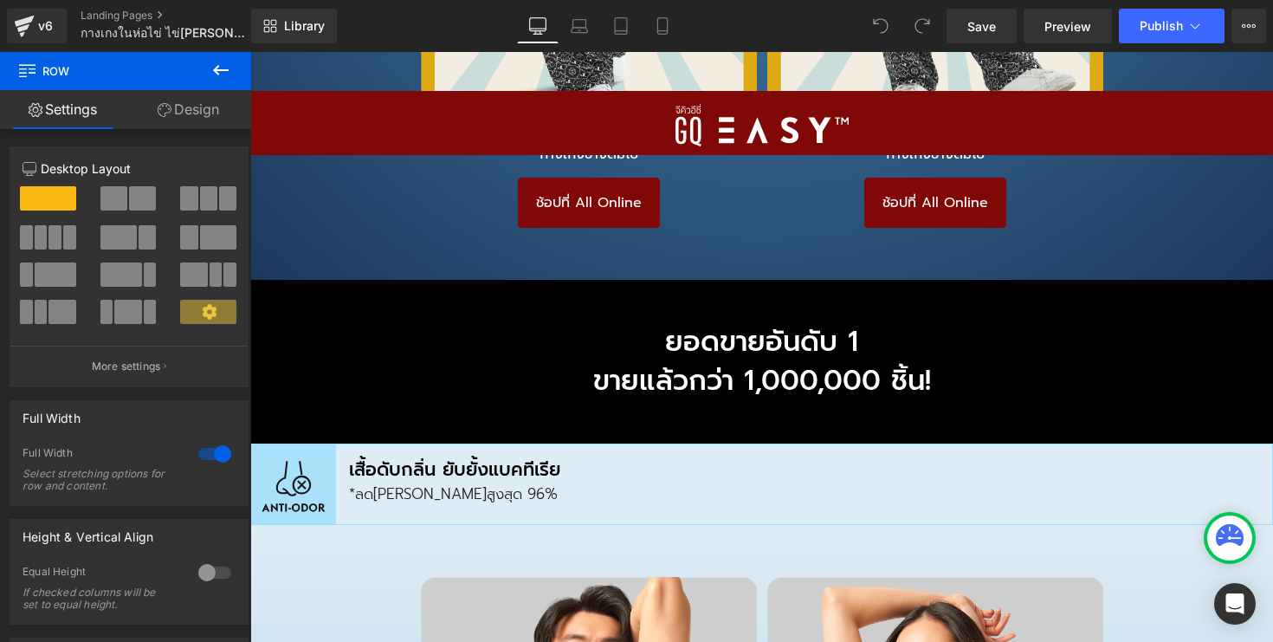
click at [226, 68] on icon at bounding box center [220, 70] width 21 height 21
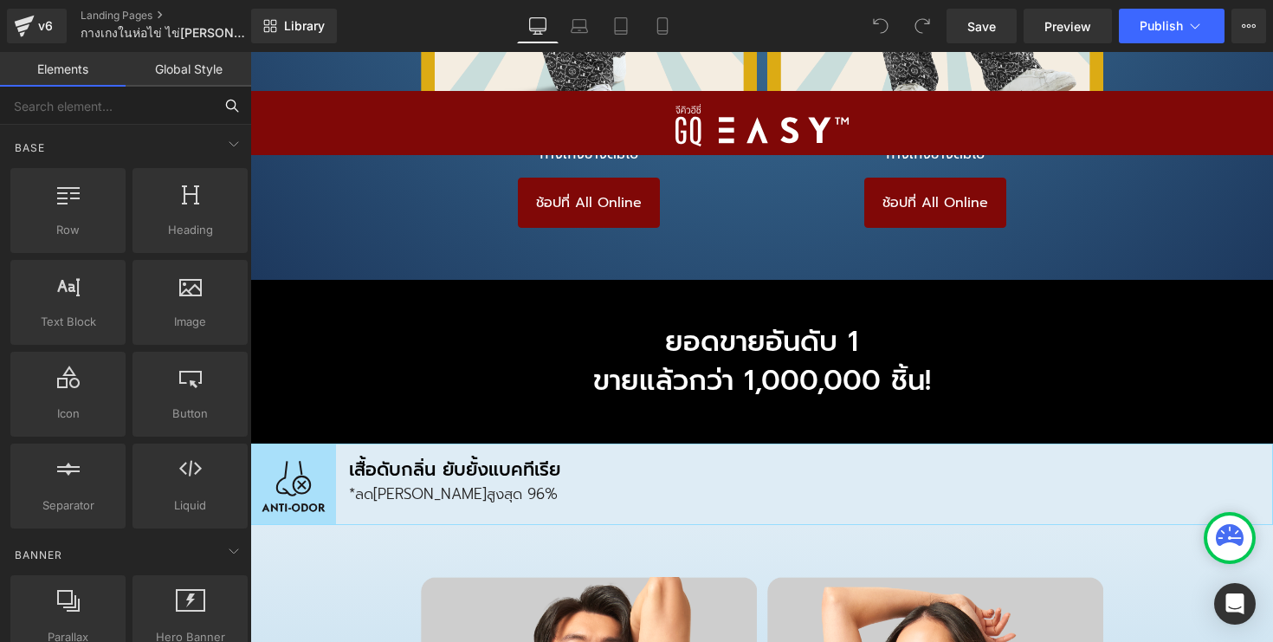
click at [165, 104] on input "text" at bounding box center [106, 106] width 213 height 38
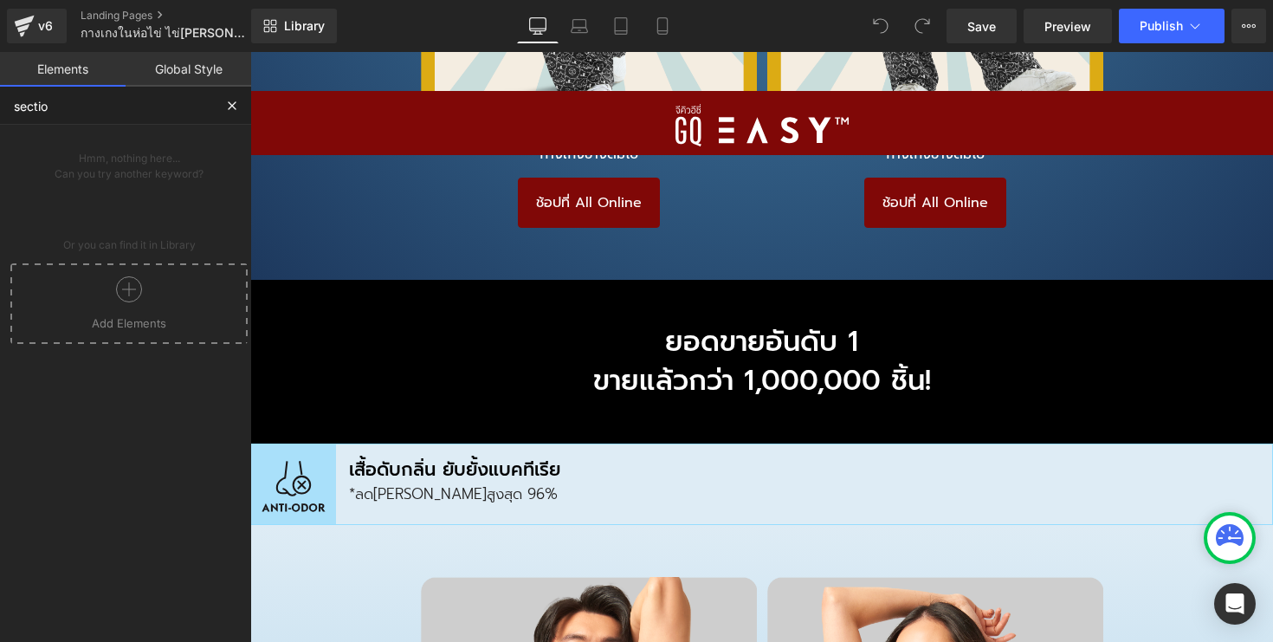
type input "section"
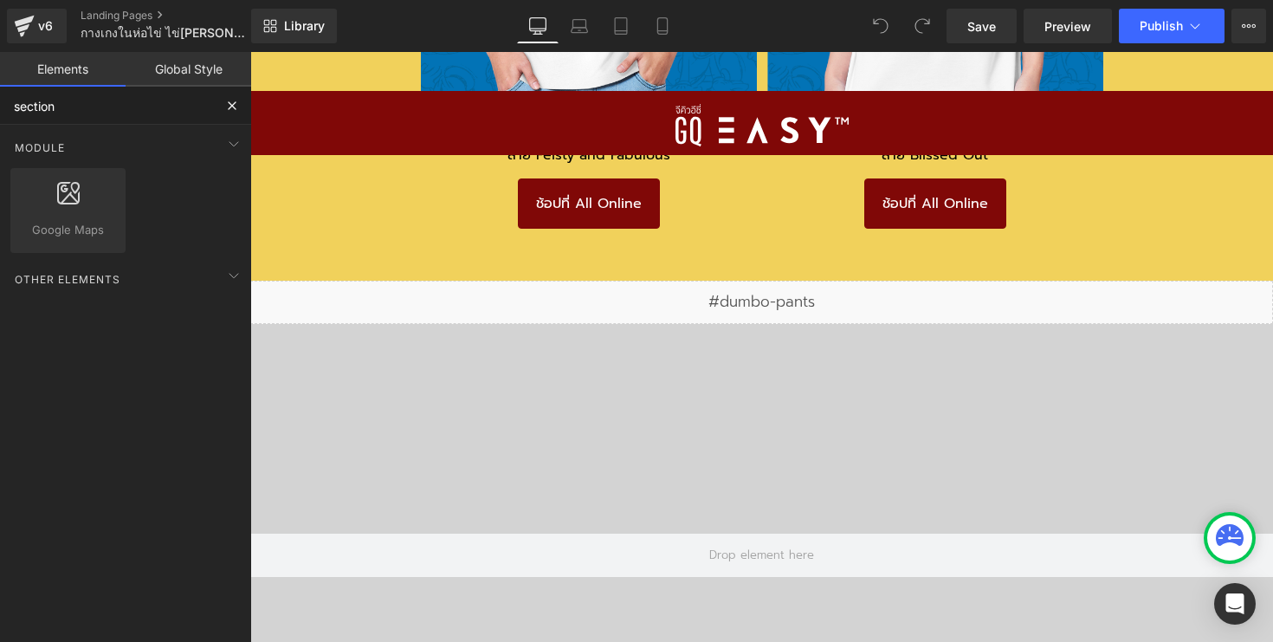
scroll to position [13440, 0]
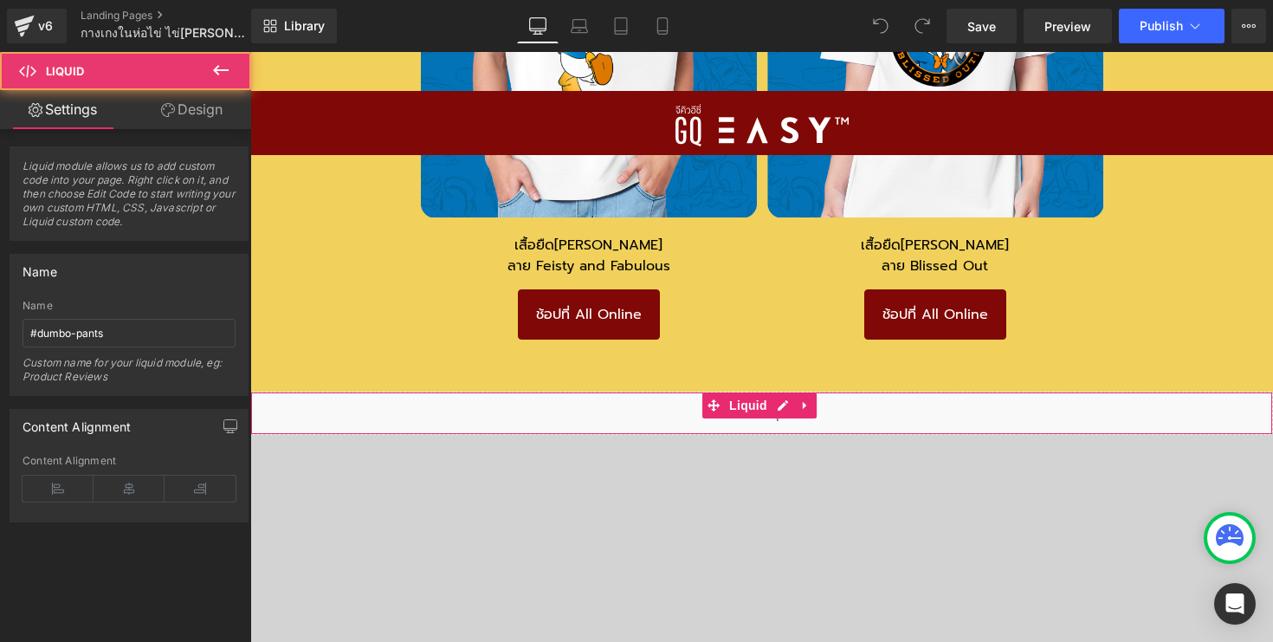
click at [681, 391] on div "Liquid" at bounding box center [761, 412] width 1023 height 43
click at [630, 391] on div "Liquid" at bounding box center [761, 412] width 1023 height 43
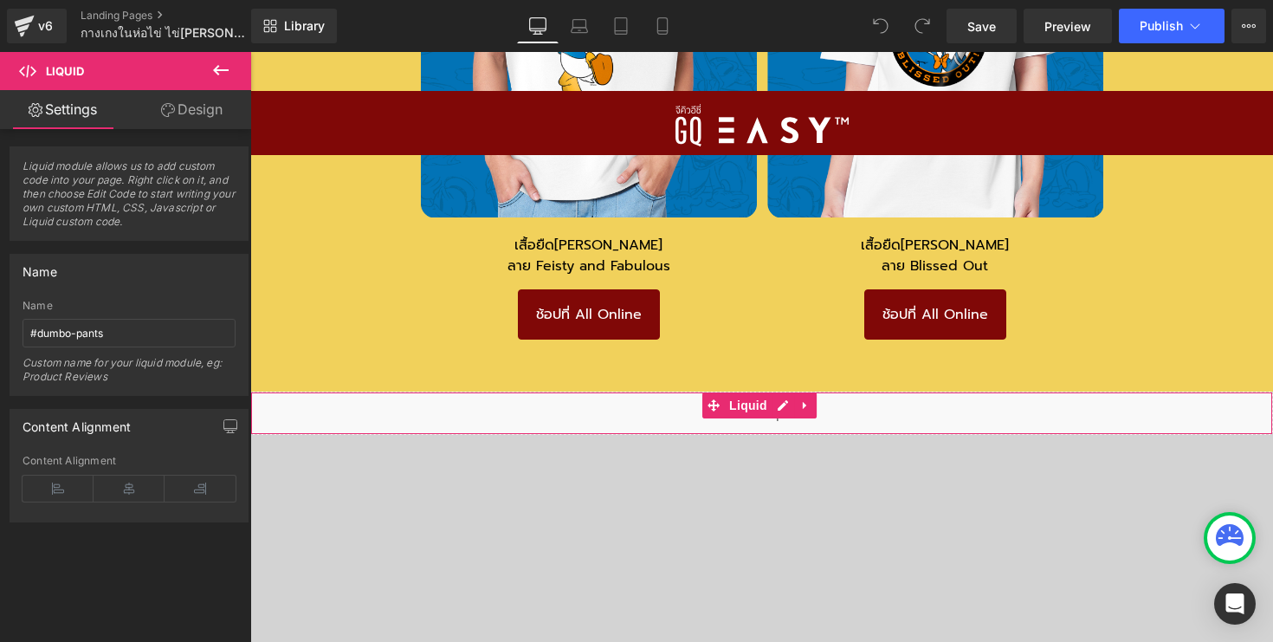
click at [669, 391] on div "Liquid" at bounding box center [761, 412] width 1023 height 43
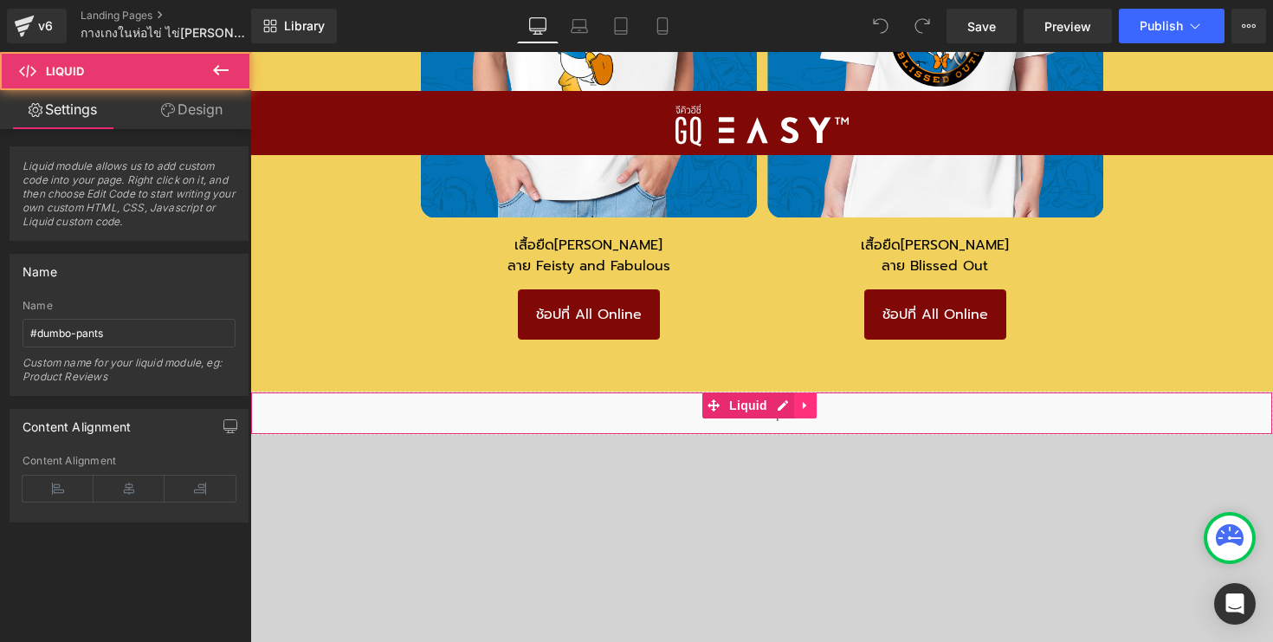
click at [802, 399] on icon at bounding box center [805, 405] width 12 height 13
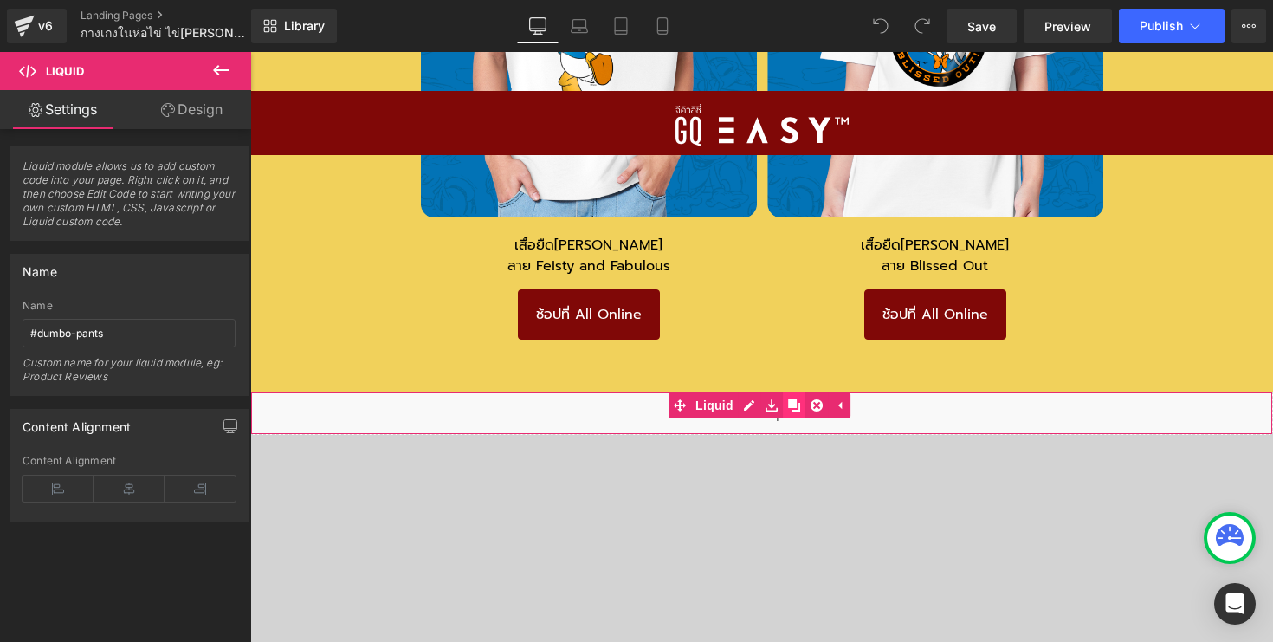
click at [789, 399] on icon at bounding box center [794, 405] width 12 height 12
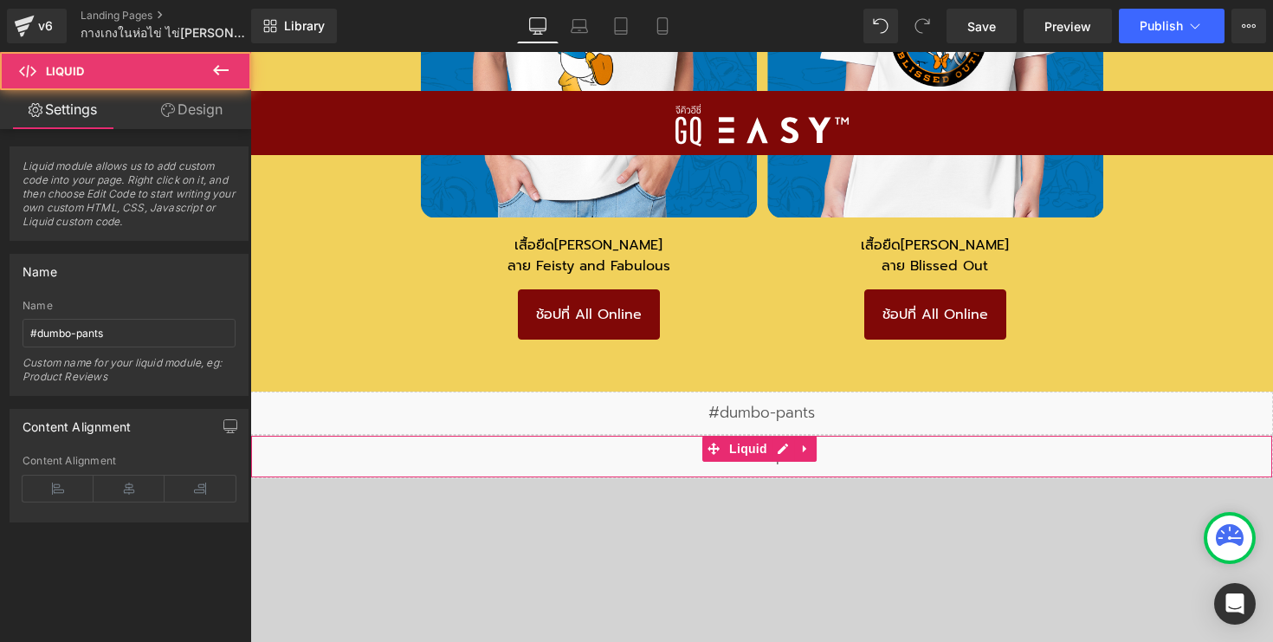
click at [392, 435] on div "Liquid" at bounding box center [761, 456] width 1023 height 43
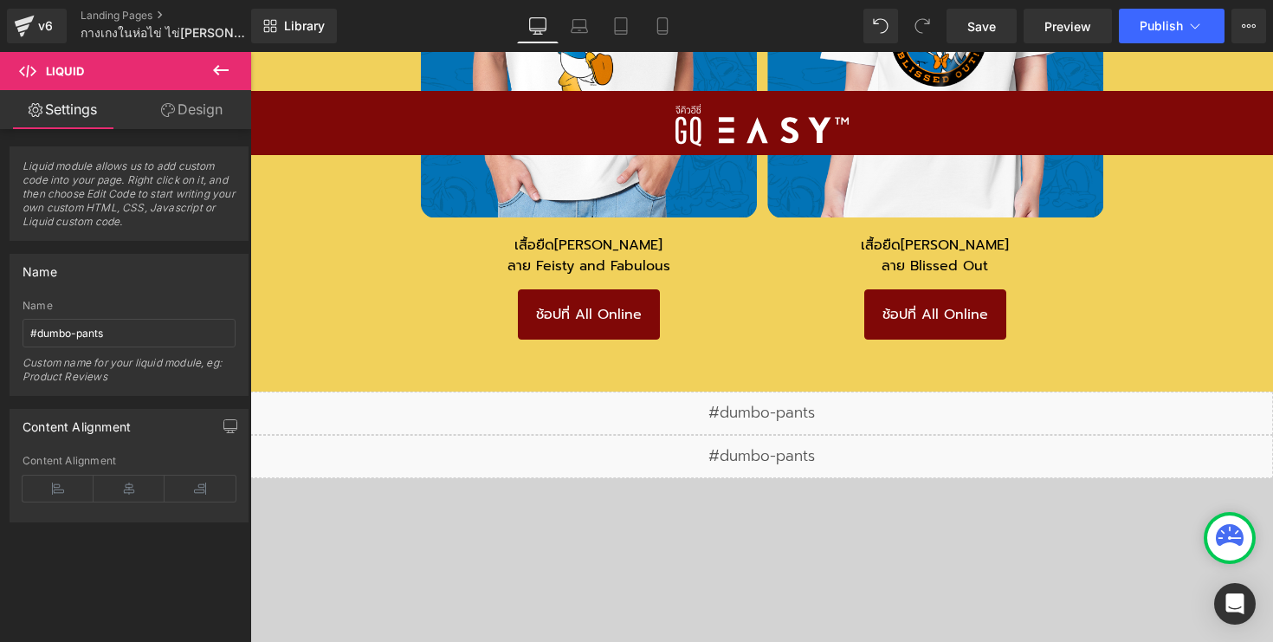
drag, startPoint x: 343, startPoint y: 418, endPoint x: 500, endPoint y: 428, distance: 157.9
click at [500, 435] on div "Liquid" at bounding box center [761, 456] width 1023 height 43
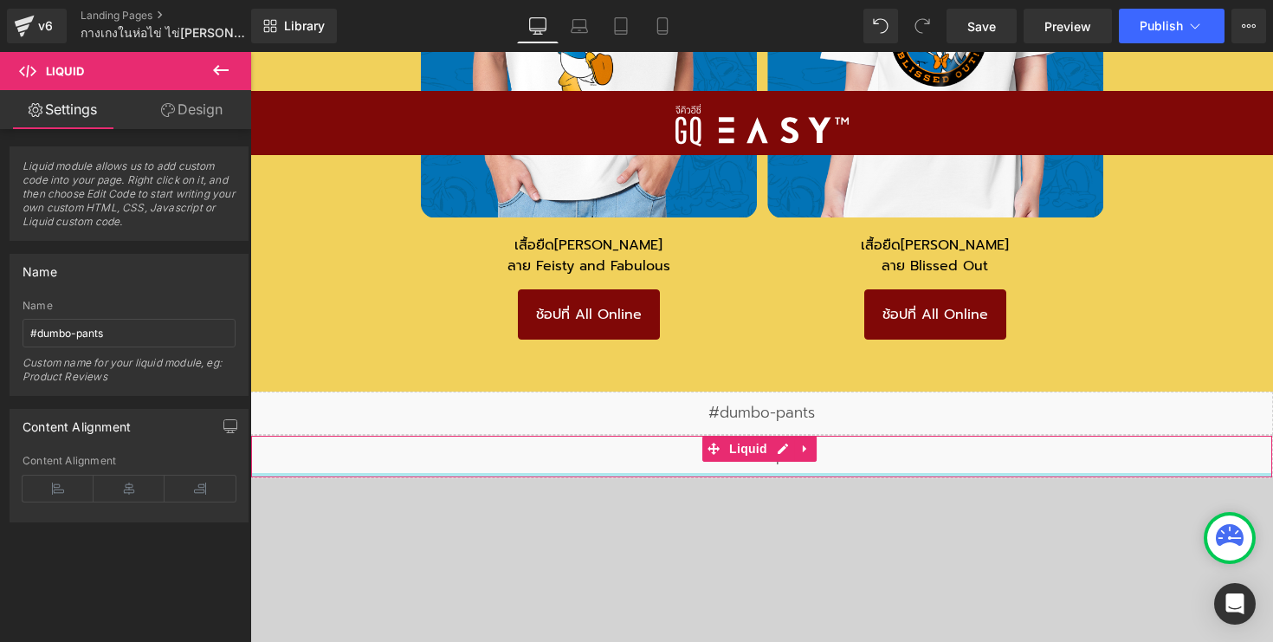
click at [500, 473] on div at bounding box center [761, 475] width 1021 height 4
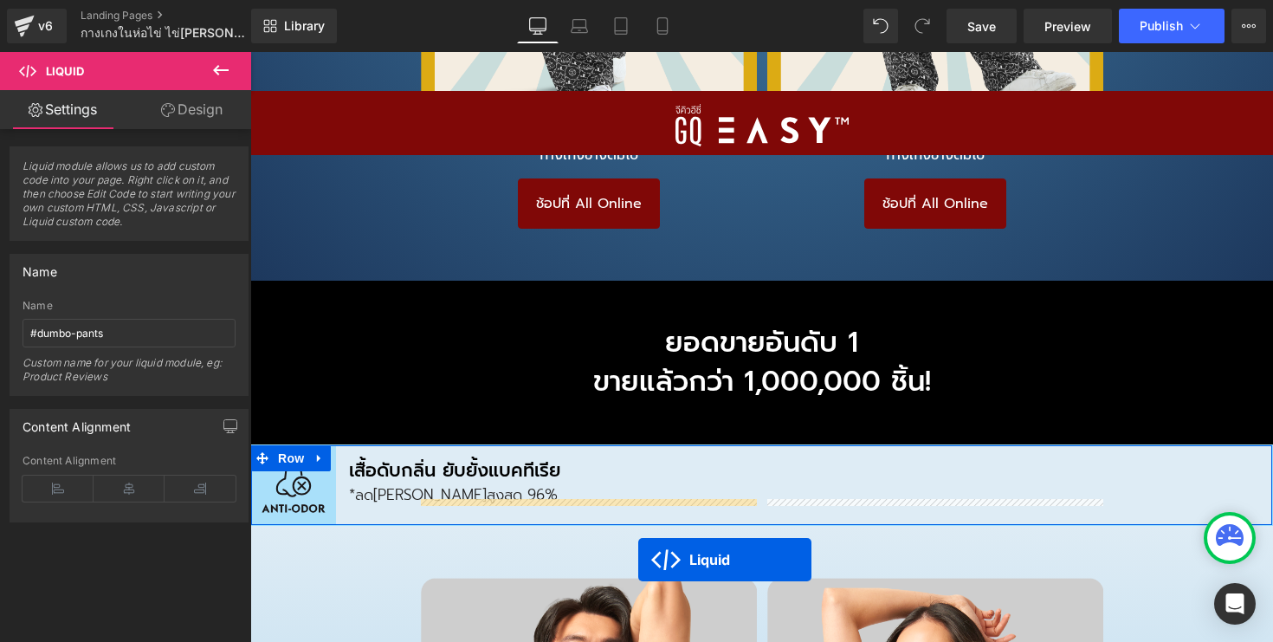
scroll to position [15103, 0]
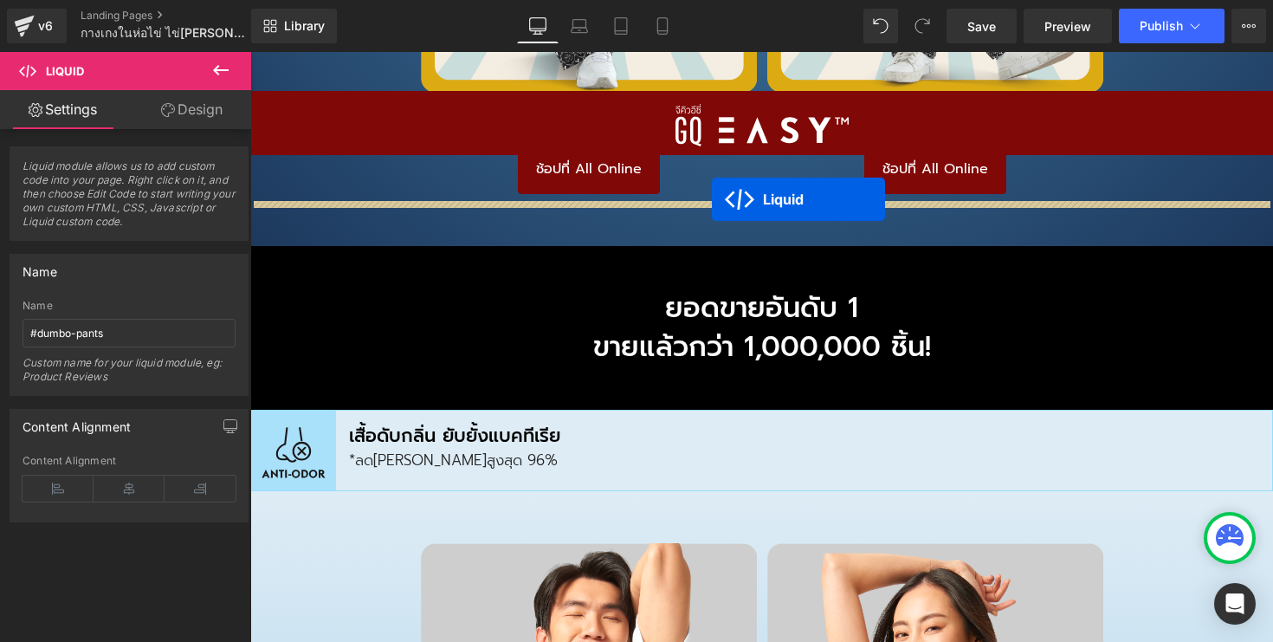
drag, startPoint x: 715, startPoint y: 404, endPoint x: 712, endPoint y: 200, distance: 204.4
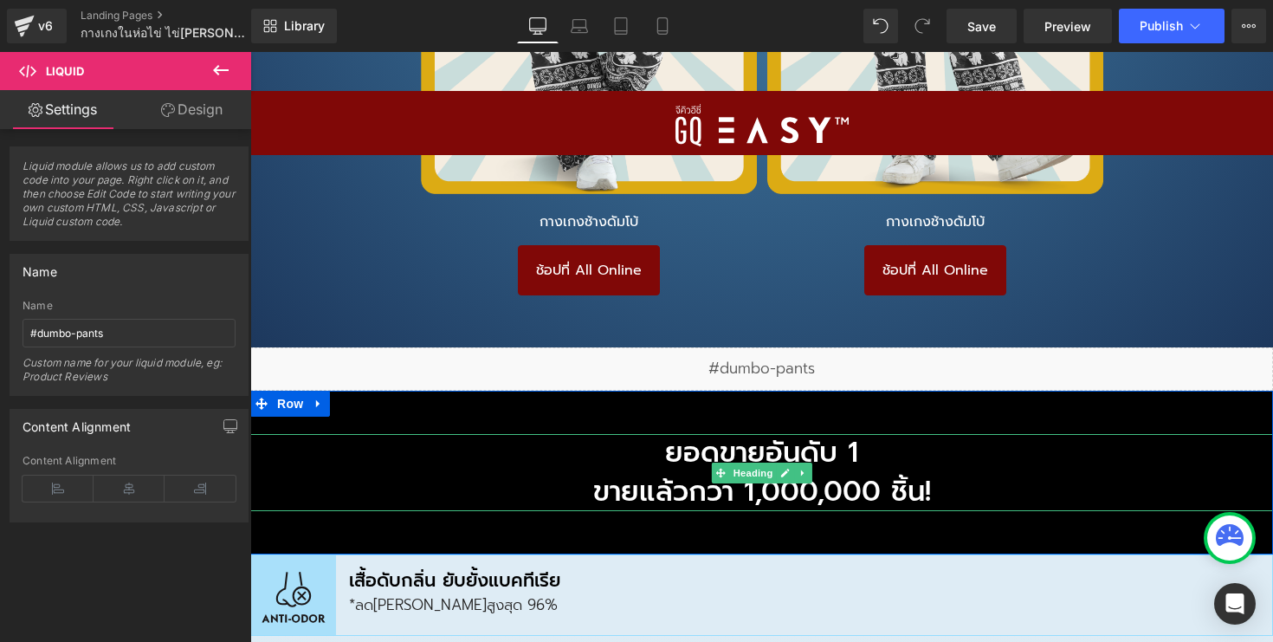
scroll to position [14944, 0]
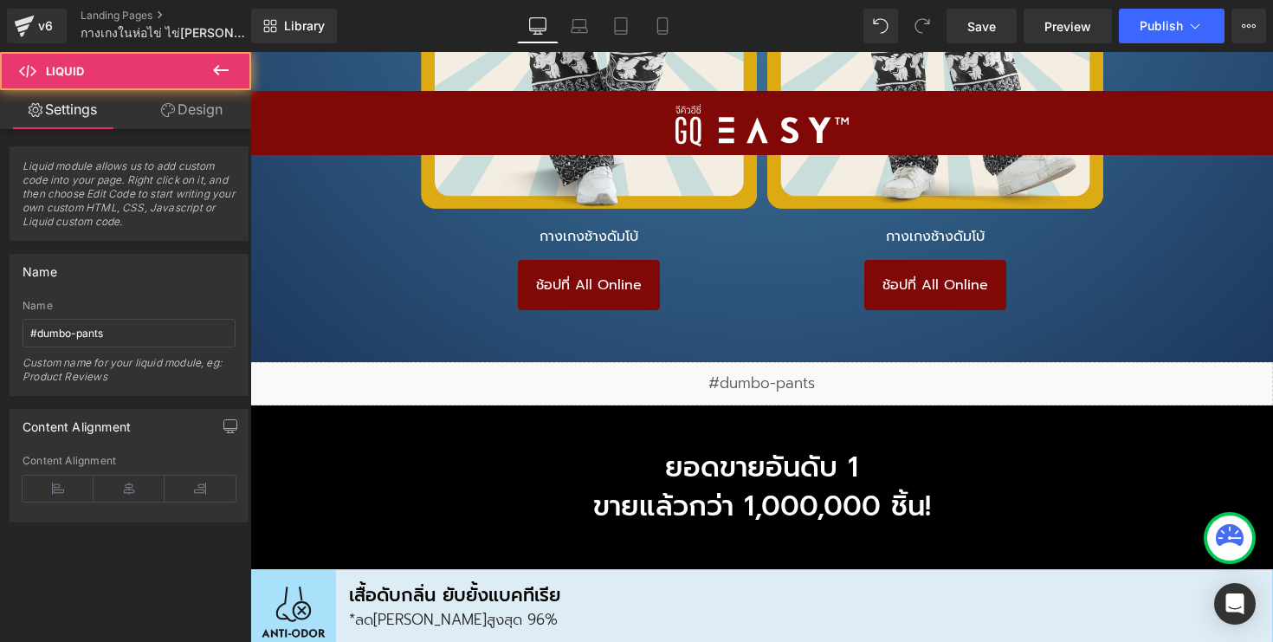
click at [765, 362] on div "Liquid" at bounding box center [761, 383] width 1023 height 43
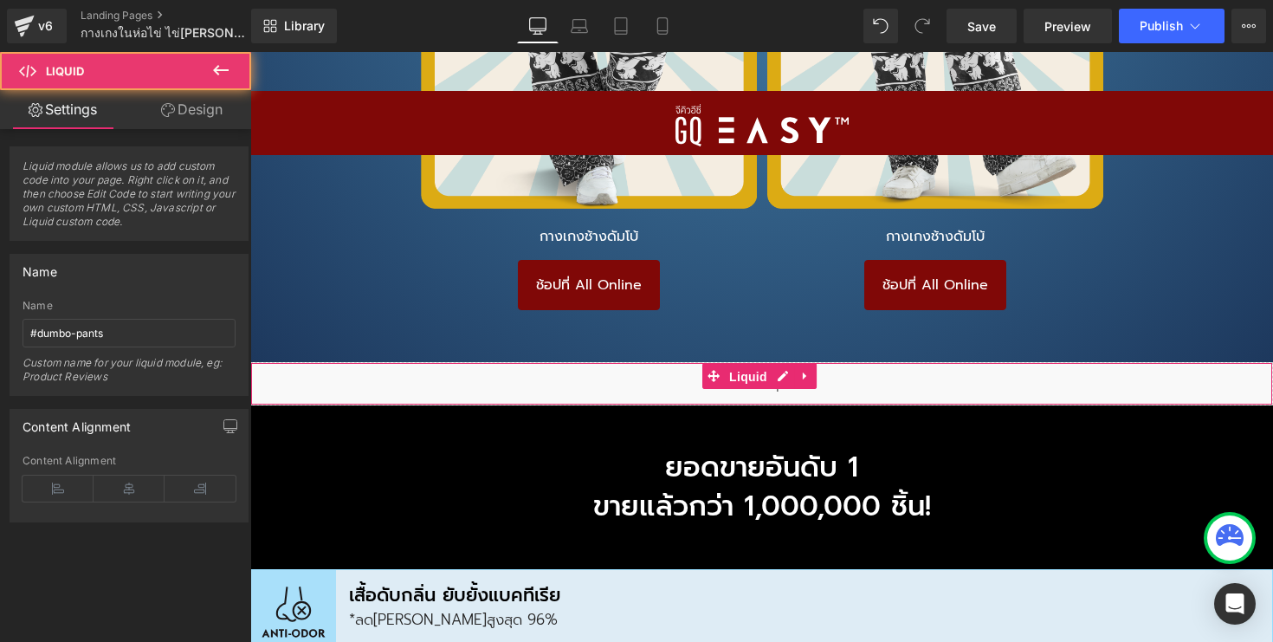
click at [765, 364] on span "Liquid" at bounding box center [748, 377] width 47 height 26
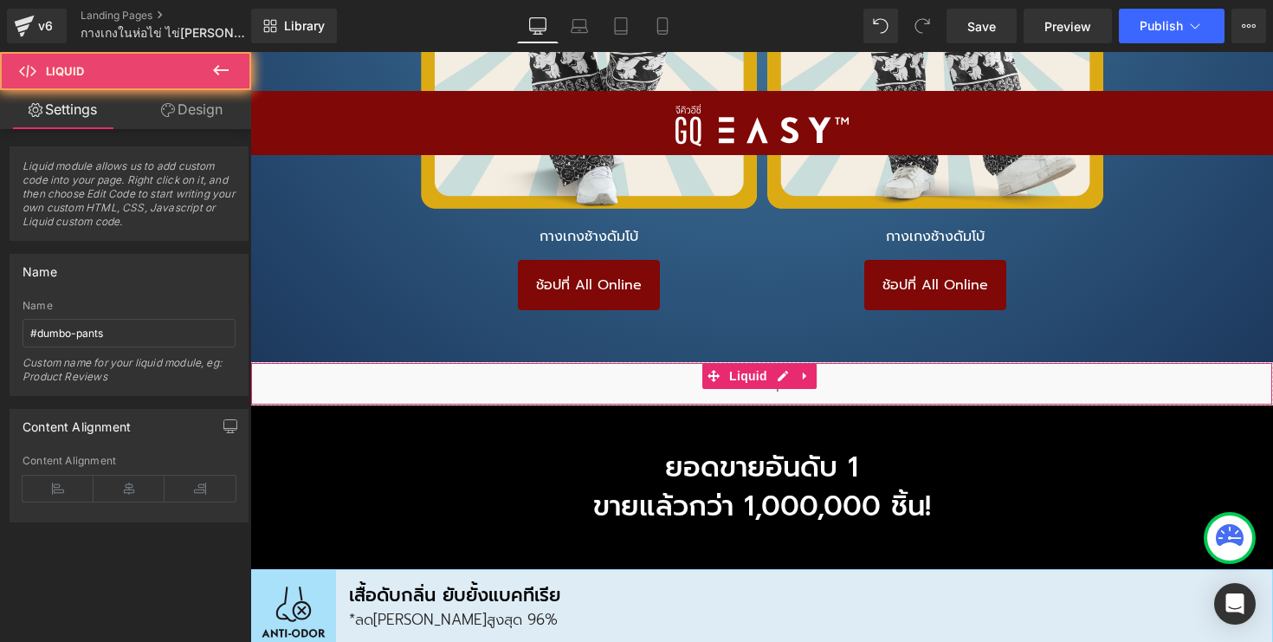
click at [853, 362] on div "Liquid" at bounding box center [761, 383] width 1023 height 43
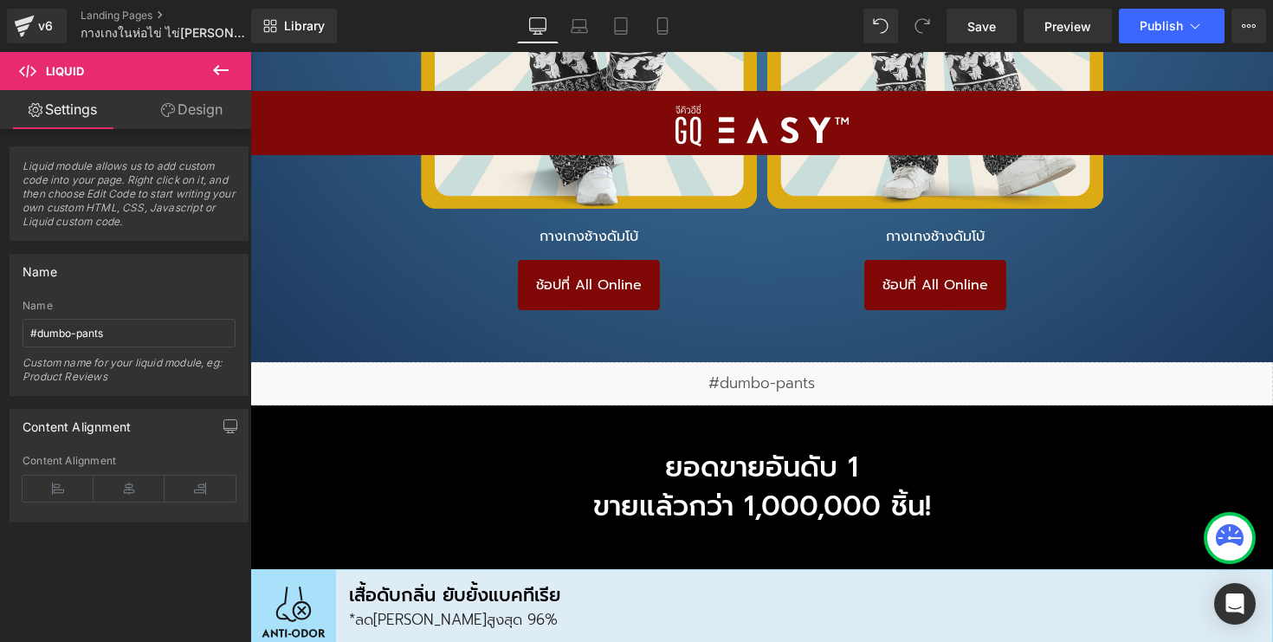
click at [778, 362] on div "Liquid" at bounding box center [761, 383] width 1023 height 43
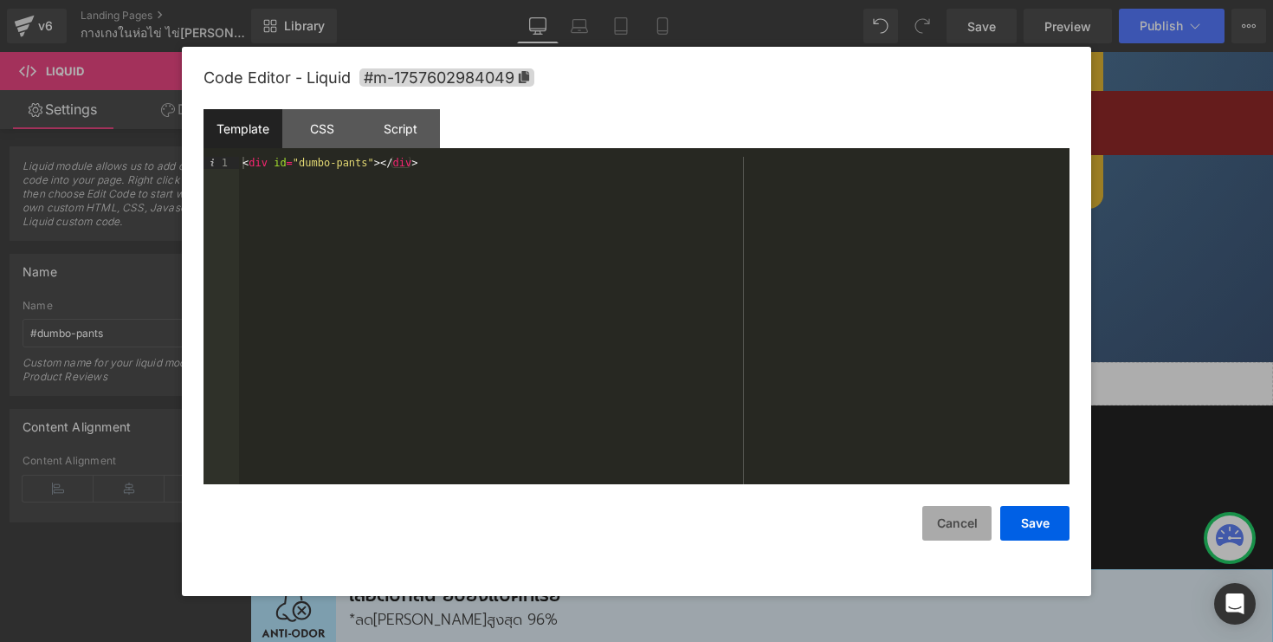
click at [972, 518] on button "Cancel" at bounding box center [956, 523] width 69 height 35
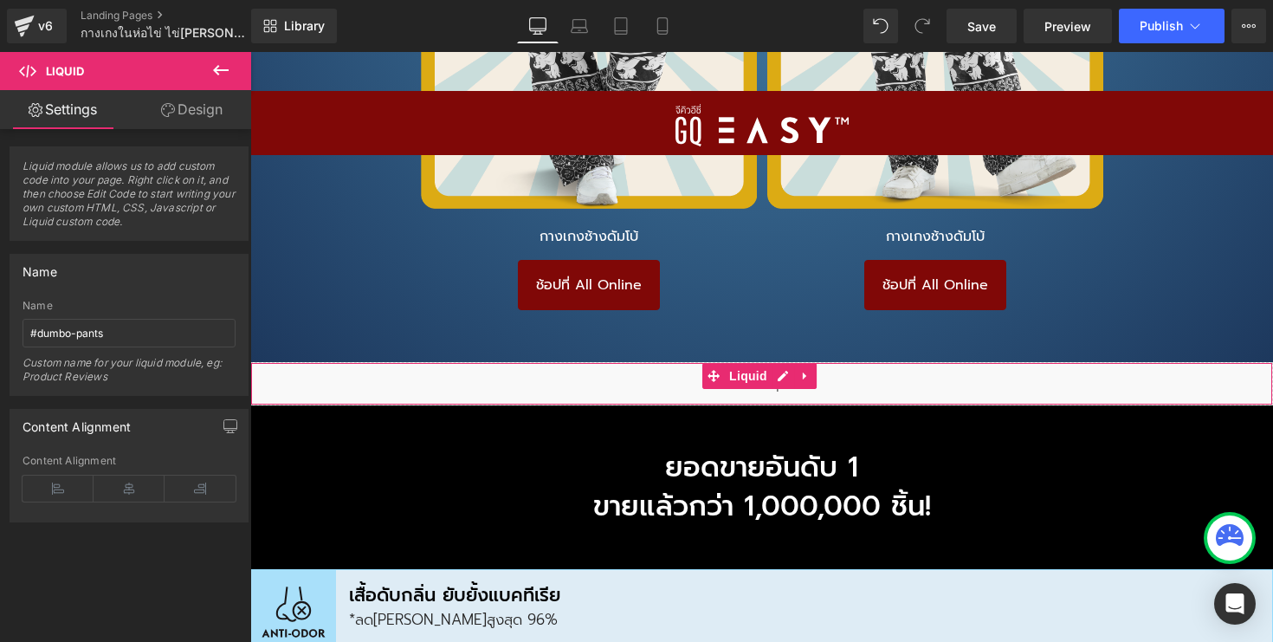
click at [823, 362] on div "Liquid" at bounding box center [761, 383] width 1023 height 43
drag, startPoint x: 119, startPoint y: 330, endPoint x: 34, endPoint y: 333, distance: 84.9
click at [34, 333] on input "#dumbo-pants" at bounding box center [129, 333] width 213 height 29
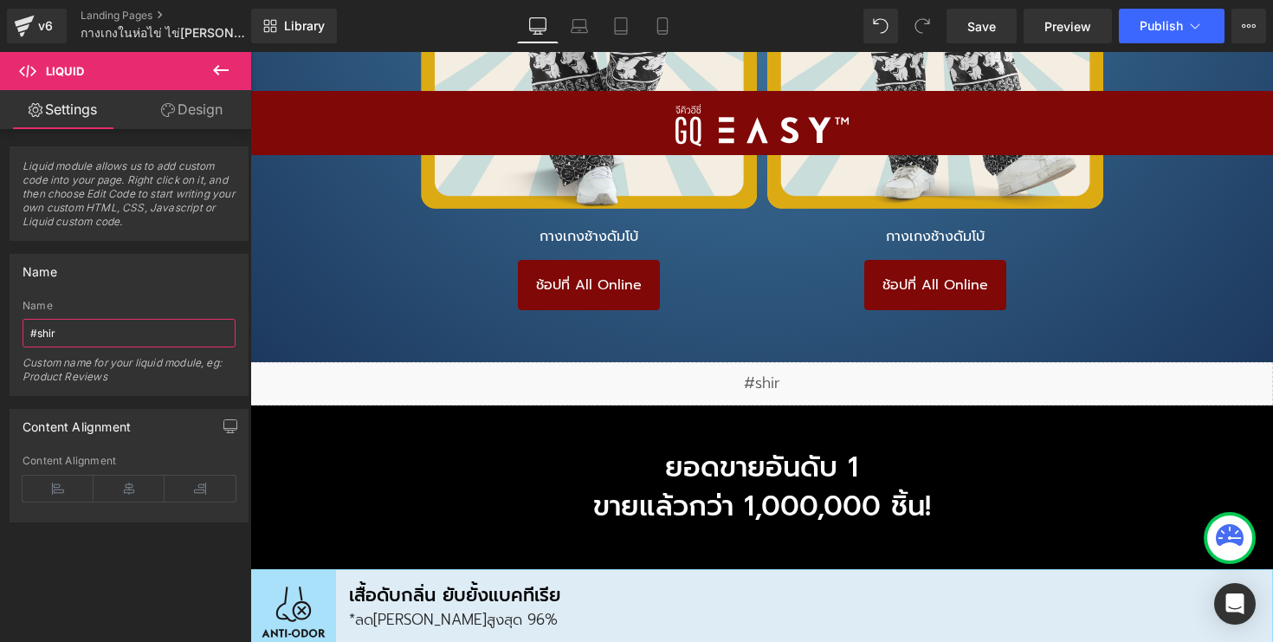
type input "#shirt"
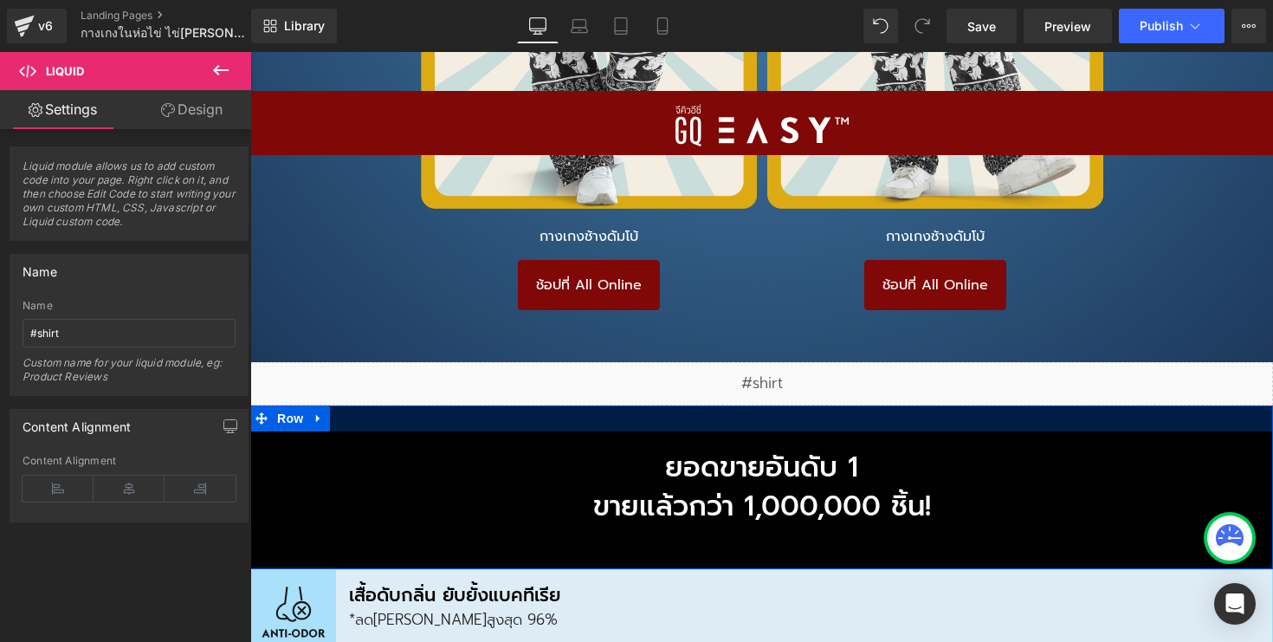
click at [509, 405] on div at bounding box center [761, 418] width 1023 height 26
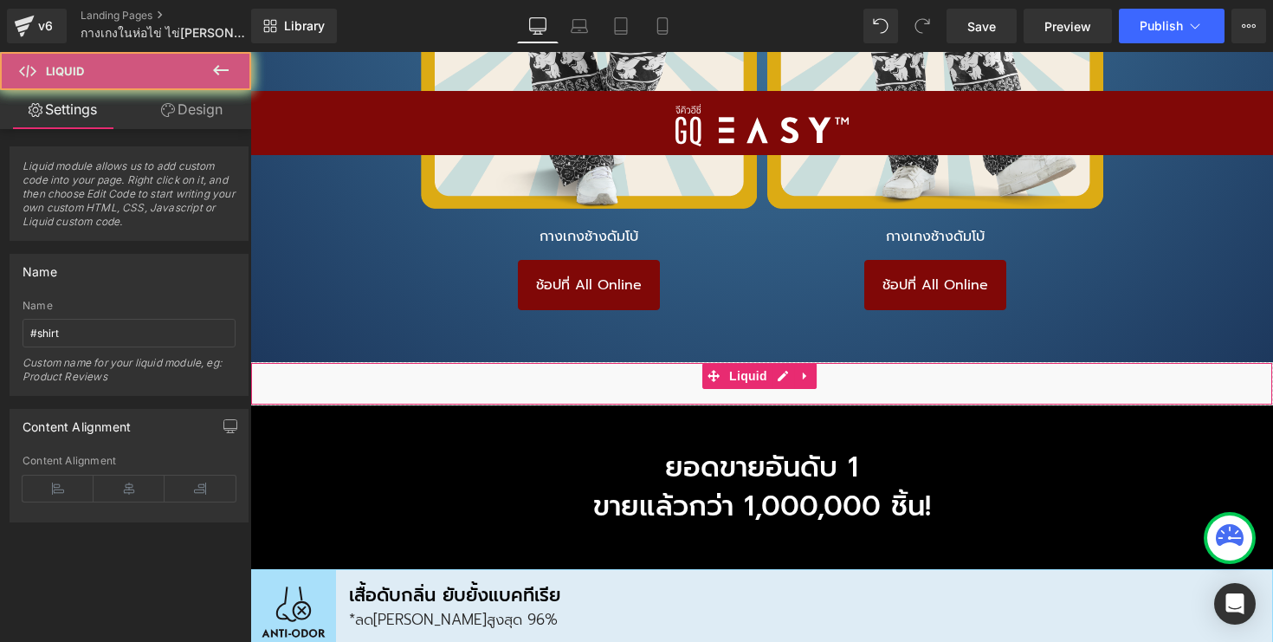
click at [825, 362] on div "Liquid" at bounding box center [761, 383] width 1023 height 43
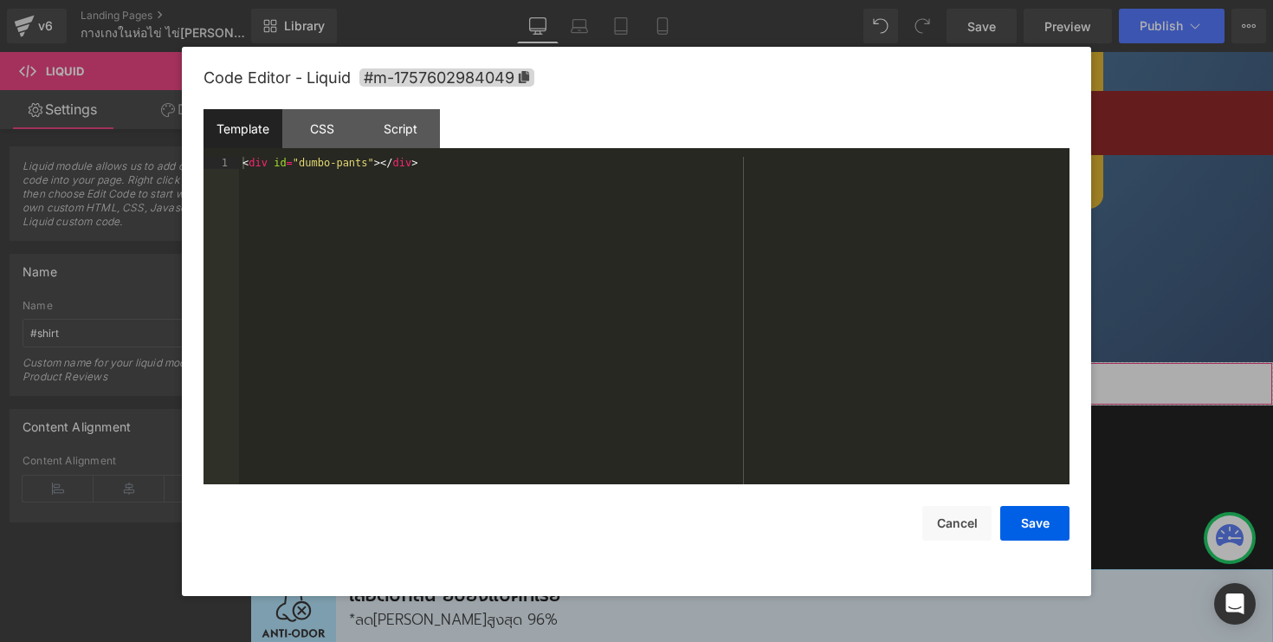
click at [778, 362] on div "Liquid" at bounding box center [761, 383] width 1023 height 43
drag, startPoint x: 368, startPoint y: 165, endPoint x: 300, endPoint y: 162, distance: 67.6
click at [300, 160] on div "< div id = "dumbo-pants" > </ div >" at bounding box center [654, 333] width 830 height 352
click at [1036, 537] on button "Save" at bounding box center [1034, 523] width 69 height 35
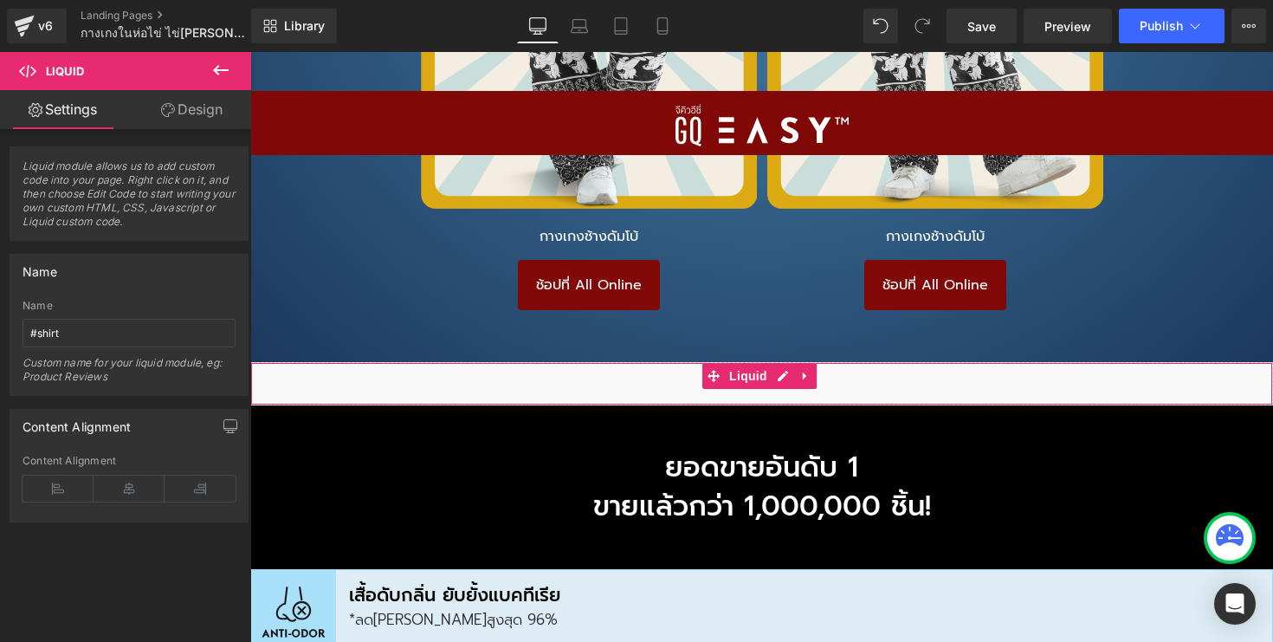
click at [833, 362] on div "Liquid" at bounding box center [761, 383] width 1023 height 43
drag, startPoint x: 191, startPoint y: 330, endPoint x: 0, endPoint y: 281, distance: 197.6
click at [0, 281] on div "Name #shirt Name #shirt Custom name for your liquid module, eg: Product Reviews" at bounding box center [129, 318] width 259 height 155
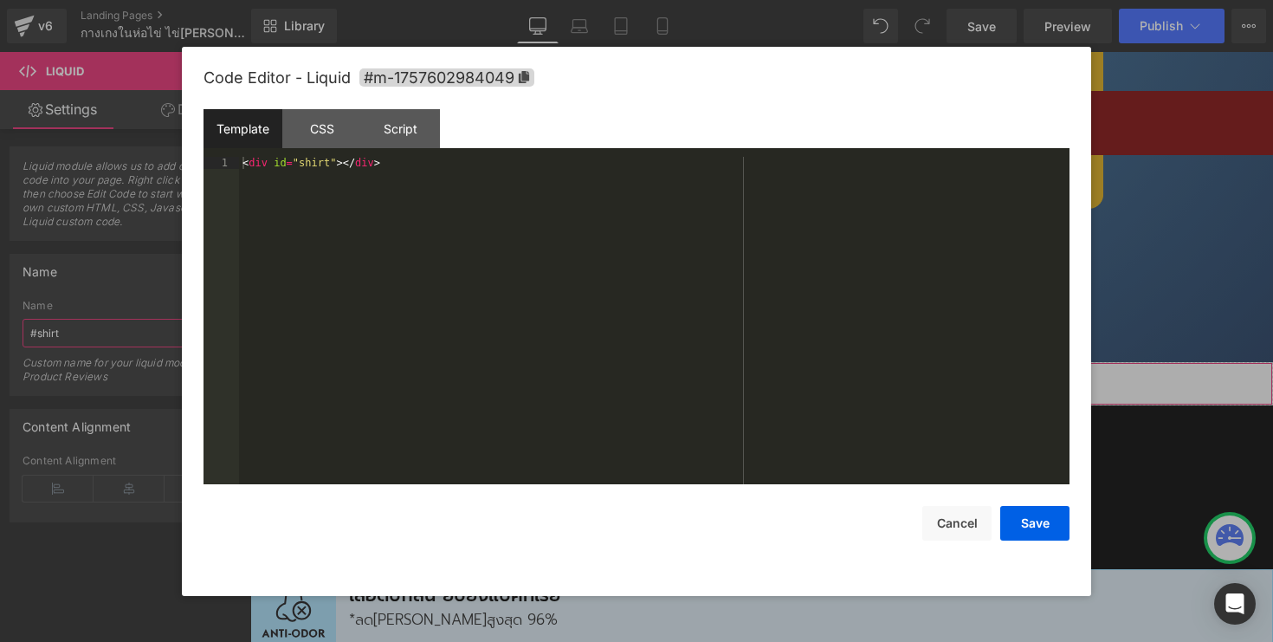
click at [791, 363] on link at bounding box center [782, 376] width 23 height 26
click at [958, 529] on button "Cancel" at bounding box center [956, 523] width 69 height 35
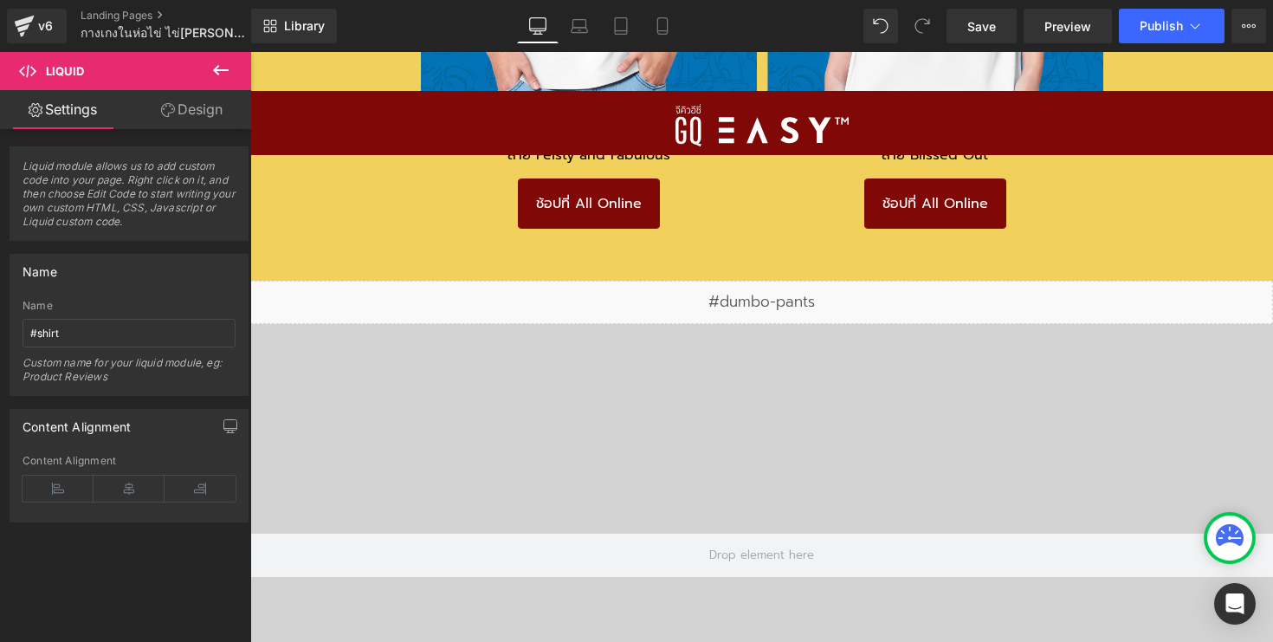
scroll to position [13525, 0]
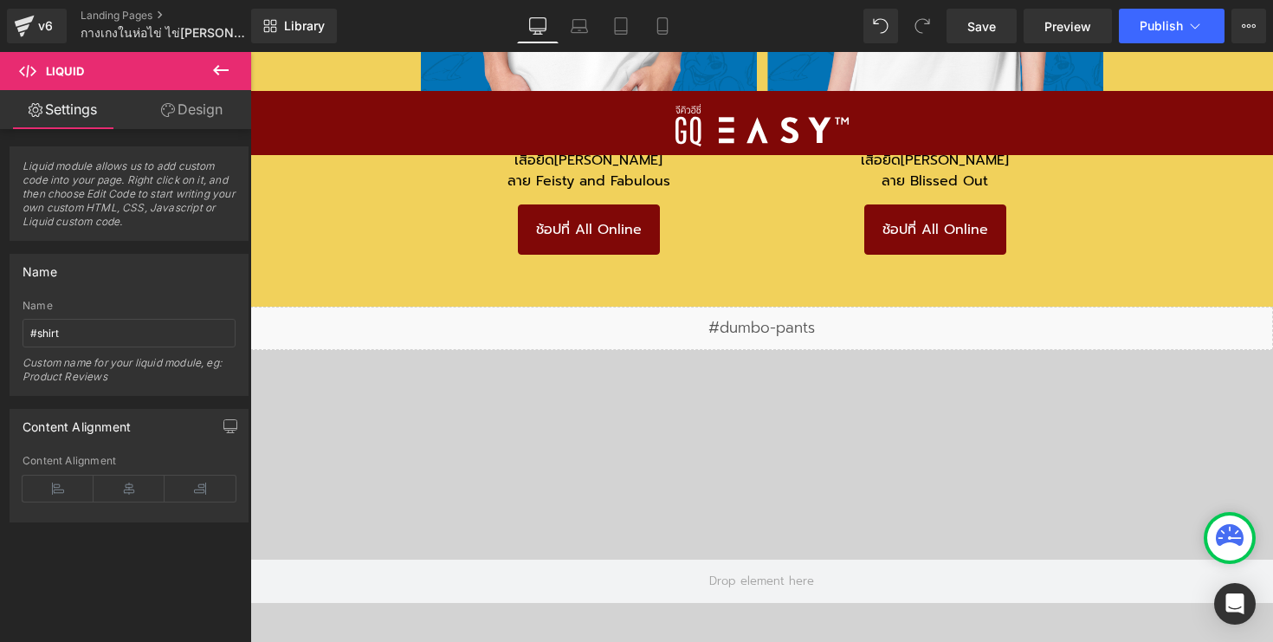
click at [768, 310] on link at bounding box center [769, 320] width 18 height 21
click at [748, 316] on icon at bounding box center [751, 320] width 9 height 9
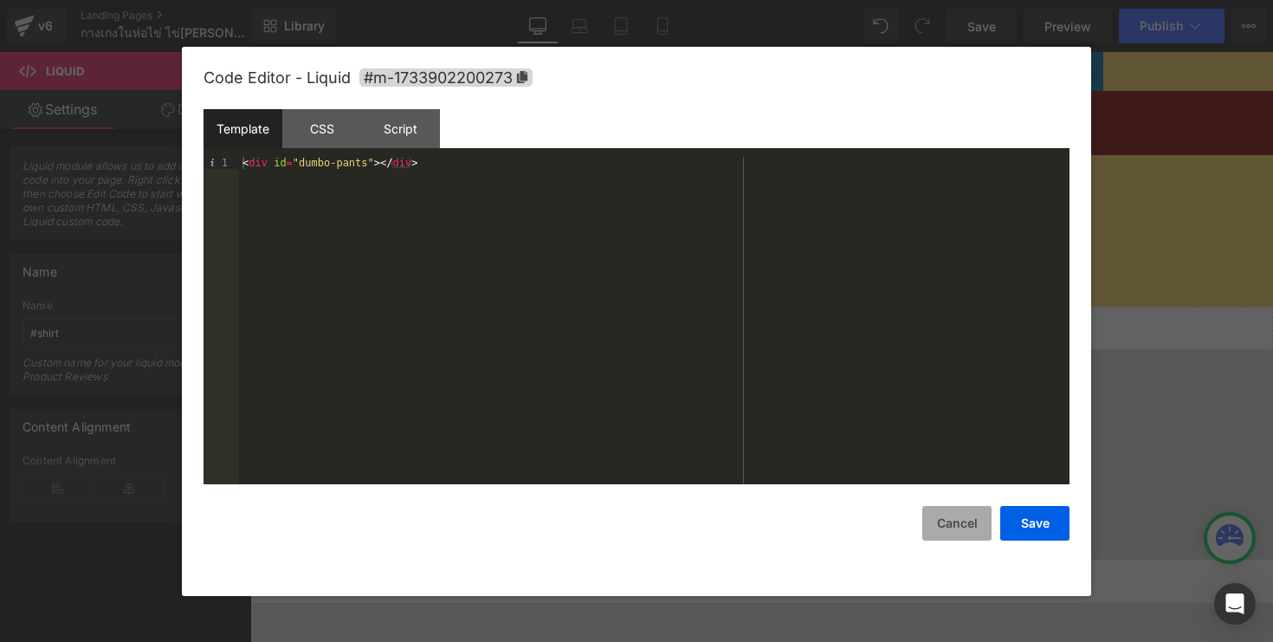
click at [971, 526] on button "Cancel" at bounding box center [956, 523] width 69 height 35
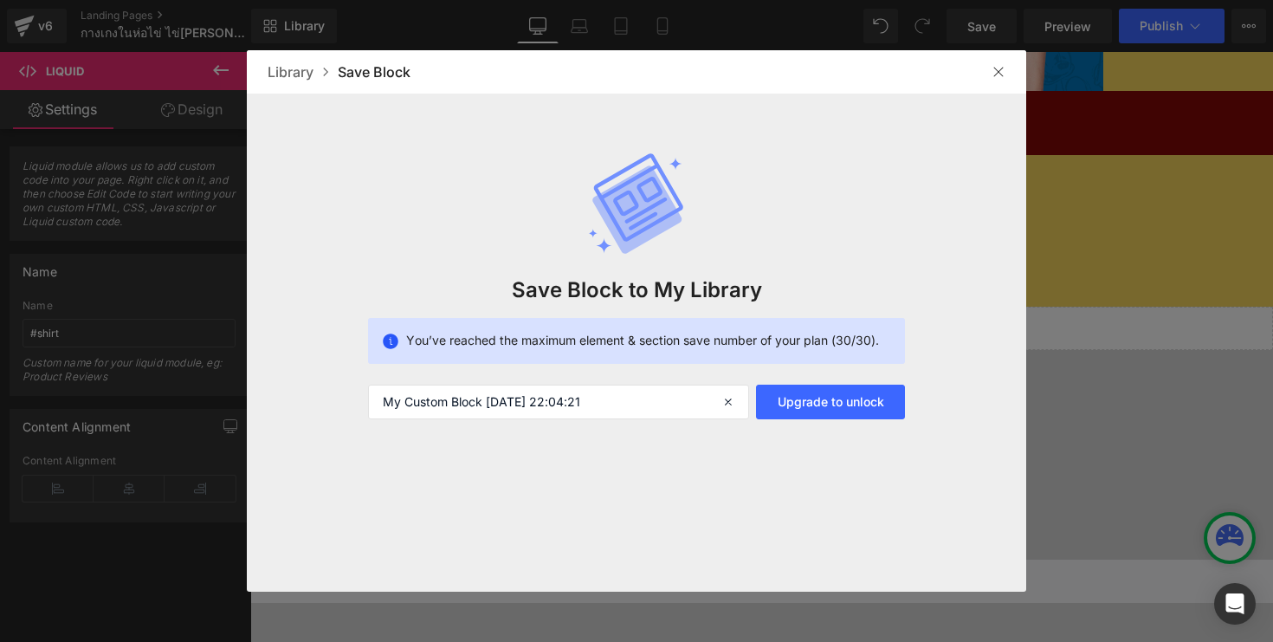
click at [997, 68] on img at bounding box center [998, 72] width 14 height 14
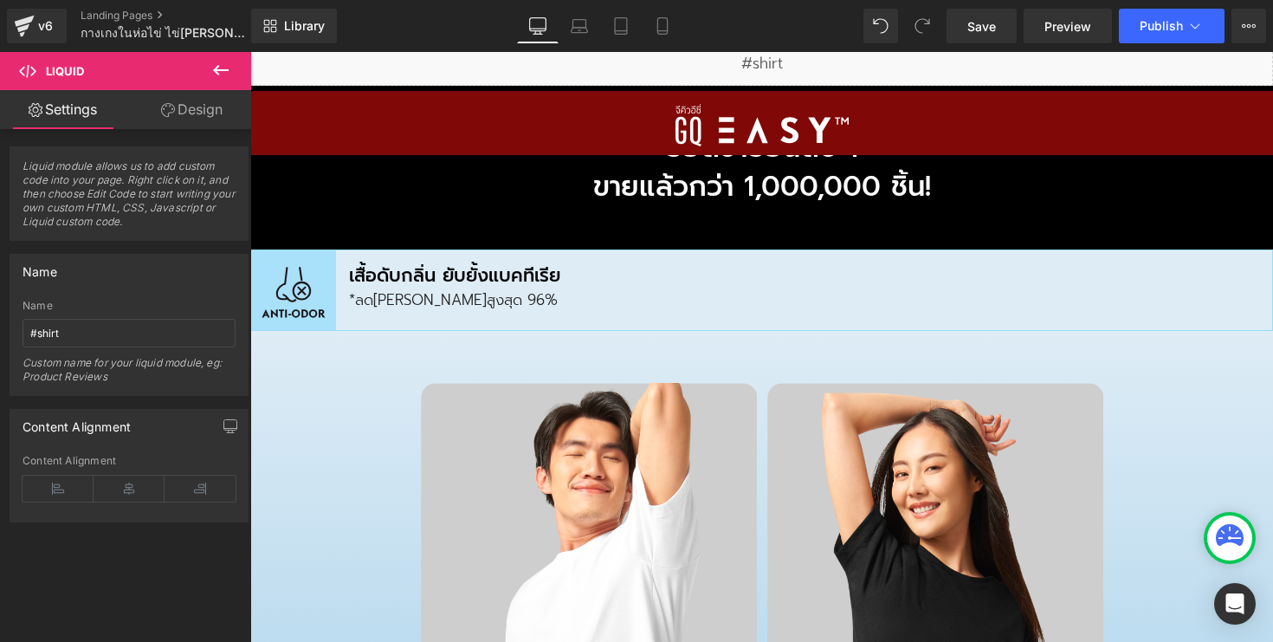
scroll to position [15042, 0]
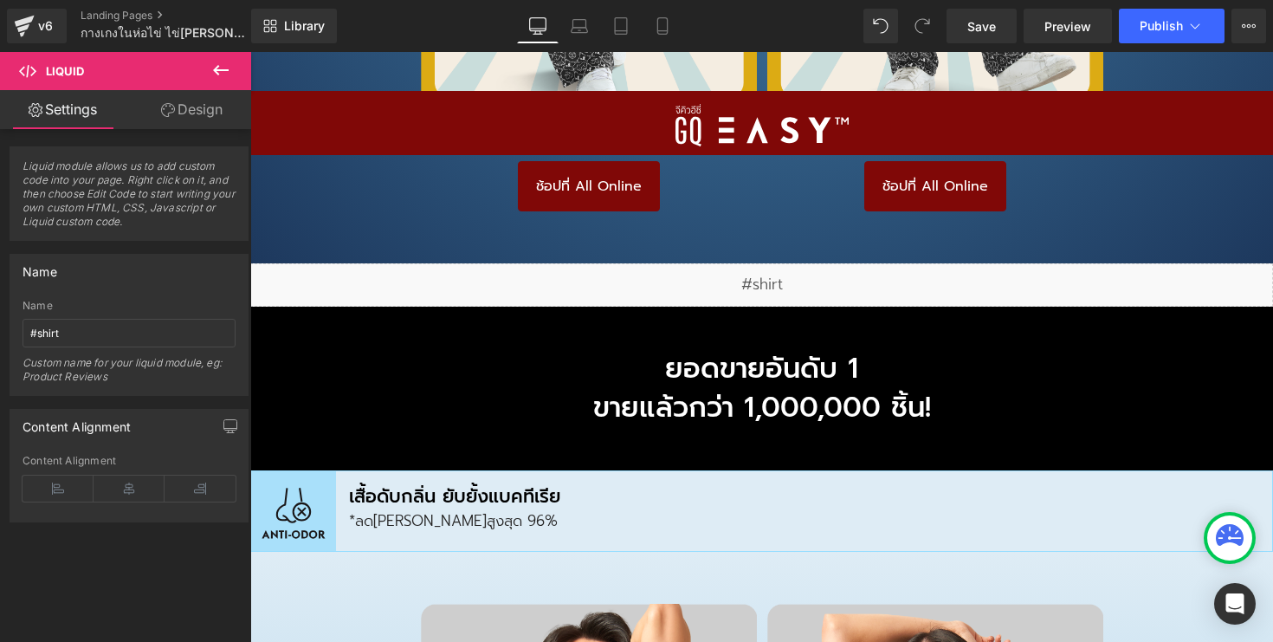
click at [862, 263] on div "Liquid" at bounding box center [761, 284] width 1023 height 43
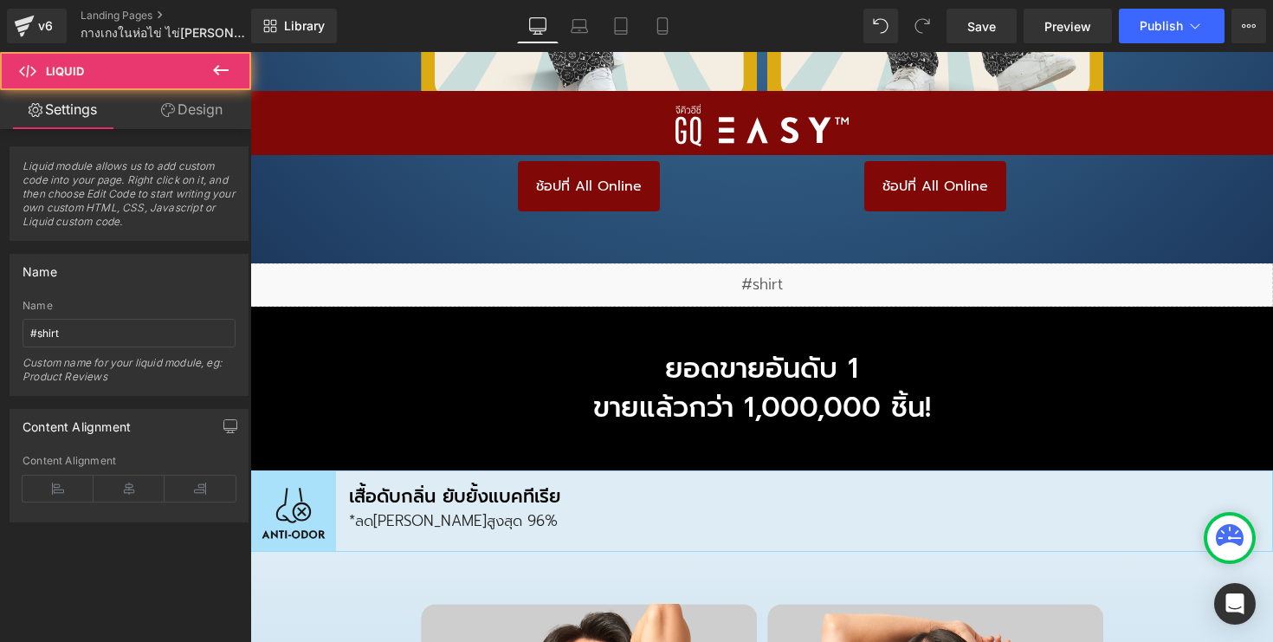
click at [777, 263] on div "Liquid" at bounding box center [761, 284] width 1023 height 43
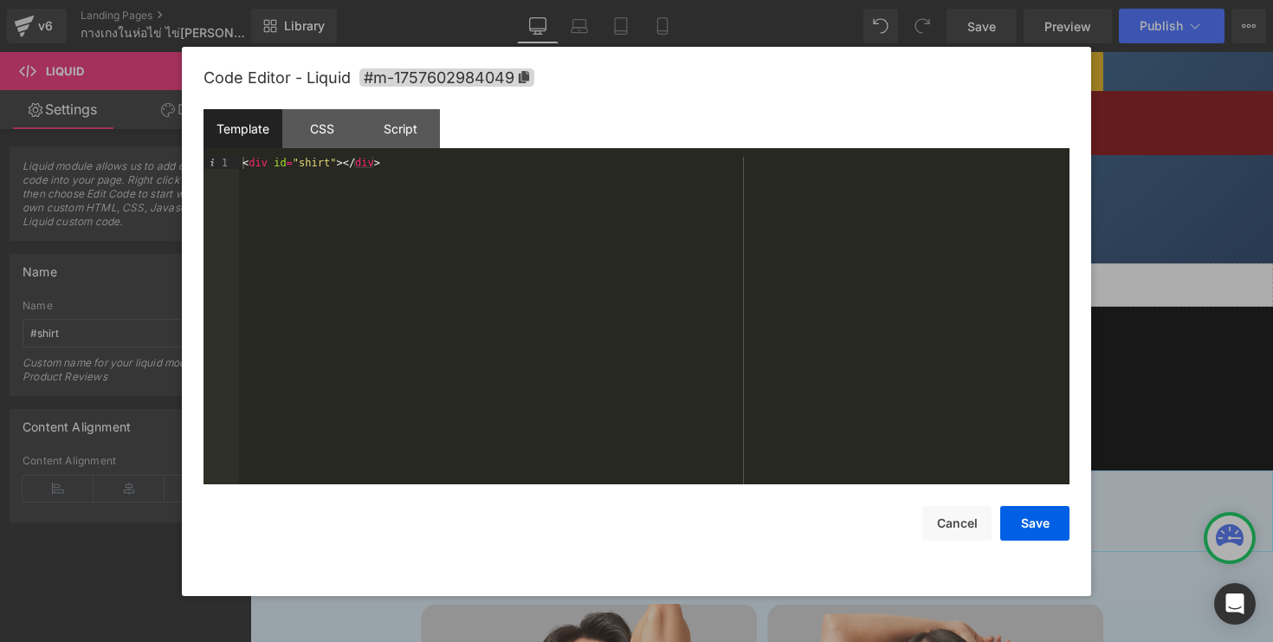
drag, startPoint x: 1037, startPoint y: 524, endPoint x: 741, endPoint y: 481, distance: 299.3
click at [741, 481] on div "Code Editor - Liquid #m-1757602984049 Template CSS Script Data 1 < div id = "sh…" at bounding box center [636, 321] width 866 height 549
click at [1045, 524] on button "Save" at bounding box center [1034, 523] width 69 height 35
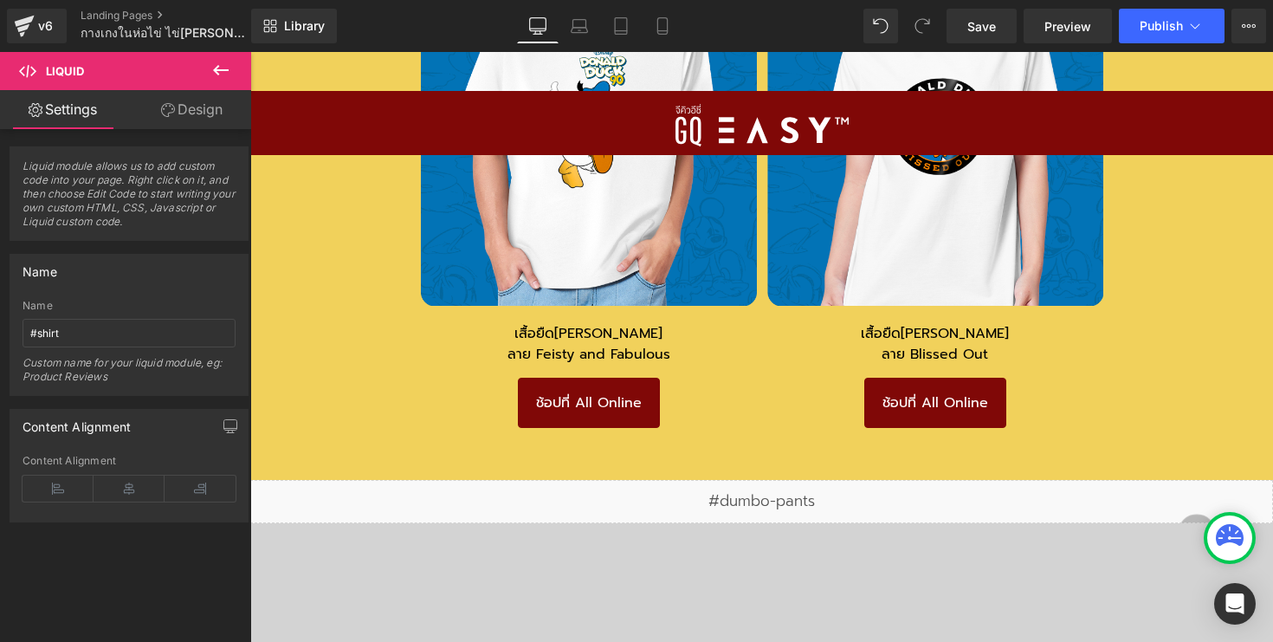
scroll to position [13388, 0]
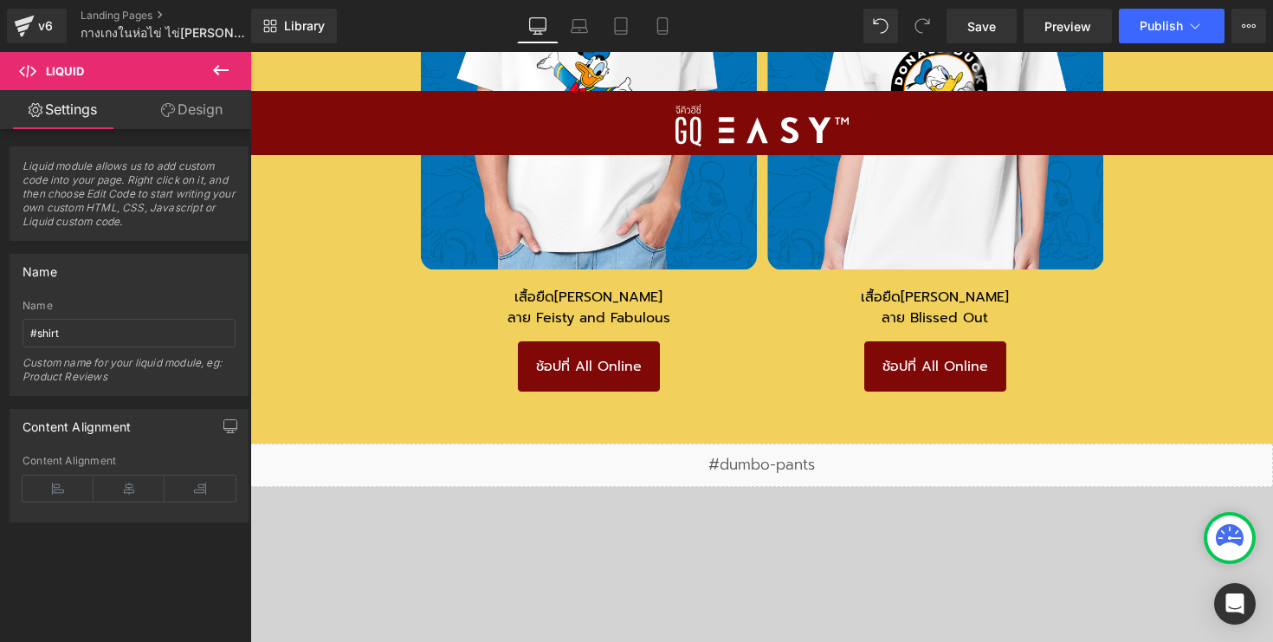
click at [752, 443] on div "Liquid" at bounding box center [761, 464] width 1023 height 43
click at [750, 443] on div "Liquid" at bounding box center [761, 464] width 1023 height 43
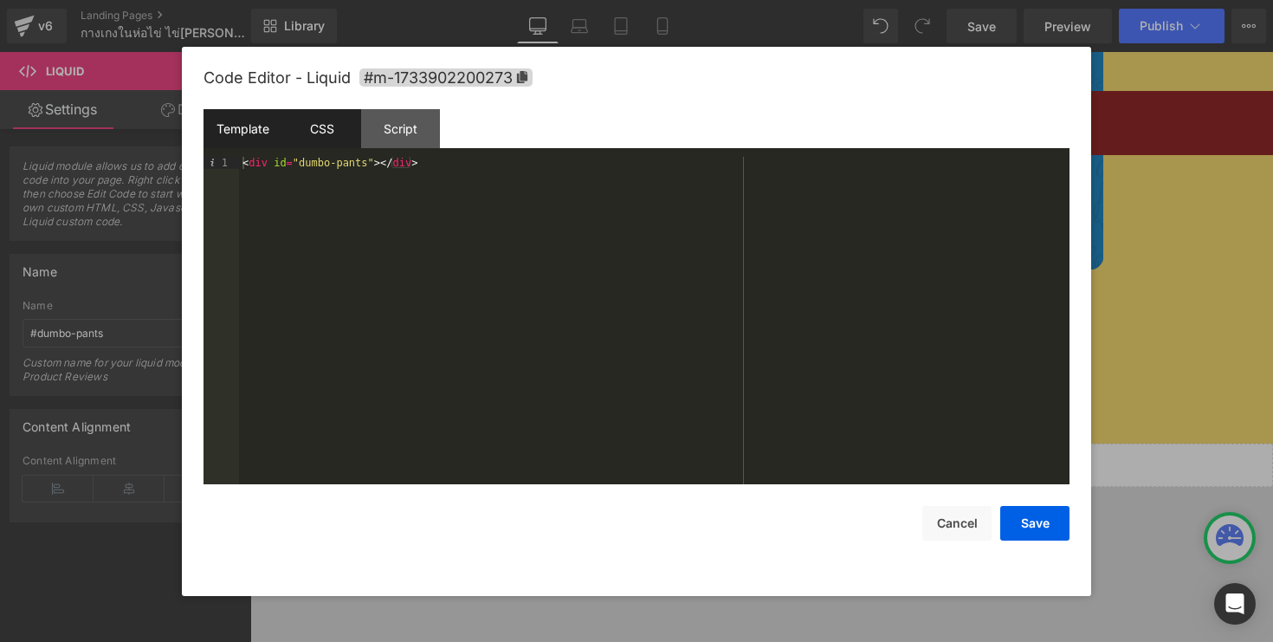
click at [325, 134] on div "CSS" at bounding box center [321, 128] width 79 height 39
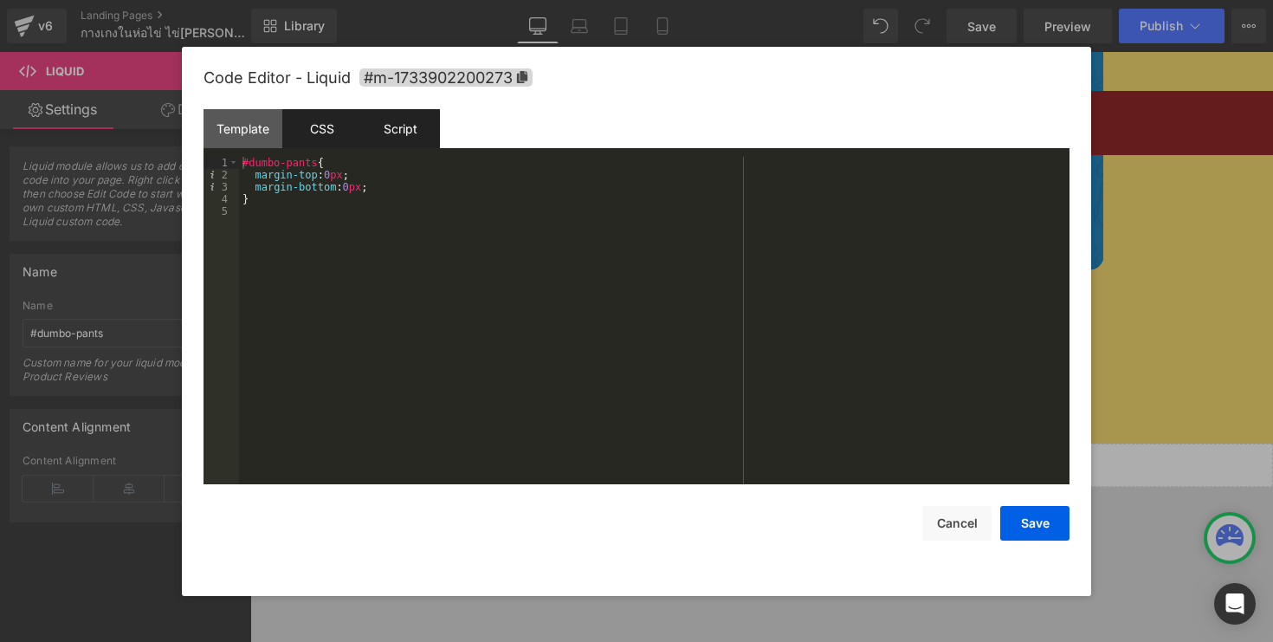
click at [381, 125] on div "Script" at bounding box center [400, 128] width 79 height 39
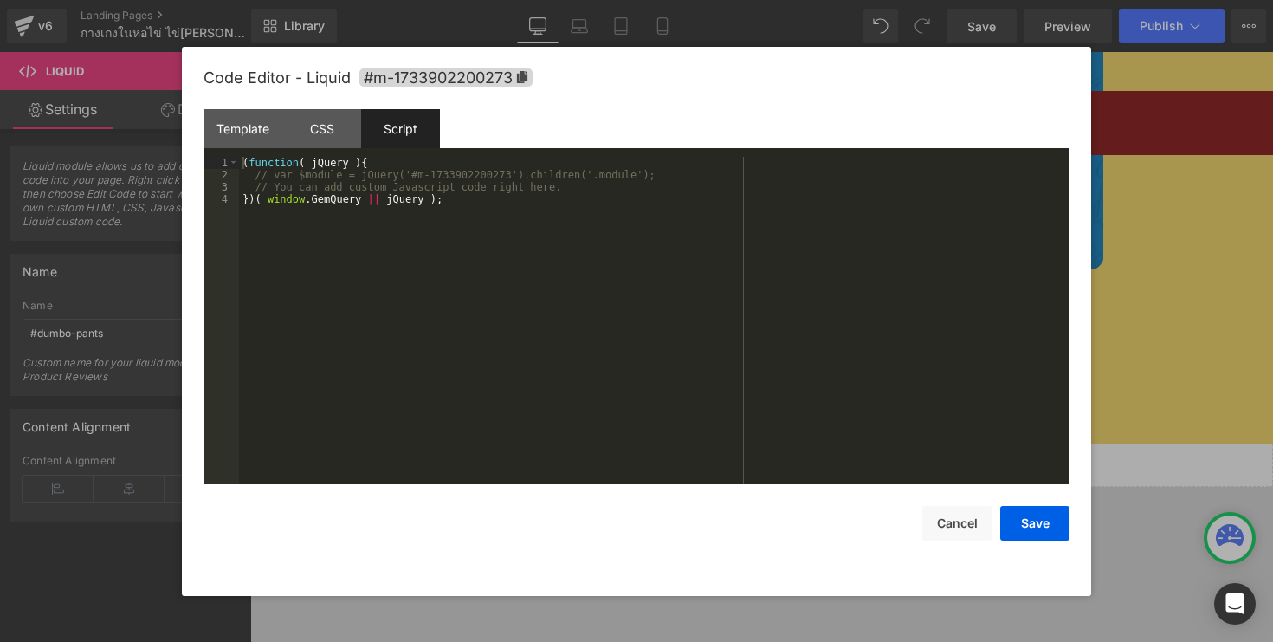
click at [404, 129] on div "Script" at bounding box center [400, 128] width 79 height 39
click at [300, 114] on div "CSS" at bounding box center [321, 128] width 79 height 39
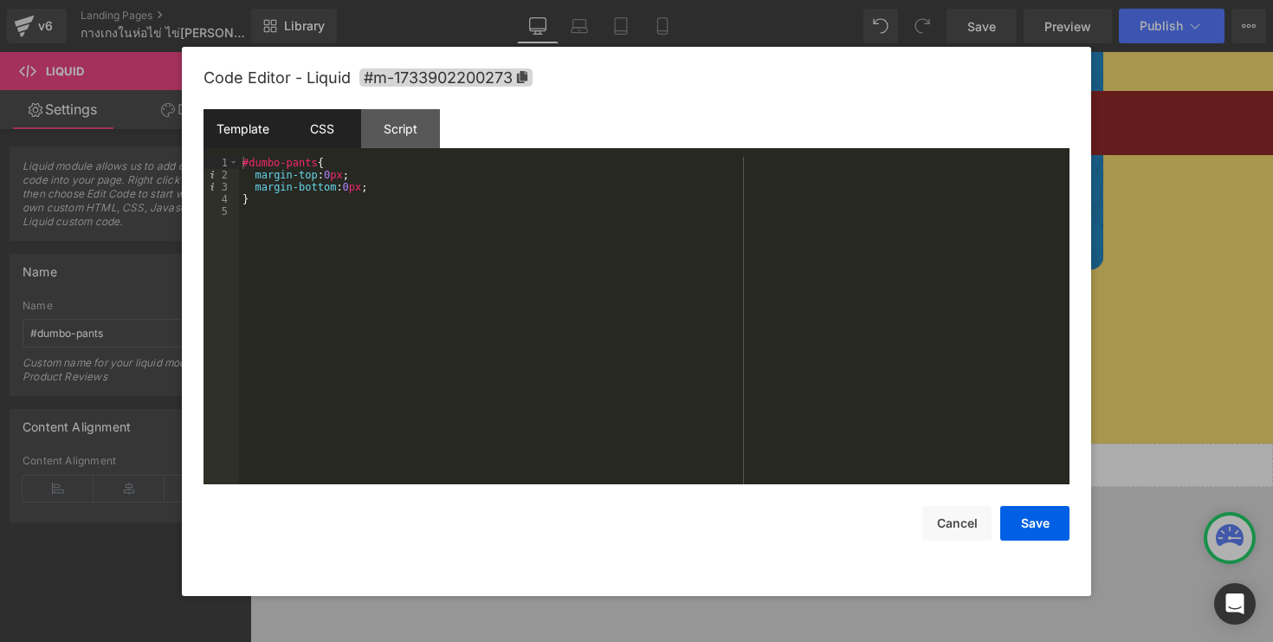
click at [261, 126] on div "Template" at bounding box center [242, 128] width 79 height 39
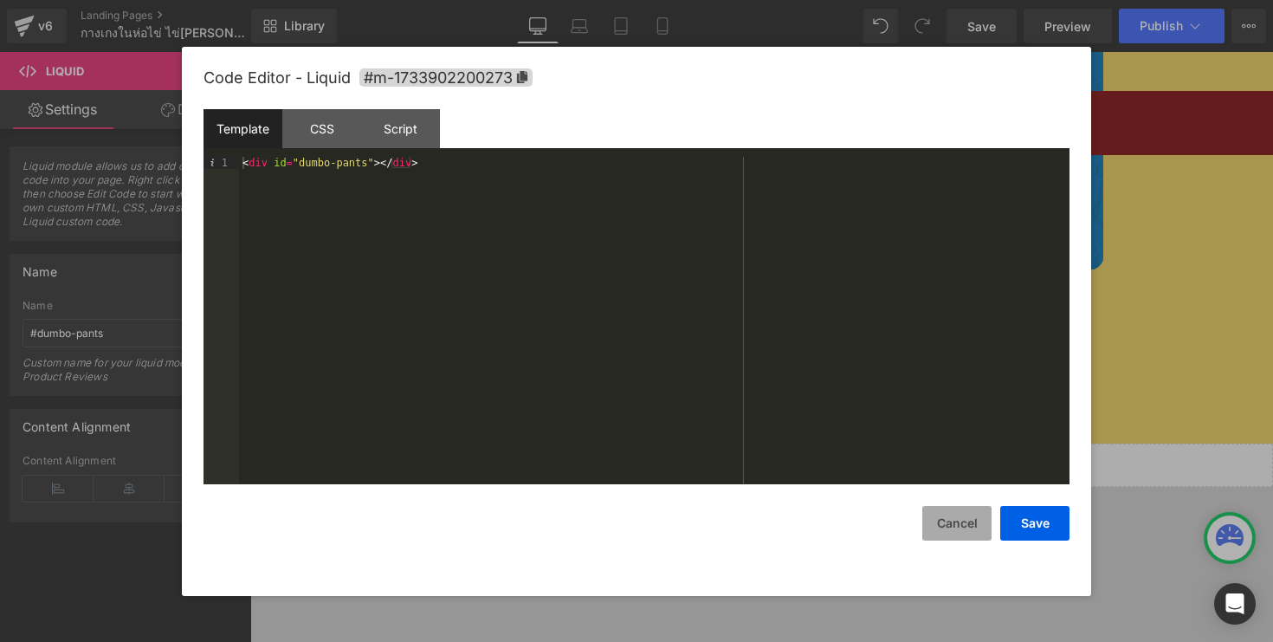
click at [968, 527] on button "Cancel" at bounding box center [956, 523] width 69 height 35
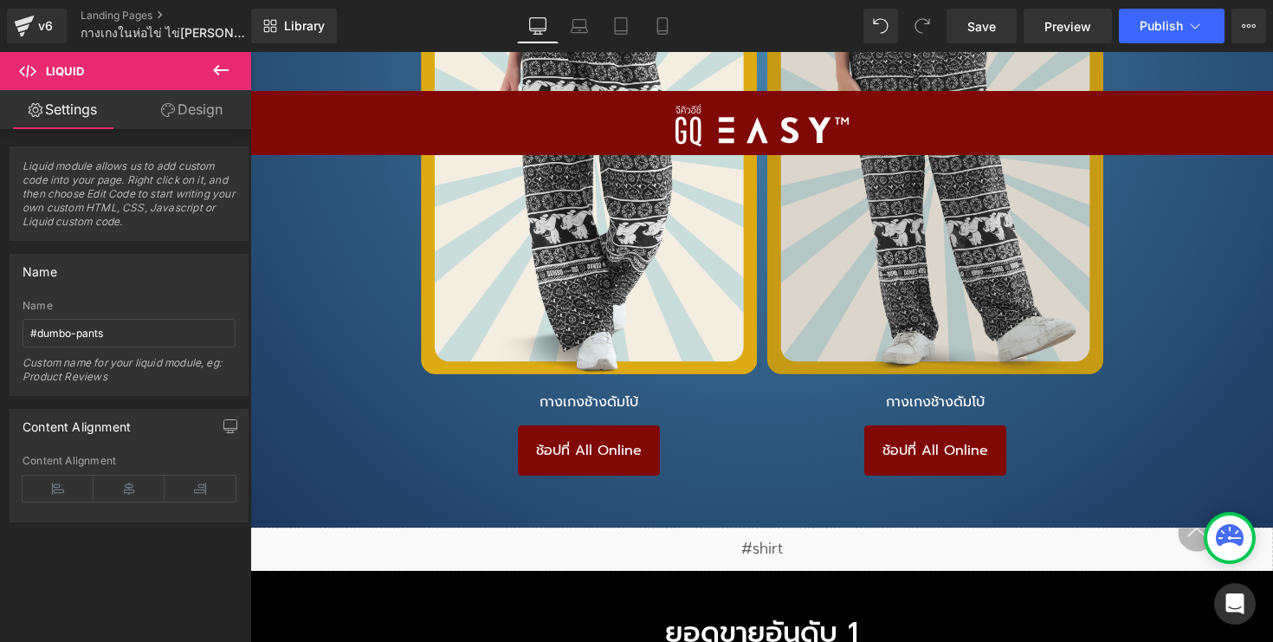
scroll to position [14797, 0]
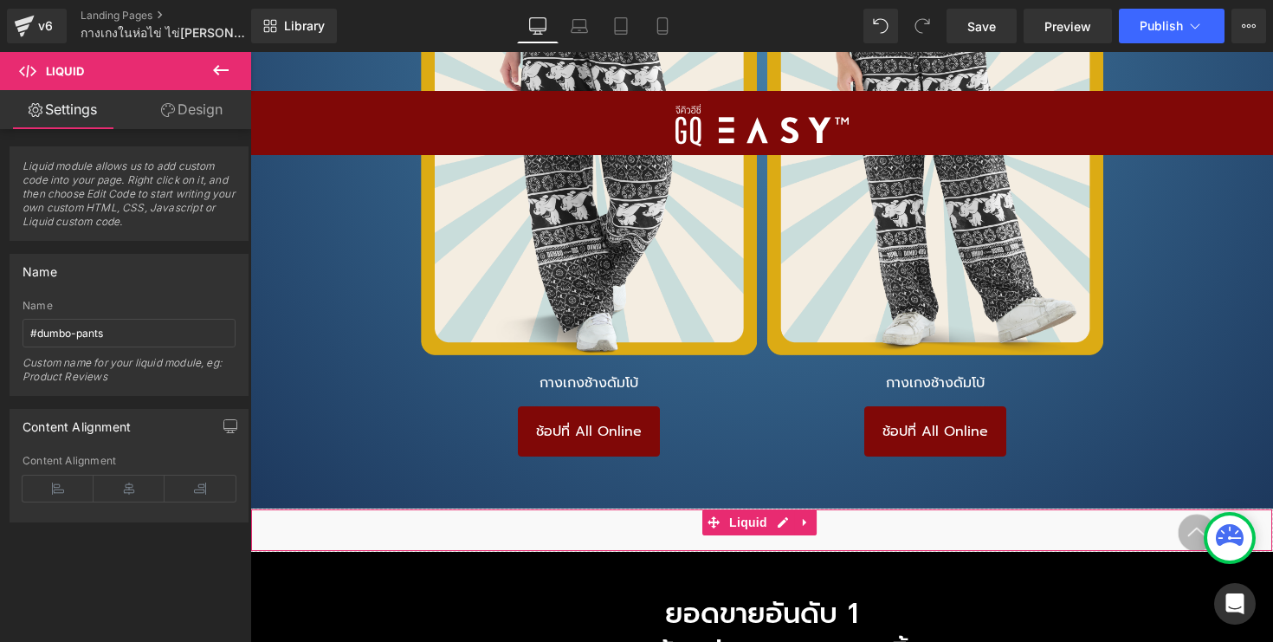
click at [855, 508] on div "Liquid" at bounding box center [761, 529] width 1023 height 43
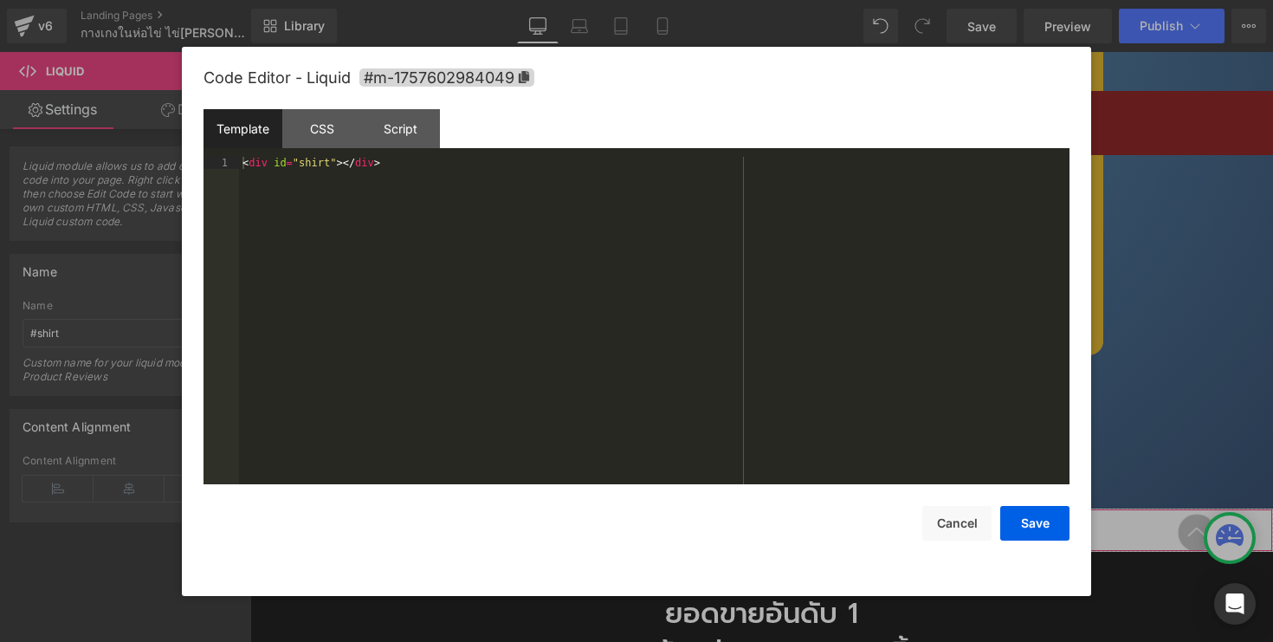
click at [784, 508] on div "Liquid" at bounding box center [761, 529] width 1023 height 43
click at [526, 74] on icon at bounding box center [524, 77] width 10 height 12
click at [964, 523] on button "Cancel" at bounding box center [956, 523] width 69 height 35
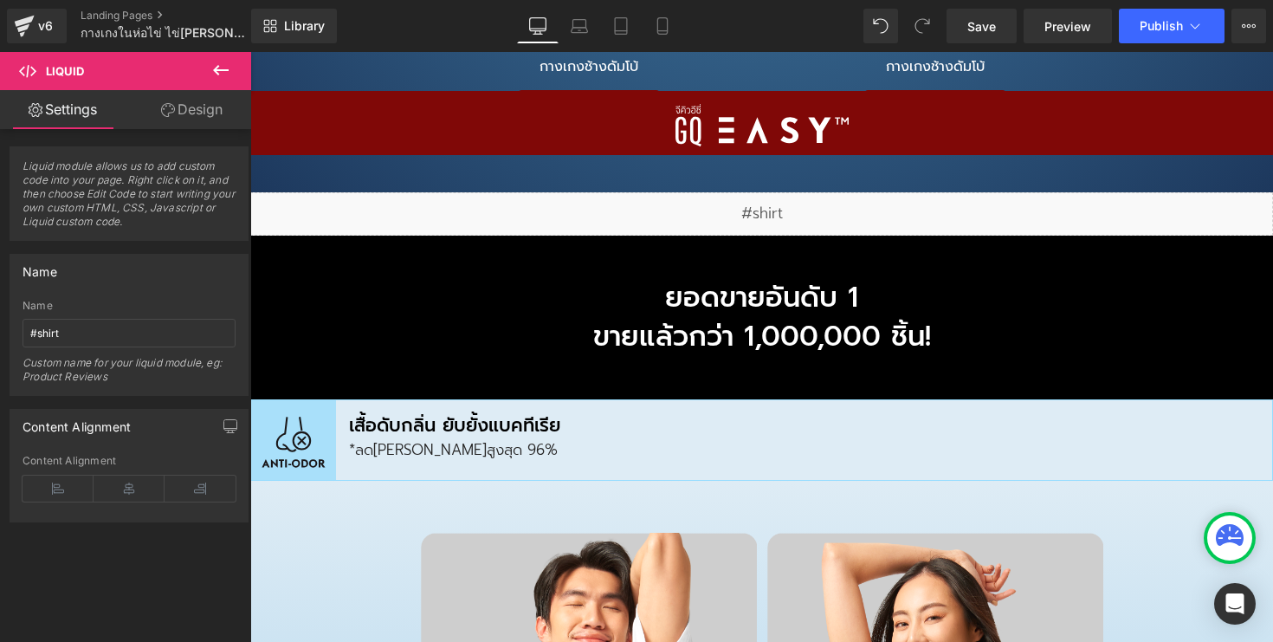
scroll to position [14801, 0]
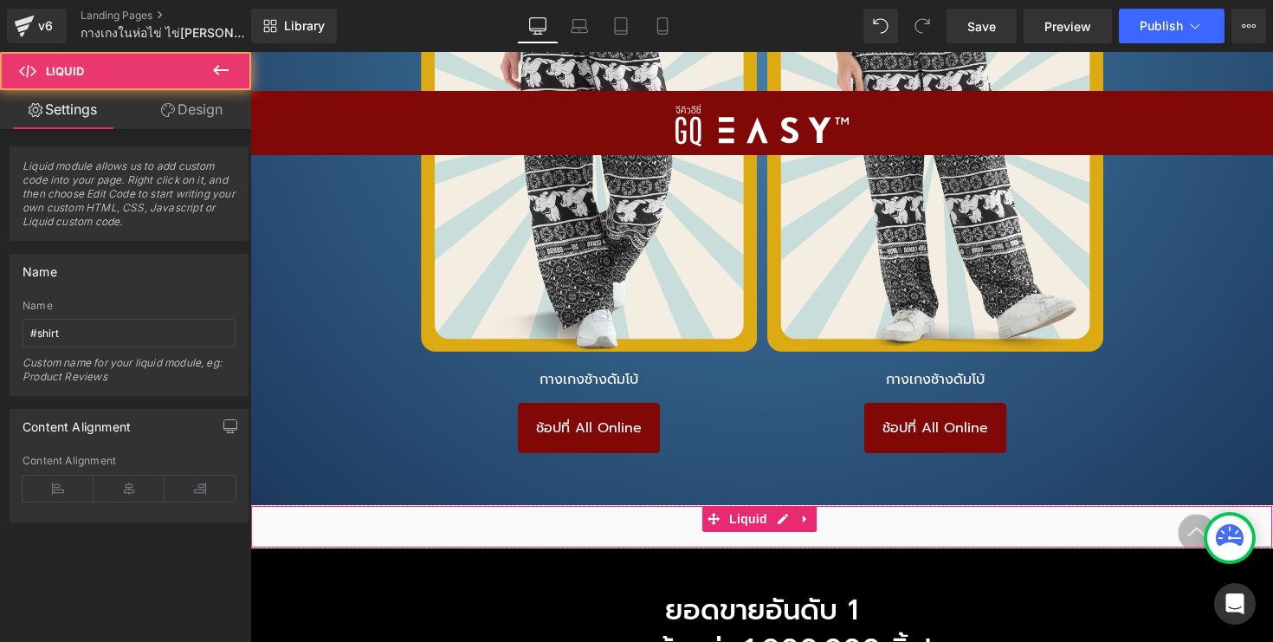
click at [780, 505] on div "Liquid" at bounding box center [761, 526] width 1023 height 43
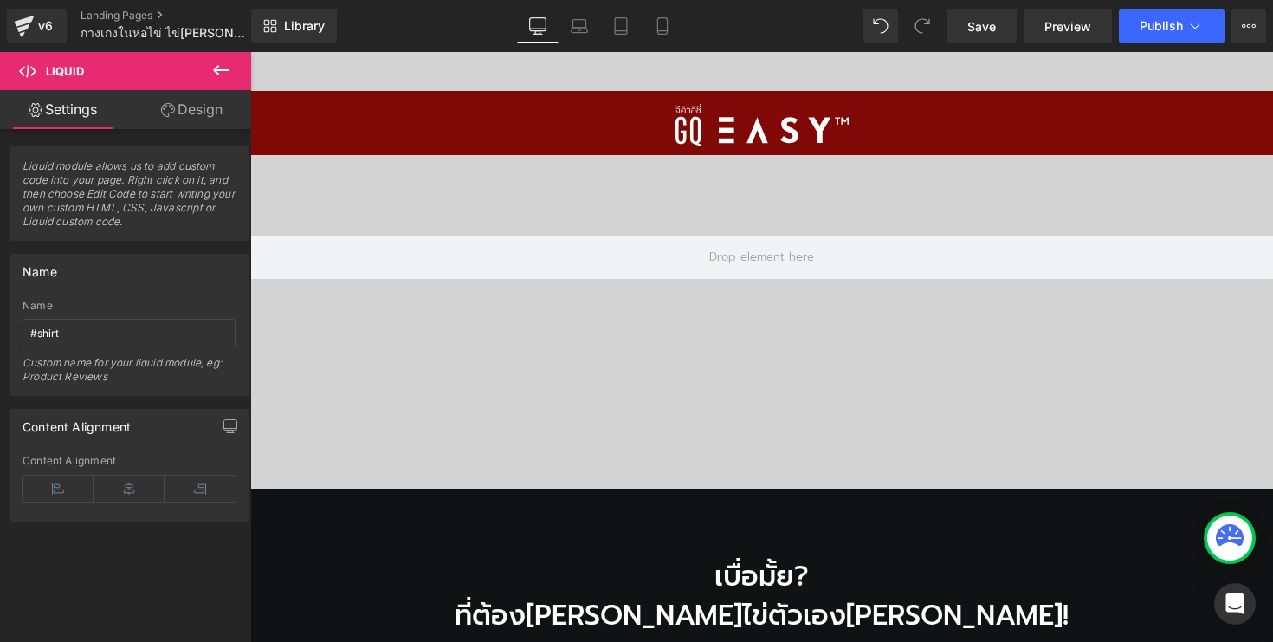
scroll to position [0, 0]
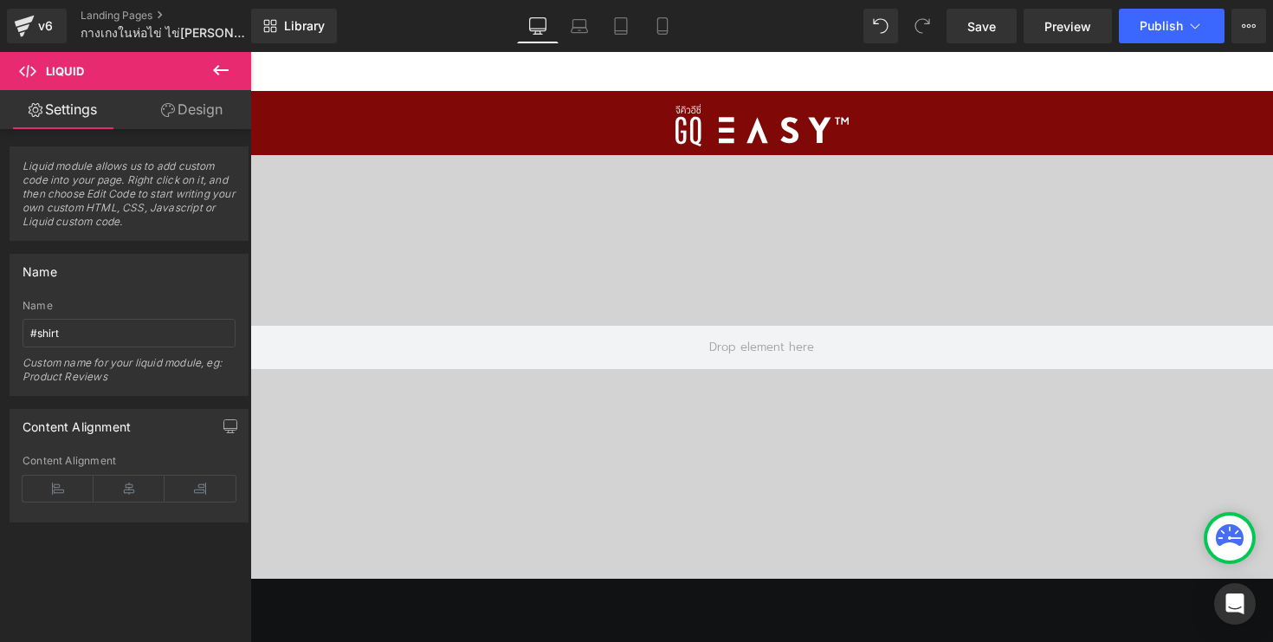
click at [209, 66] on button at bounding box center [220, 71] width 61 height 38
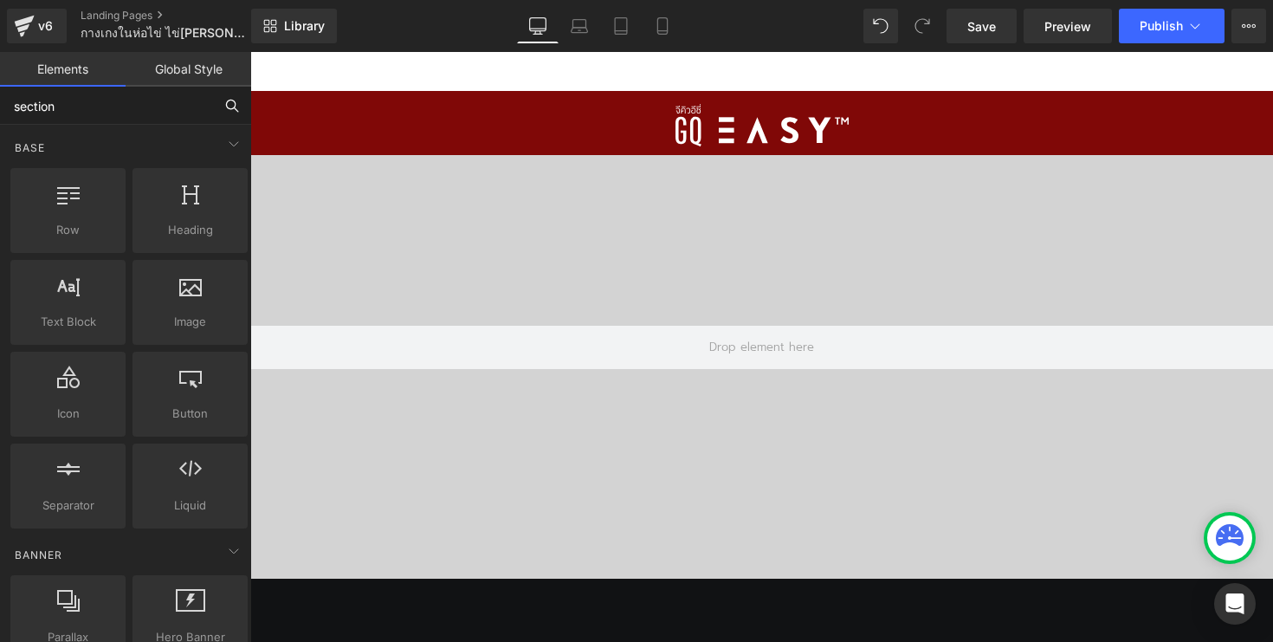
click at [126, 94] on input "section" at bounding box center [106, 106] width 213 height 38
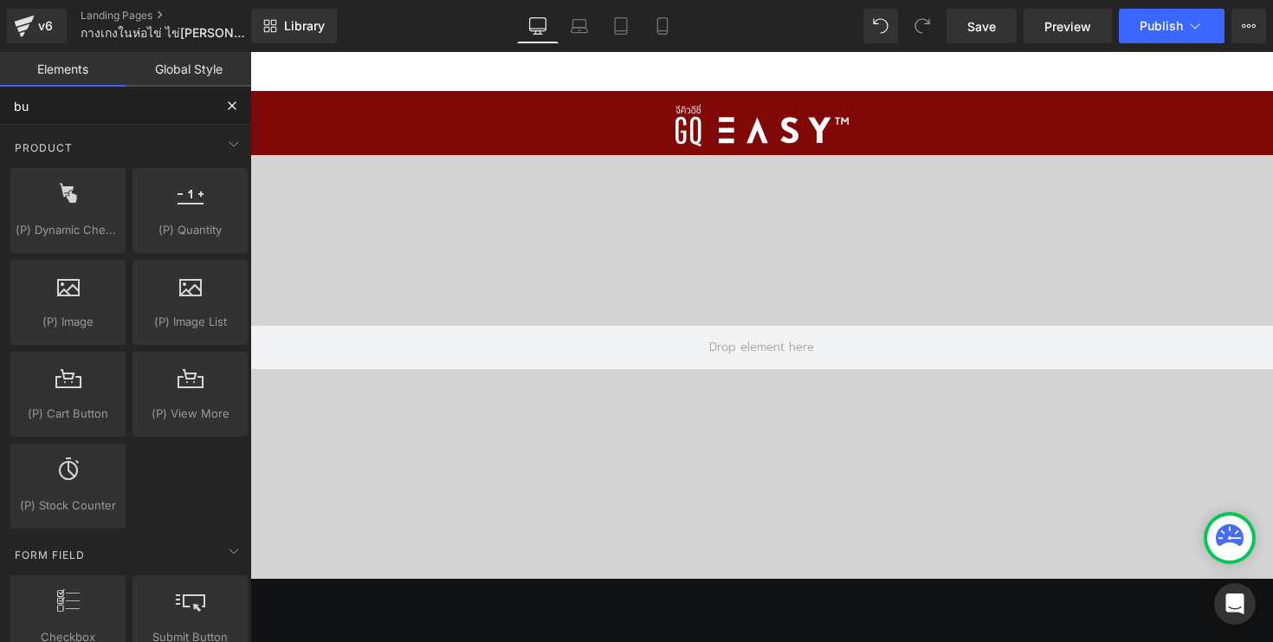
type input "but"
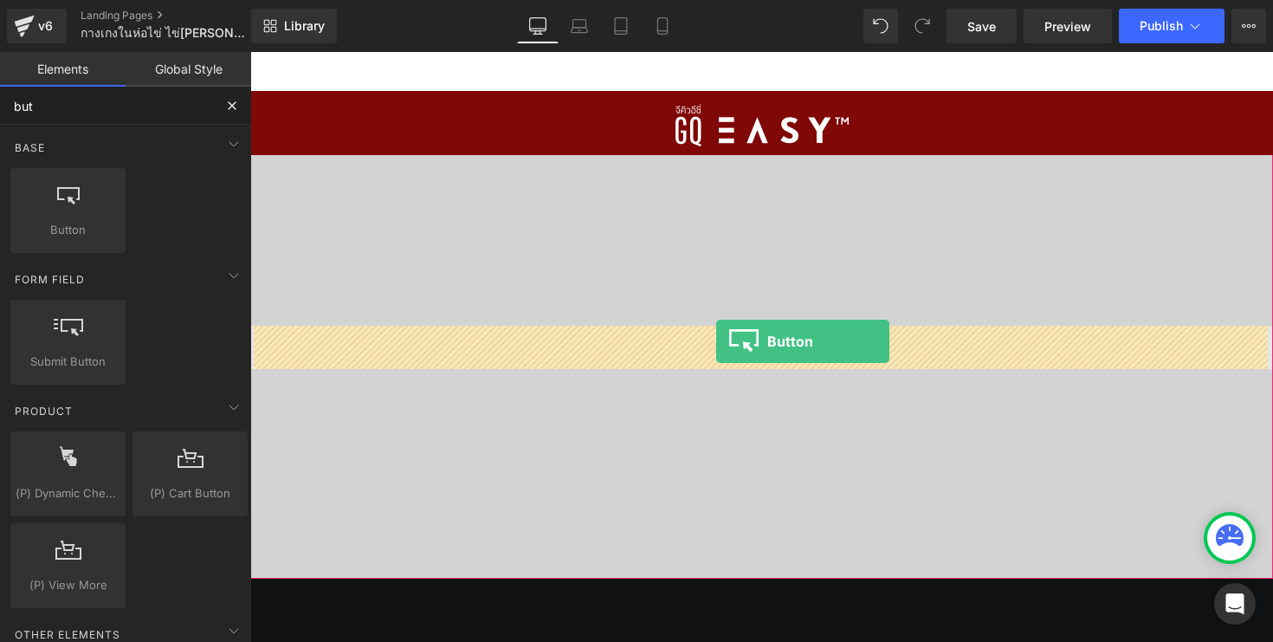
drag, startPoint x: 317, startPoint y: 280, endPoint x: 717, endPoint y: 345, distance: 405.3
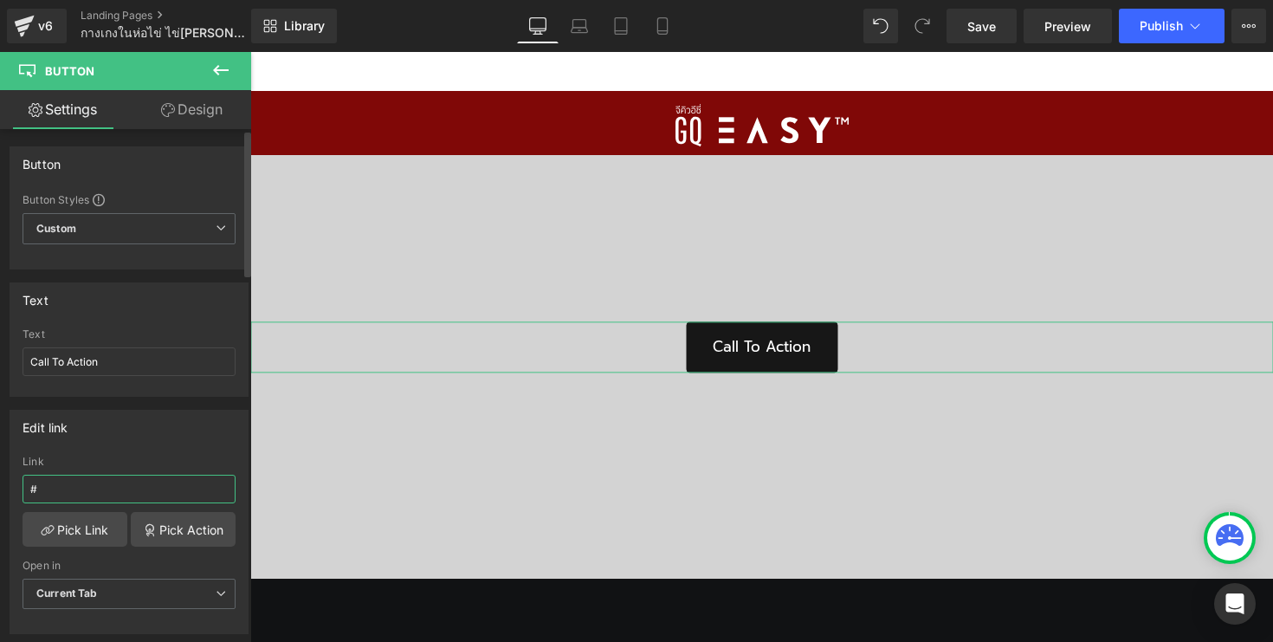
click at [106, 487] on input "#" at bounding box center [129, 488] width 213 height 29
type input "#shirt"
drag, startPoint x: 998, startPoint y: 18, endPoint x: 368, endPoint y: 5, distance: 630.5
click at [998, 18] on link "Save" at bounding box center [981, 26] width 70 height 35
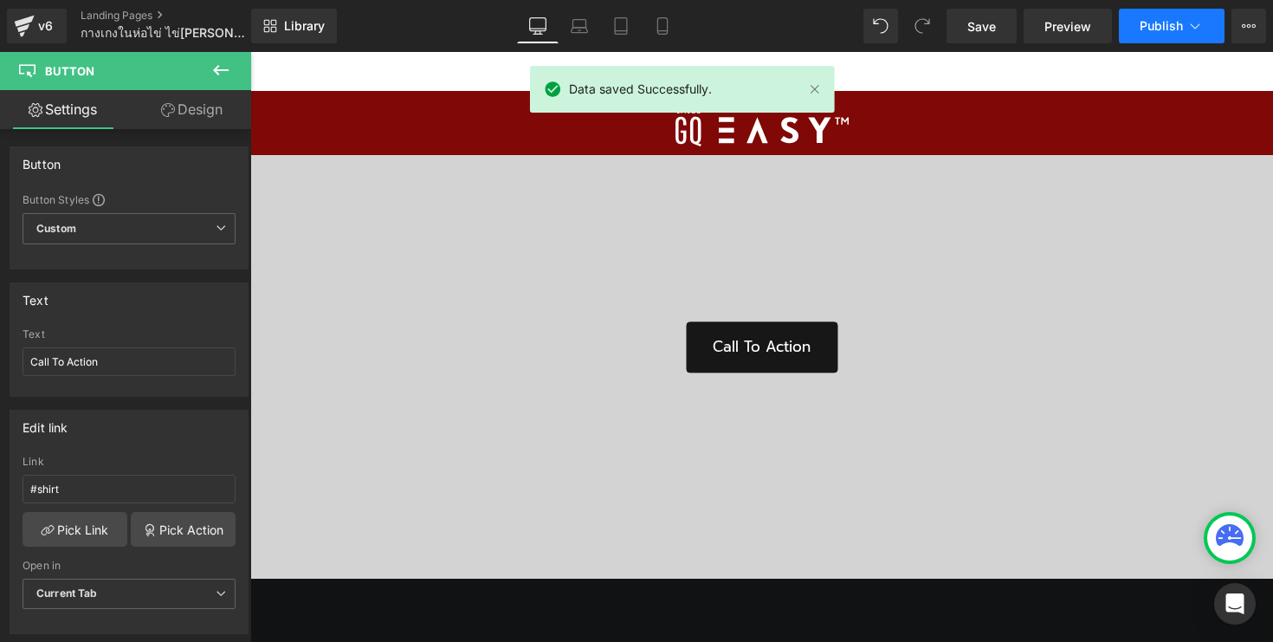
click at [1161, 35] on button "Publish" at bounding box center [1172, 26] width 106 height 35
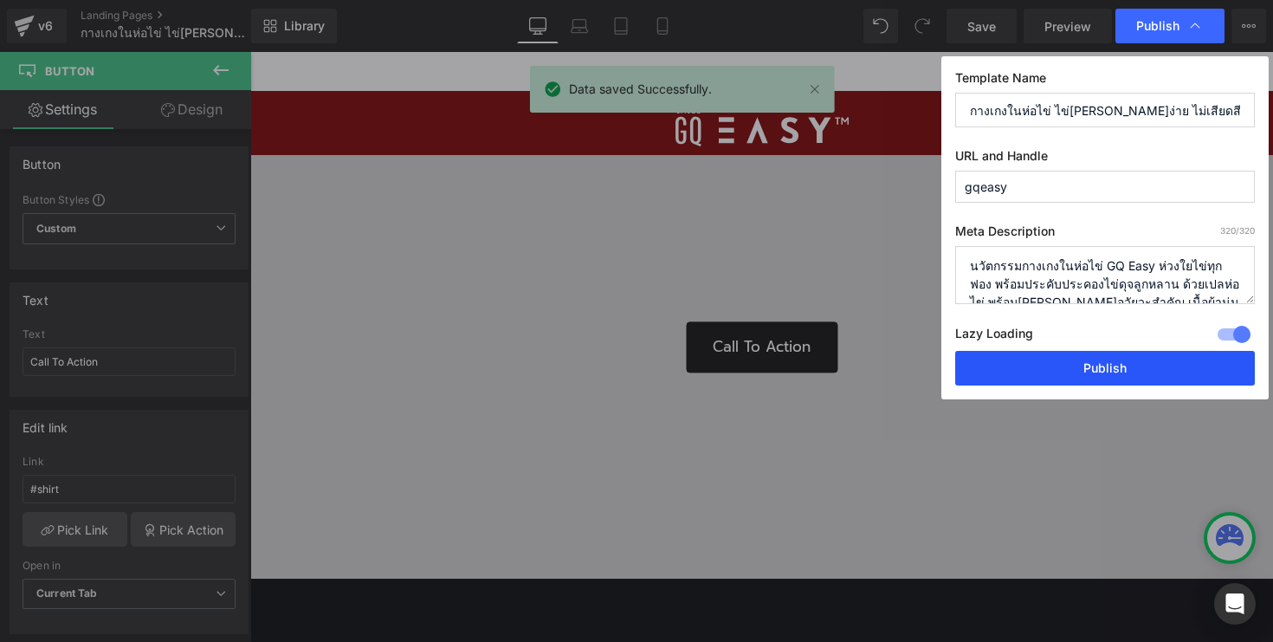
drag, startPoint x: 1081, startPoint y: 377, endPoint x: 679, endPoint y: 185, distance: 445.8
click at [1081, 377] on button "Publish" at bounding box center [1105, 368] width 300 height 35
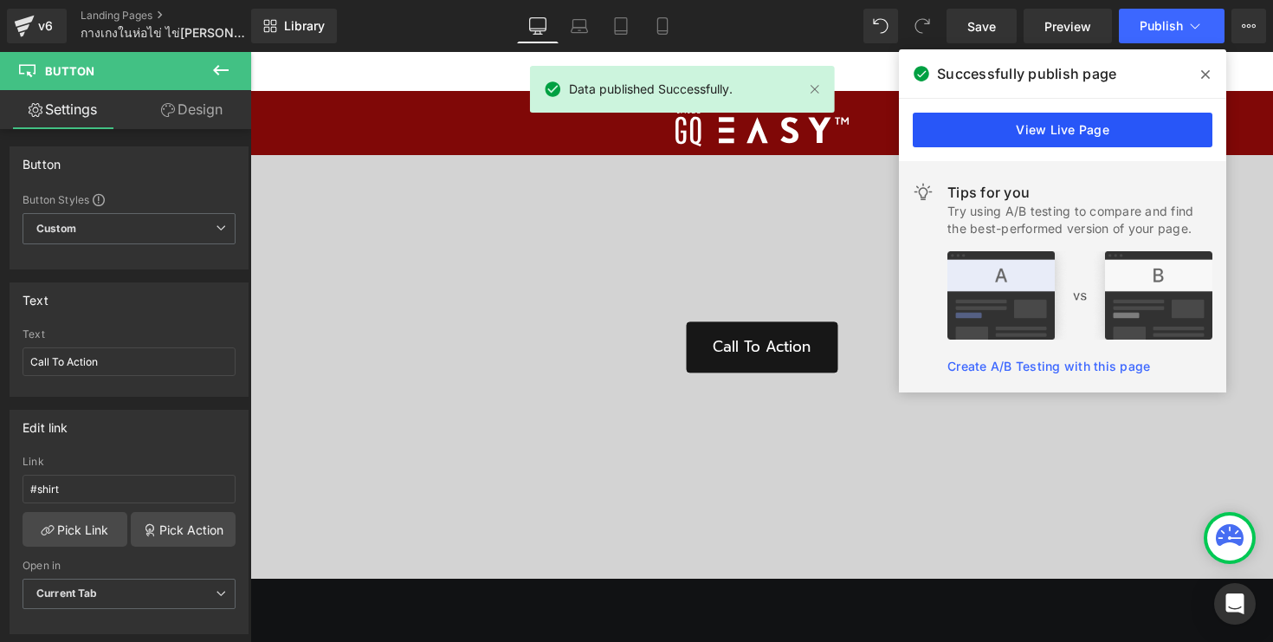
click at [1146, 121] on link "View Live Page" at bounding box center [1063, 130] width 300 height 35
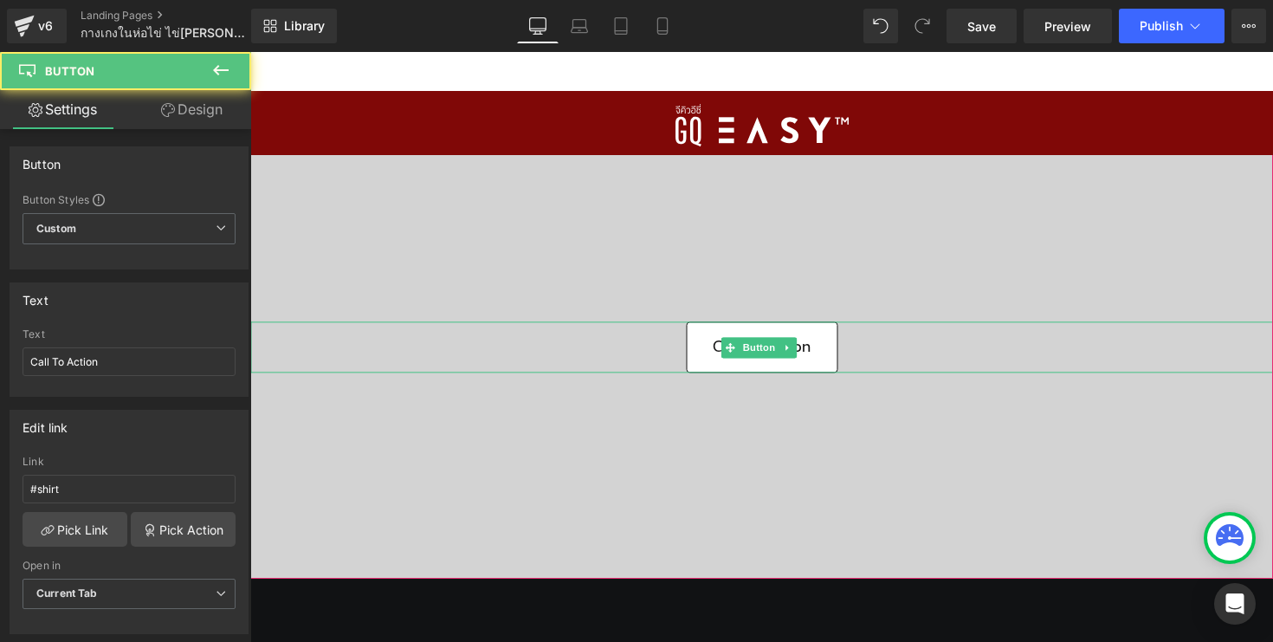
click at [792, 334] on link "Call To Action" at bounding box center [762, 347] width 152 height 51
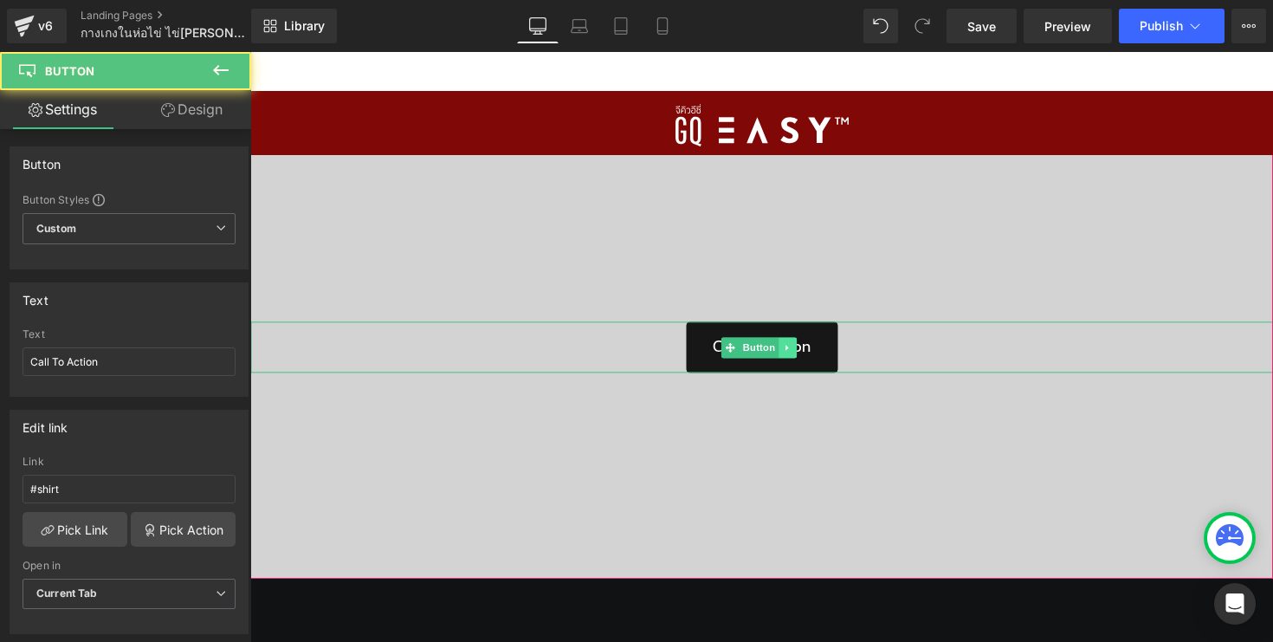
click at [791, 352] on icon at bounding box center [788, 347] width 10 height 10
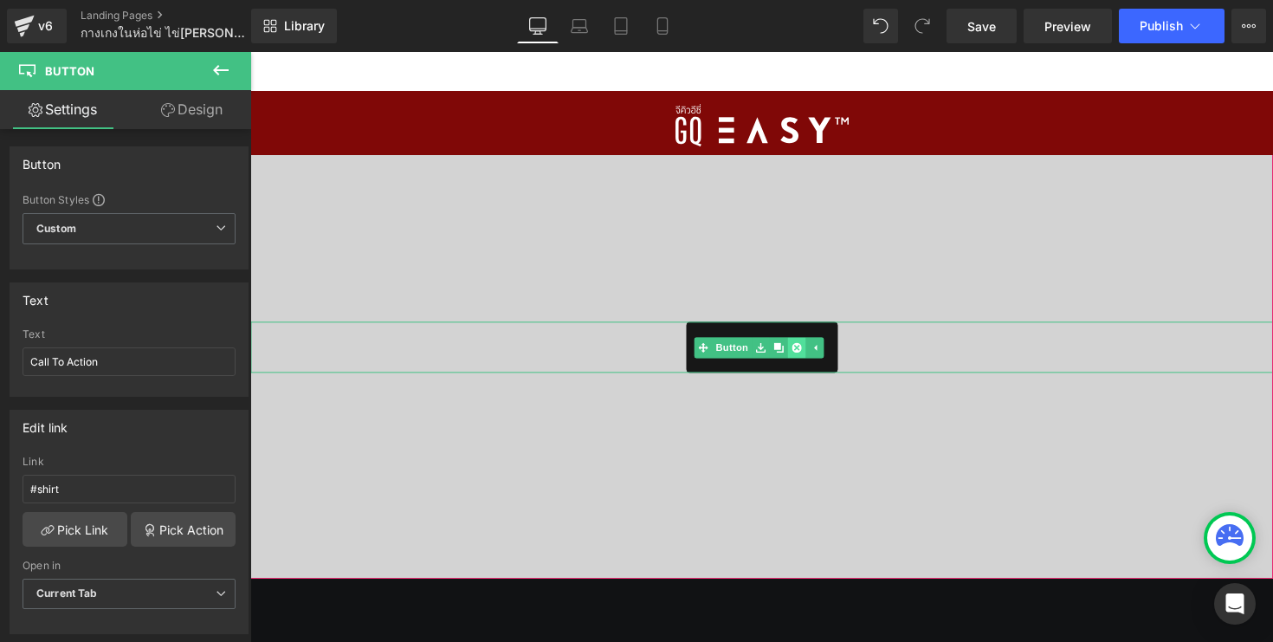
click at [799, 346] on icon at bounding box center [796, 348] width 10 height 10
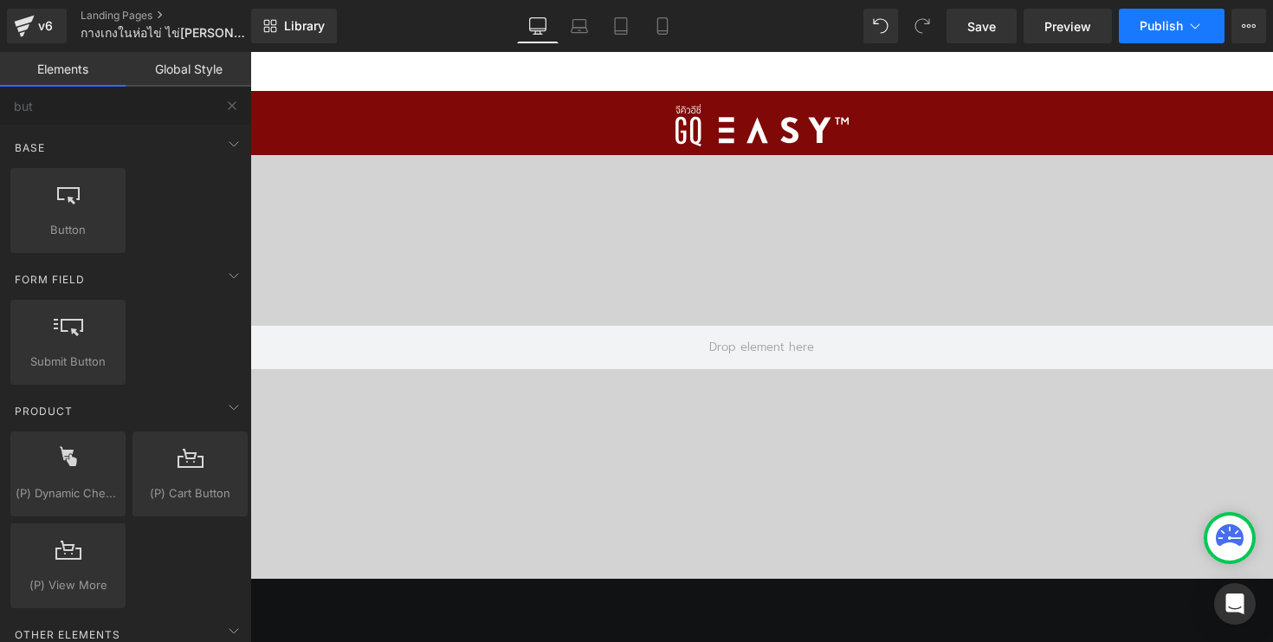
click at [1146, 34] on button "Publish" at bounding box center [1172, 26] width 106 height 35
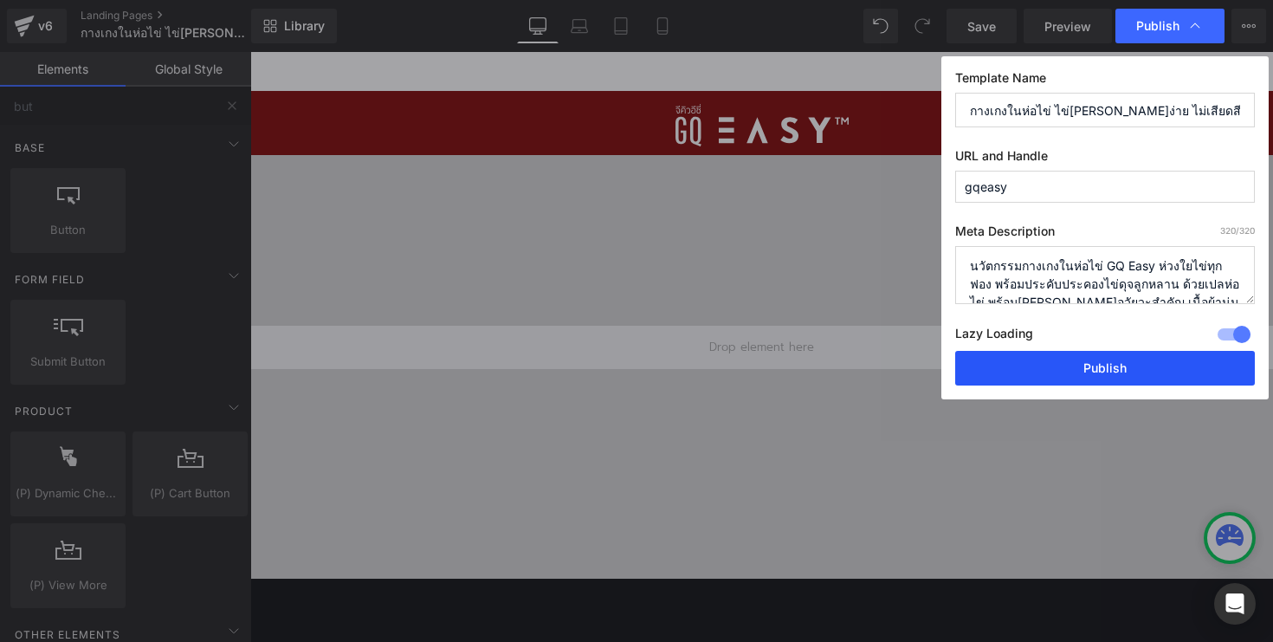
click at [1046, 370] on button "Publish" at bounding box center [1105, 368] width 300 height 35
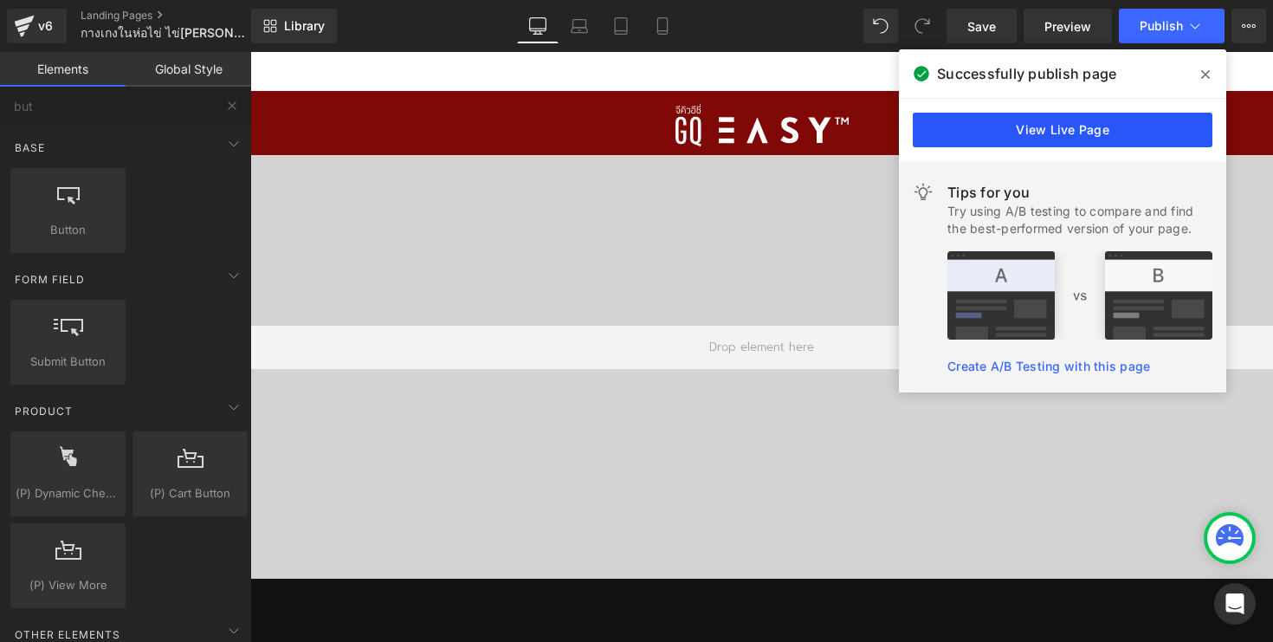
click at [1087, 125] on link "View Live Page" at bounding box center [1063, 130] width 300 height 35
